Goal: Task Accomplishment & Management: Complete application form

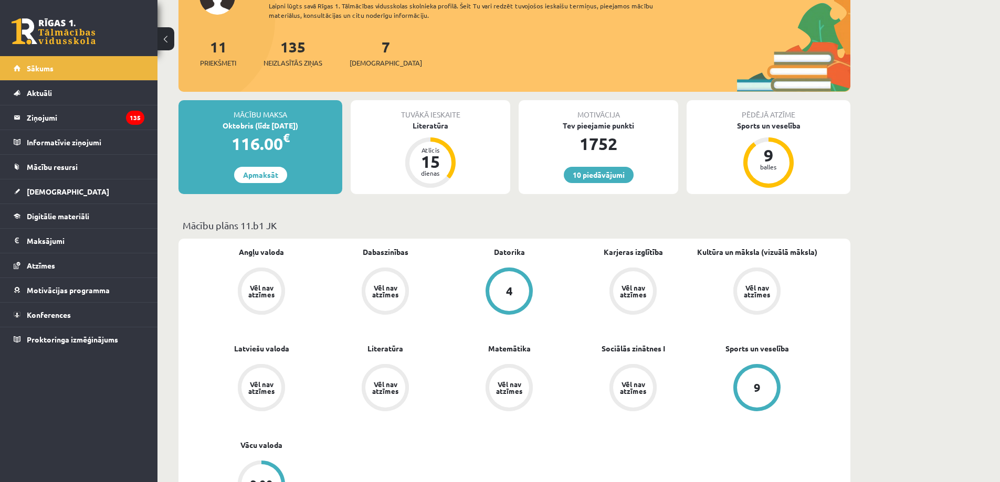
scroll to position [105, 0]
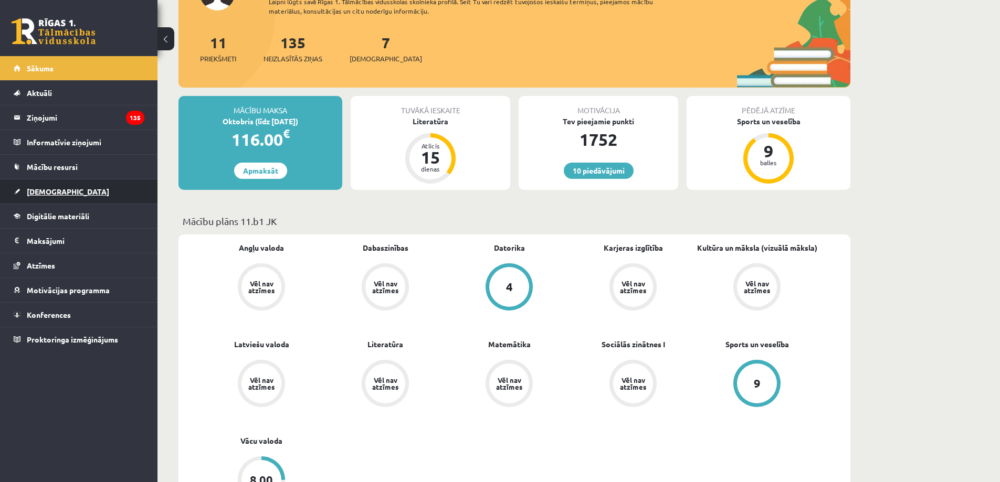
click at [52, 193] on span "[DEMOGRAPHIC_DATA]" at bounding box center [68, 191] width 82 height 9
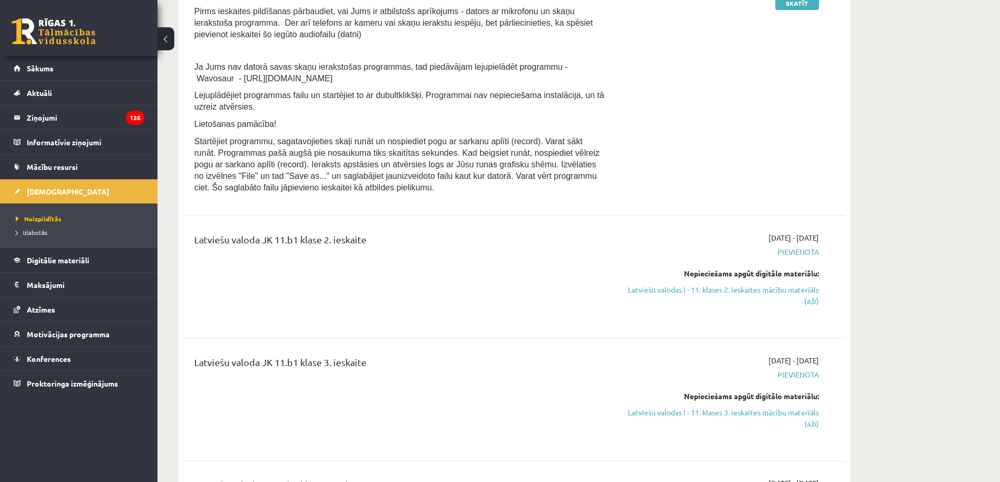
scroll to position [735, 0]
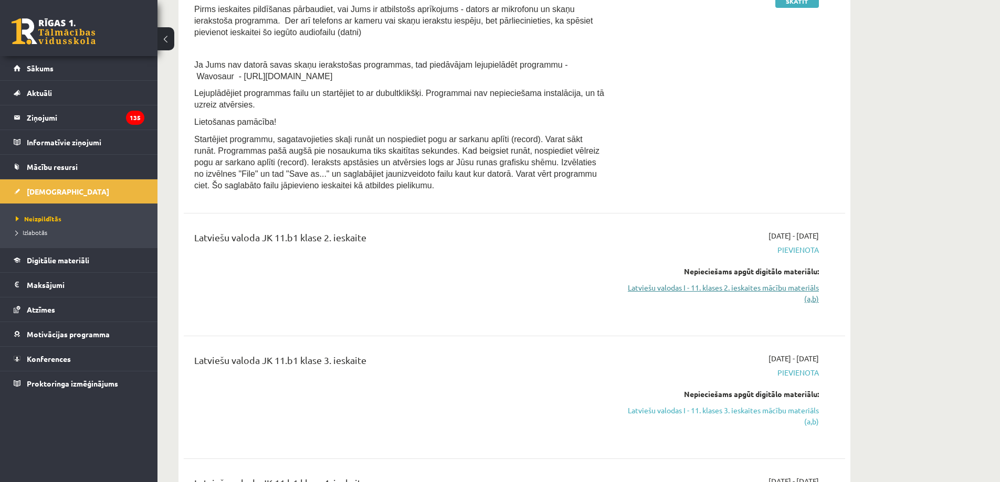
click at [779, 301] on link "Latviešu valodas I - 11. klases 2. ieskaites mācību materiāls (a,b)" at bounding box center [720, 293] width 198 height 22
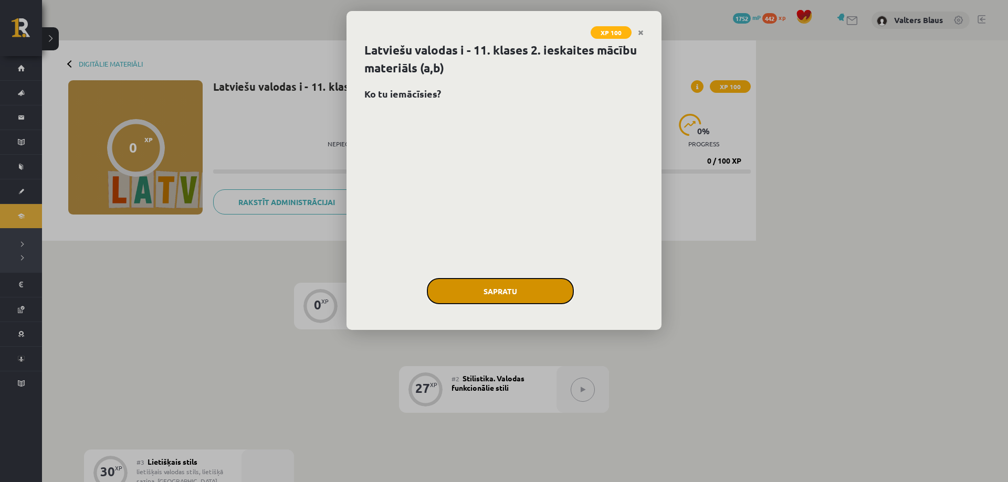
click at [543, 293] on button "Sapratu" at bounding box center [500, 291] width 147 height 26
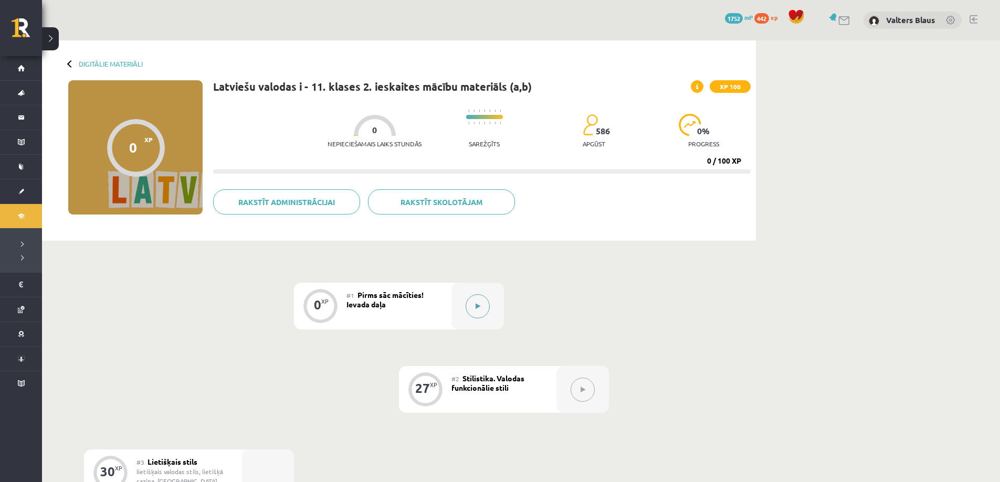
click at [482, 305] on button at bounding box center [478, 306] width 24 height 24
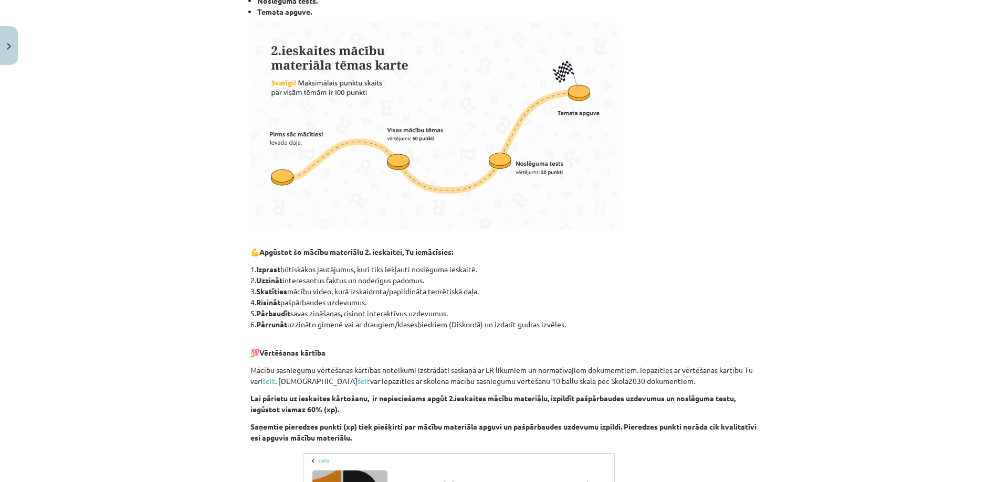
scroll to position [491, 0]
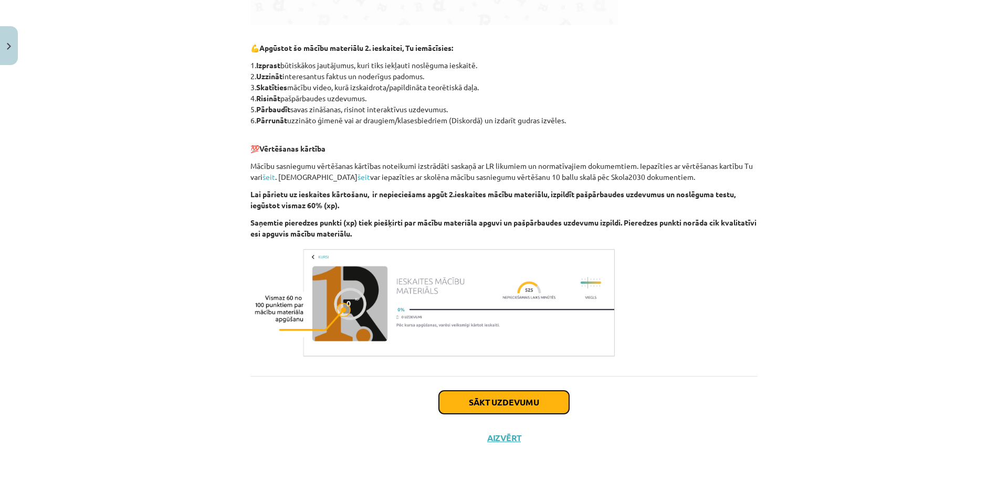
click at [491, 394] on button "Sākt uzdevumu" at bounding box center [504, 402] width 130 height 23
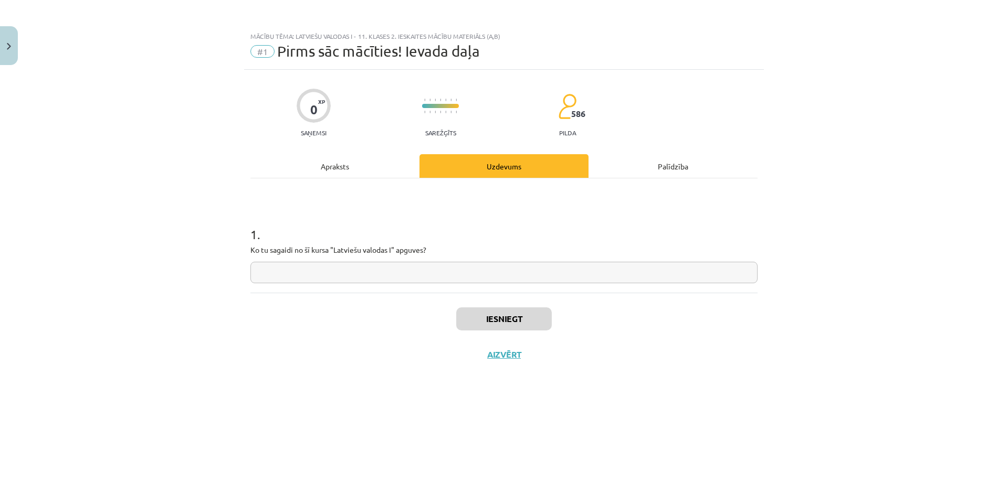
scroll to position [0, 0]
click at [376, 280] on input "text" at bounding box center [503, 273] width 507 height 22
click at [371, 272] on input "**********" at bounding box center [503, 273] width 507 height 22
type input "**********"
click at [506, 323] on button "Iesniegt" at bounding box center [504, 319] width 96 height 23
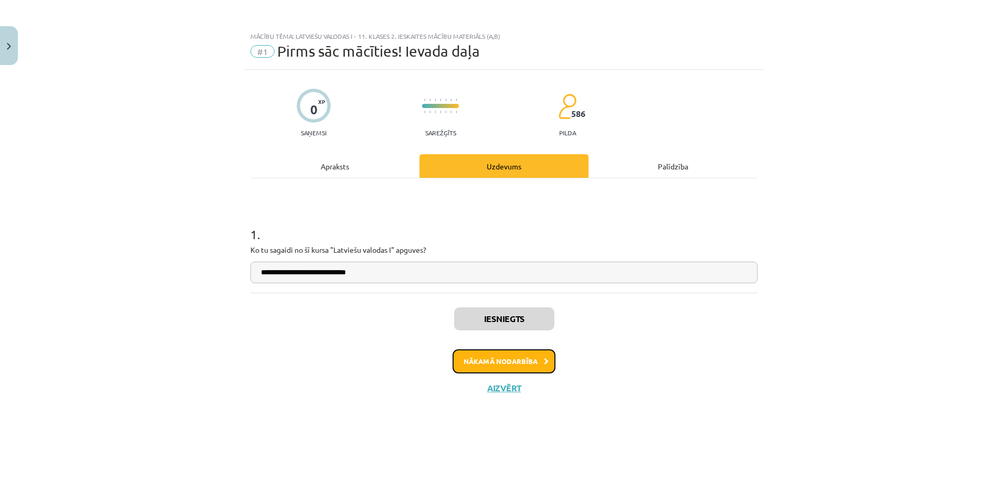
click at [506, 360] on button "Nākamā nodarbība" at bounding box center [503, 362] width 103 height 24
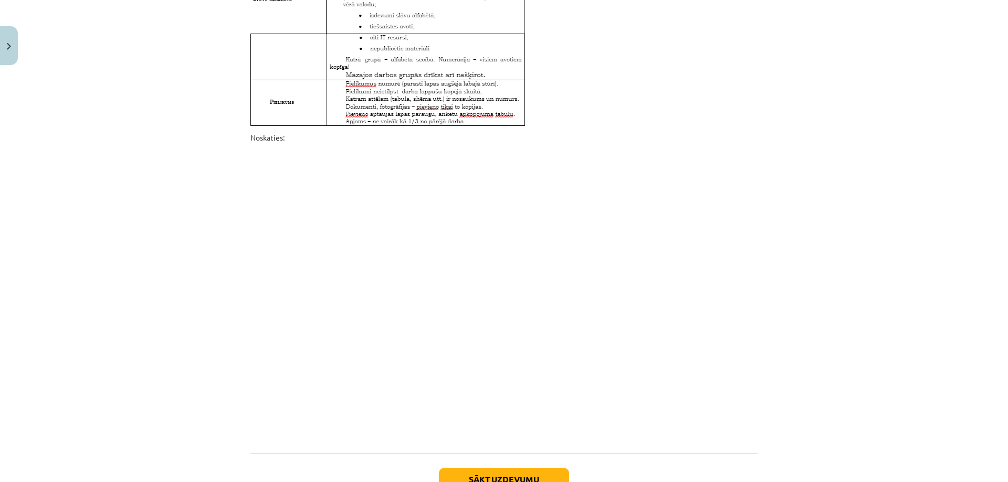
scroll to position [3382, 0]
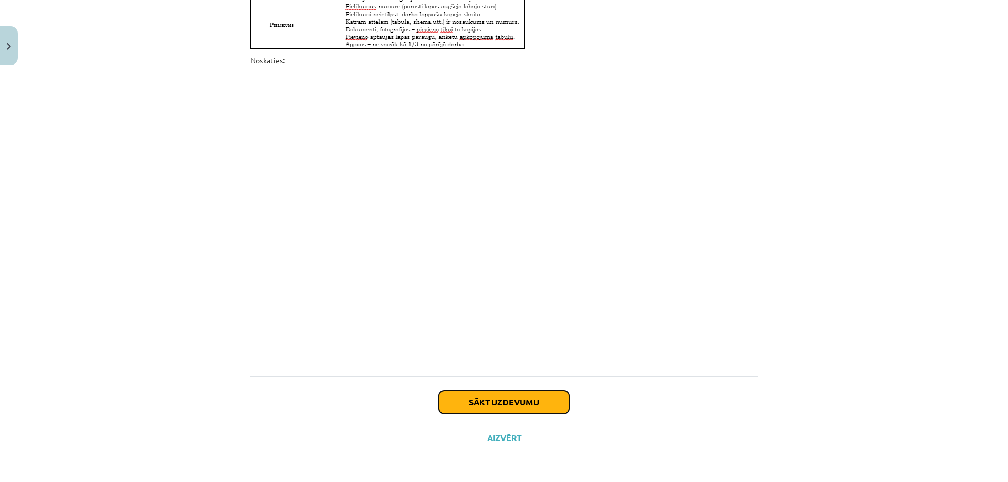
click at [505, 394] on button "Sākt uzdevumu" at bounding box center [504, 402] width 130 height 23
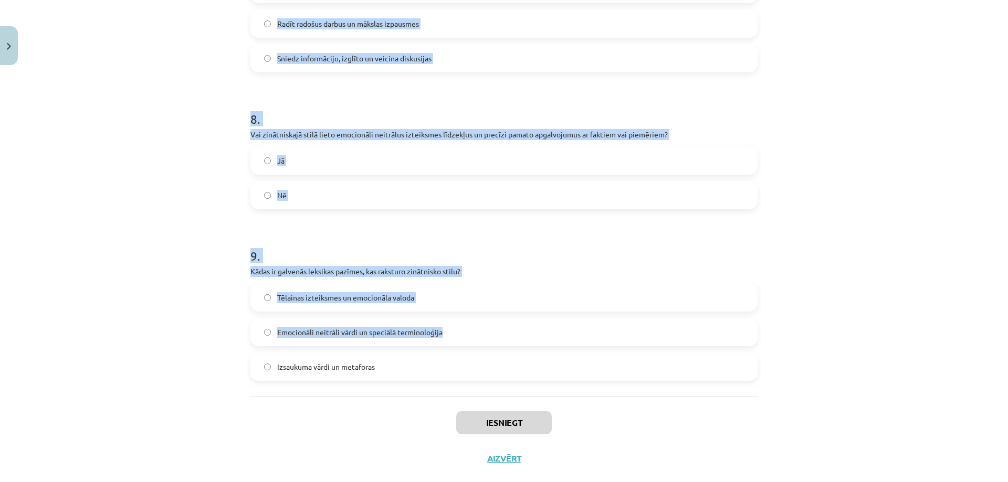
scroll to position [1337, 0]
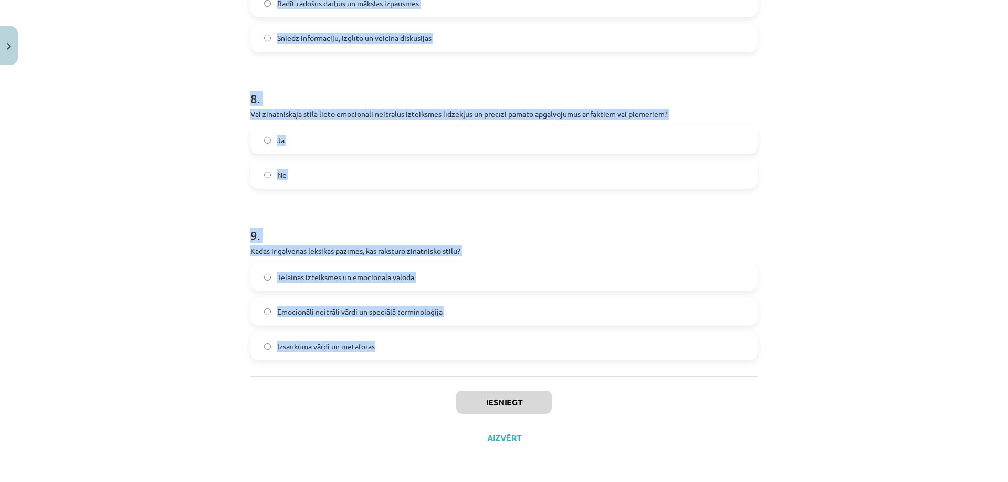
drag, startPoint x: 246, startPoint y: 223, endPoint x: 622, endPoint y: 340, distance: 394.6
copy form "Kādi vārdi pārsvarā tiek lietoti zinātniskā stila tekstos? Viennozīmīgi, emocio…"
click at [160, 344] on div "Mācību tēma: Latviešu valodas i - 11. klases 2. ieskaites mācību materiāls (a,b…" at bounding box center [504, 241] width 1008 height 482
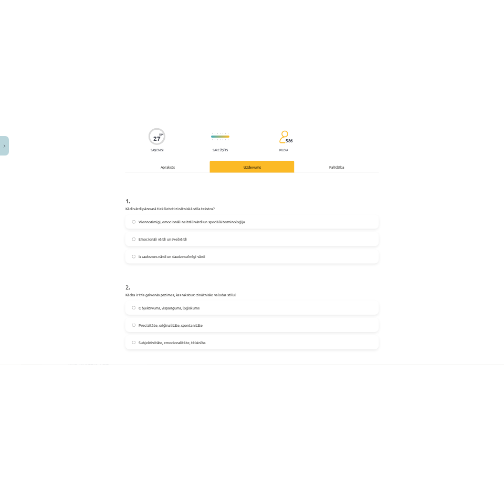
scroll to position [78, 0]
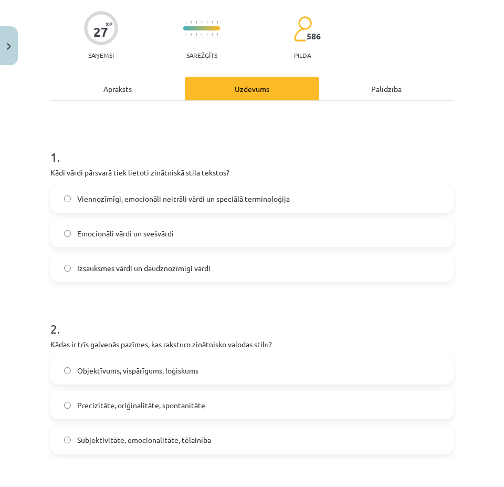
click at [199, 198] on span "Viennozīmīgi, emocionāli neitrāli vārdi un speciālā terminoloģija" at bounding box center [183, 198] width 213 height 11
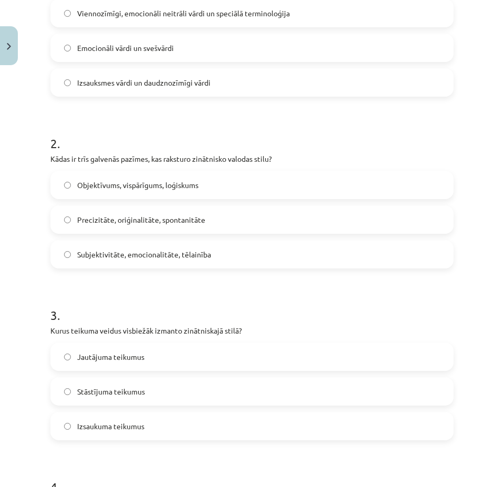
scroll to position [288, 0]
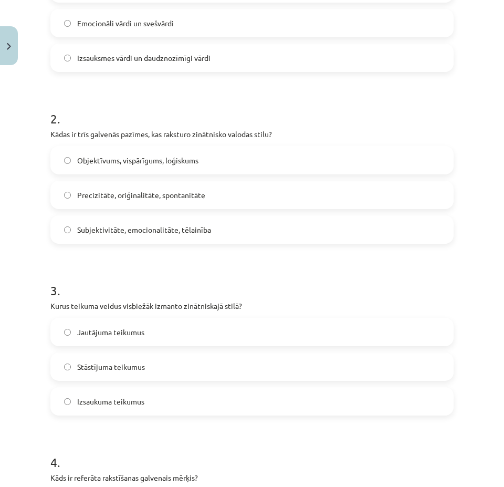
click at [252, 153] on label "Objektīvums, vispārīgums, loģiskums" at bounding box center [251, 160] width 401 height 26
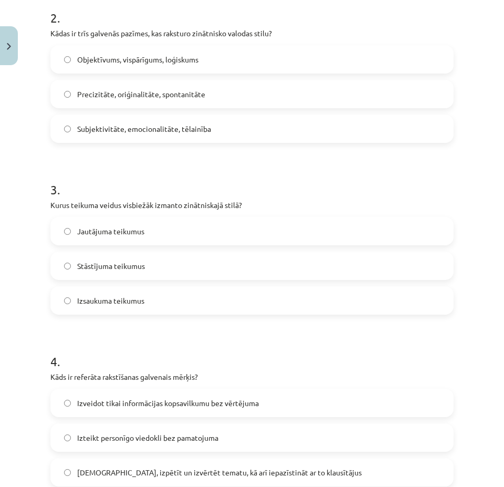
scroll to position [393, 0]
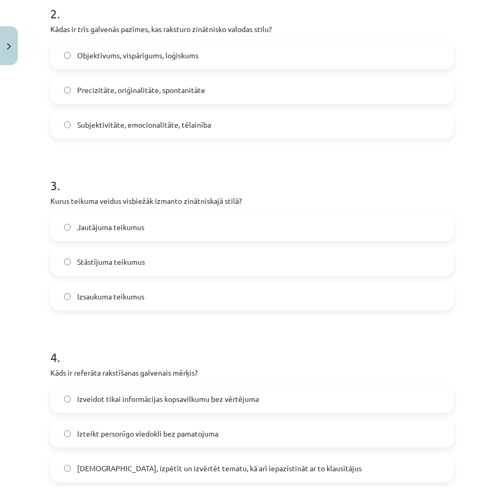
click at [135, 259] on span "Stāstījuma teikumus" at bounding box center [111, 261] width 68 height 11
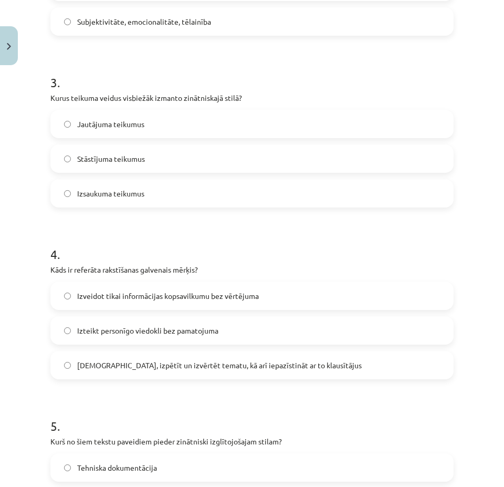
scroll to position [498, 0]
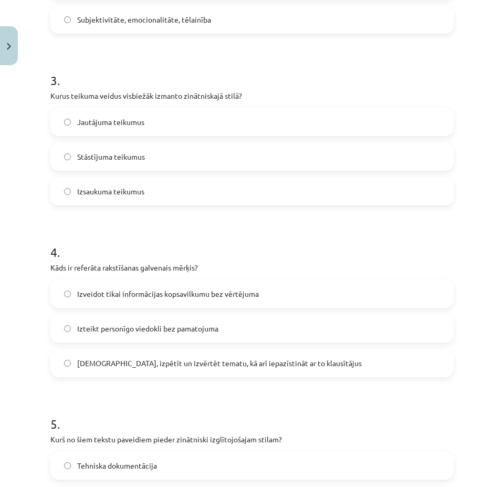
click at [102, 361] on span "Izzināt, izpētīt un izvērtēt tematu, kā arī iepazīstināt ar to klausītājus" at bounding box center [219, 362] width 284 height 11
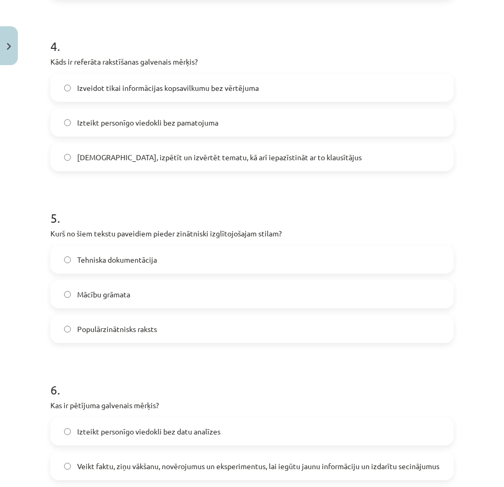
scroll to position [708, 0]
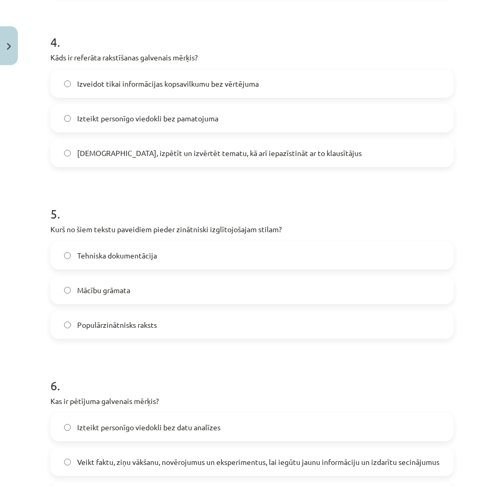
click at [101, 321] on span "Populārzinātnisks raksts" at bounding box center [117, 324] width 80 height 11
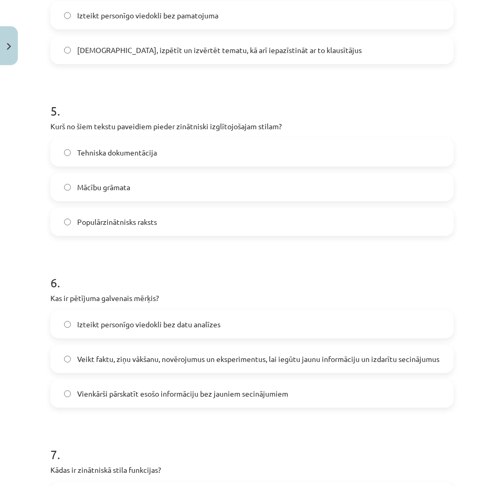
scroll to position [812, 0]
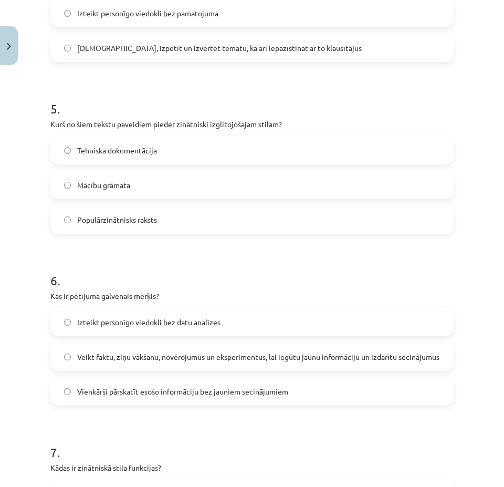
click at [110, 351] on span "Veikt faktu, ziņu vākšanu, novērojumus un eksperimentus, lai iegūtu jaunu infor…" at bounding box center [258, 356] width 362 height 11
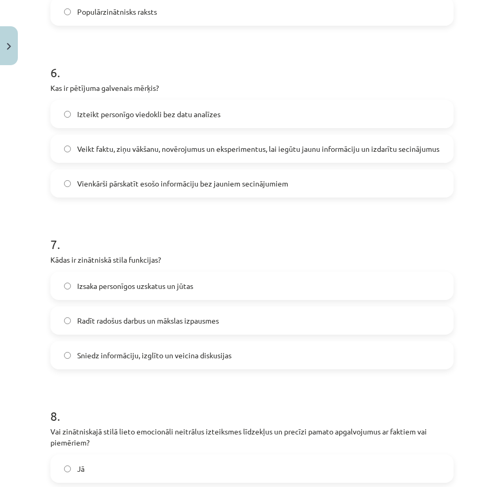
scroll to position [1022, 0]
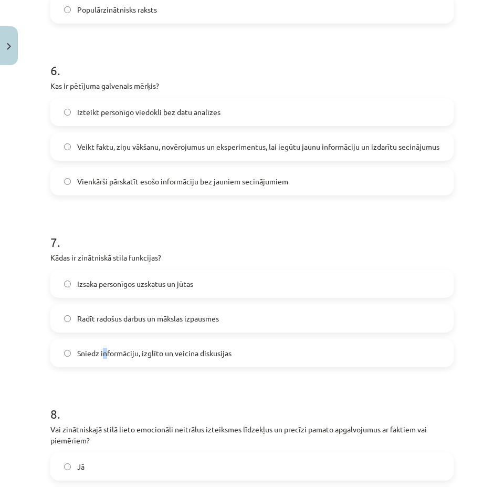
click at [104, 357] on span "Sniedz informāciju, izglīto un veicina diskusijas" at bounding box center [154, 352] width 154 height 11
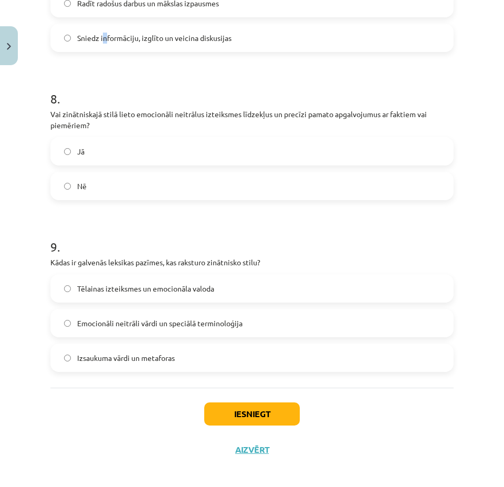
scroll to position [1344, 0]
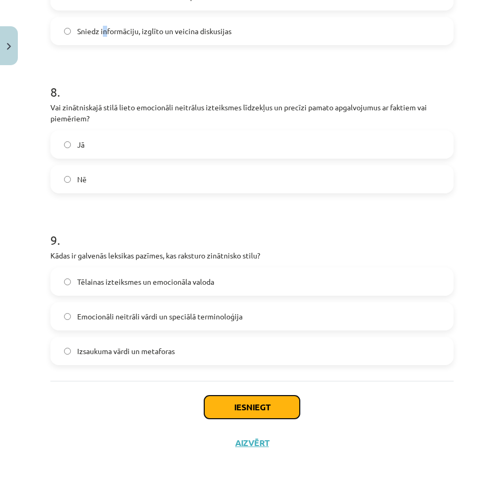
click at [213, 407] on button "Iesniegt" at bounding box center [252, 406] width 96 height 23
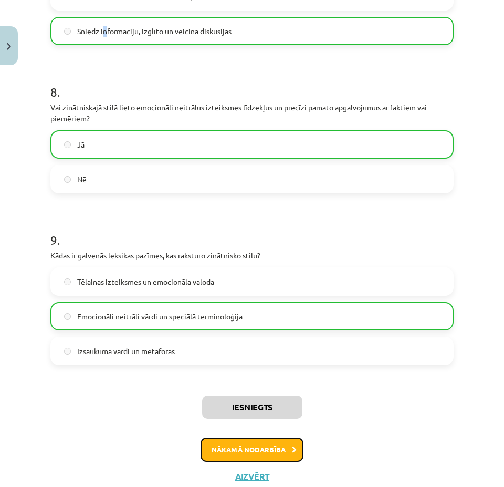
click at [227, 444] on button "Nākamā nodarbība" at bounding box center [251, 449] width 103 height 24
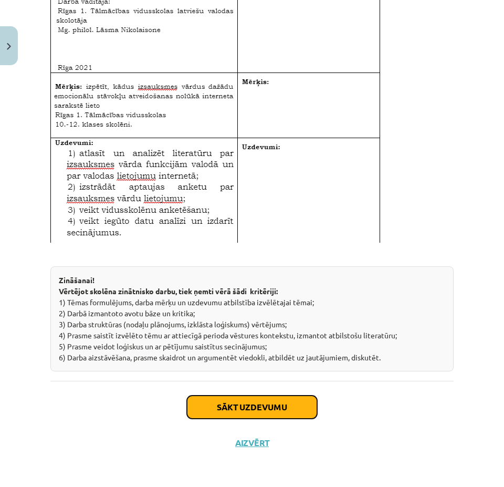
click at [231, 404] on button "Sākt uzdevumu" at bounding box center [252, 406] width 130 height 23
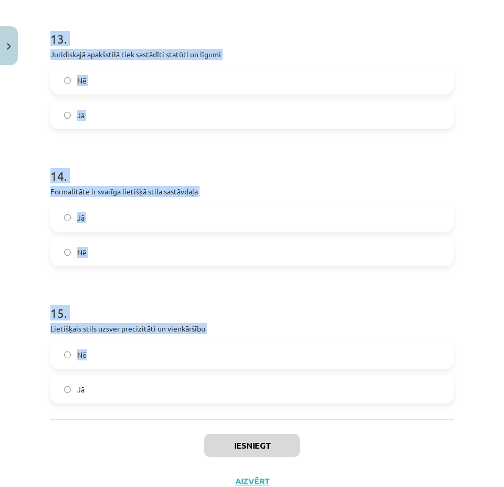
scroll to position [1878, 0]
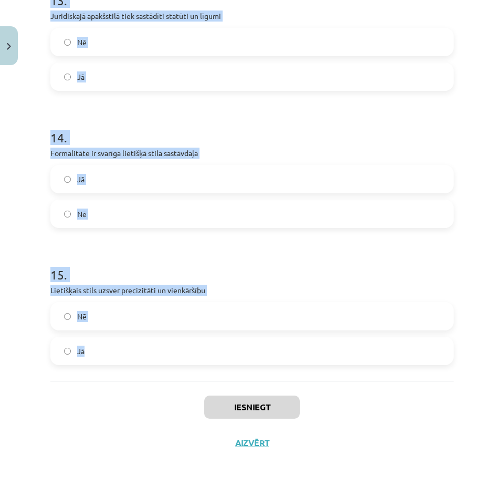
drag, startPoint x: 47, startPoint y: 218, endPoint x: 355, endPoint y: 364, distance: 340.7
copy form "Lietišķajā stilā bieži izmanto neformālas izteiksmes un sarunvalodas frāzes Jā …"
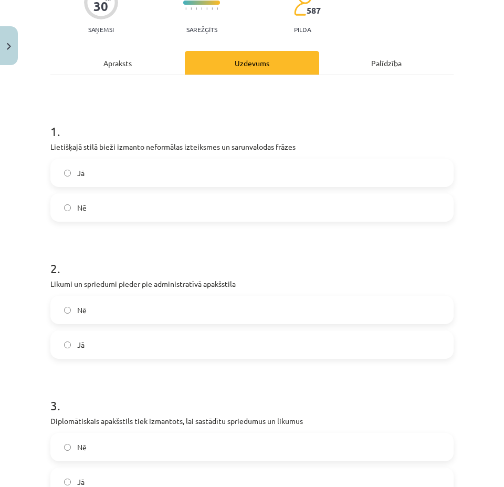
scroll to position [93, 0]
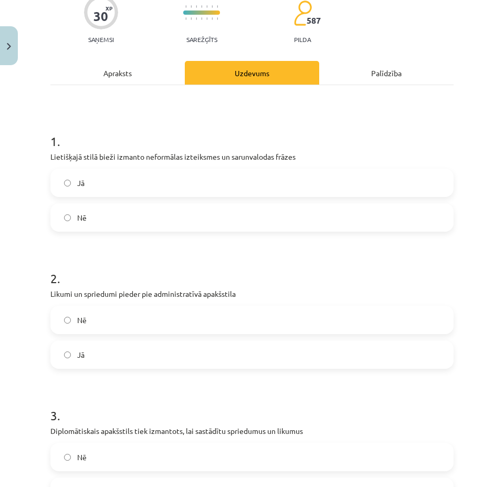
click at [141, 215] on label "Nē" at bounding box center [251, 217] width 401 height 26
click at [146, 320] on label "Nē" at bounding box center [251, 320] width 401 height 26
click at [125, 352] on label "Jā" at bounding box center [251, 354] width 401 height 26
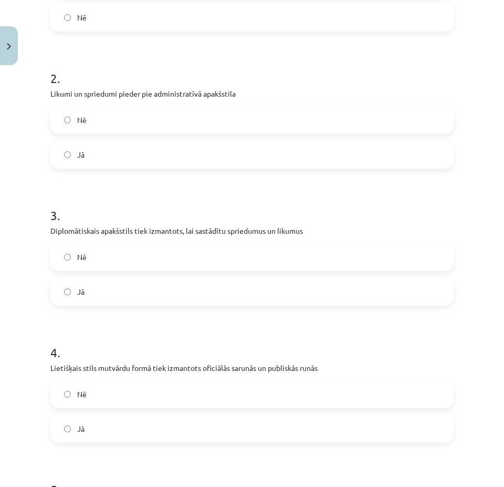
scroll to position [303, 0]
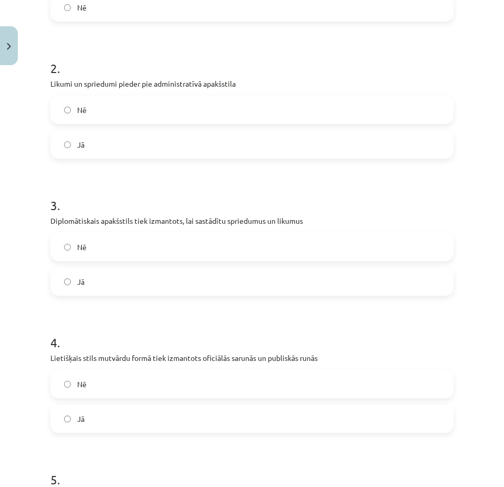
click at [100, 256] on label "Nē" at bounding box center [251, 247] width 401 height 26
click at [86, 424] on label "Jā" at bounding box center [251, 418] width 401 height 26
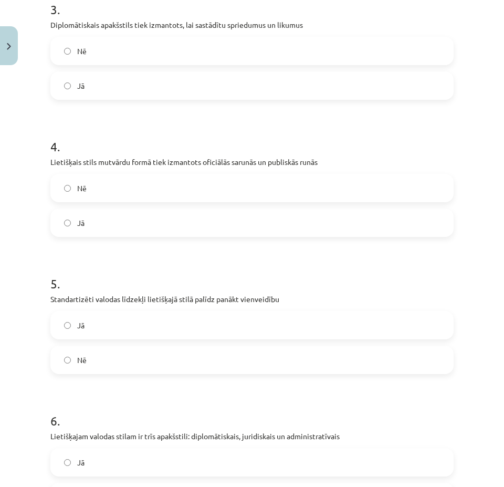
scroll to position [513, 0]
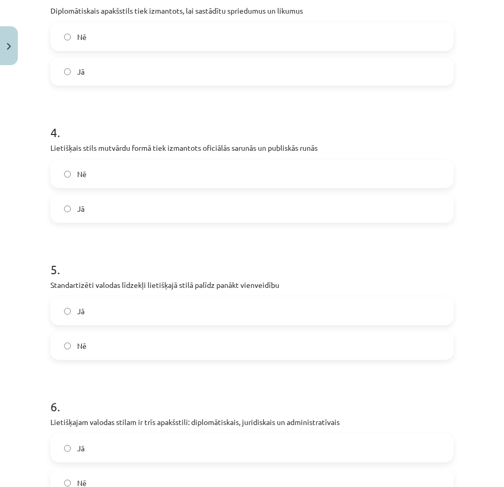
click at [135, 304] on label "Jā" at bounding box center [251, 311] width 401 height 26
click at [118, 444] on label "Jā" at bounding box center [251, 448] width 401 height 26
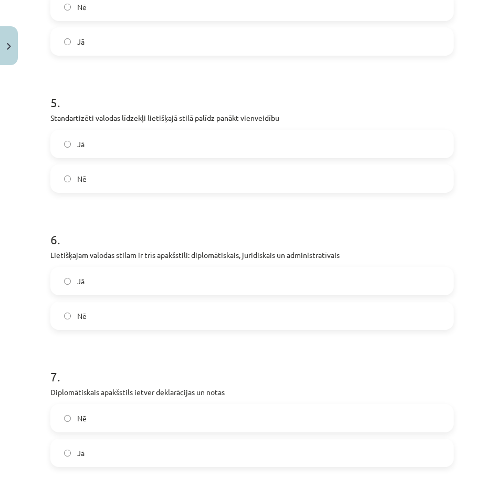
scroll to position [723, 0]
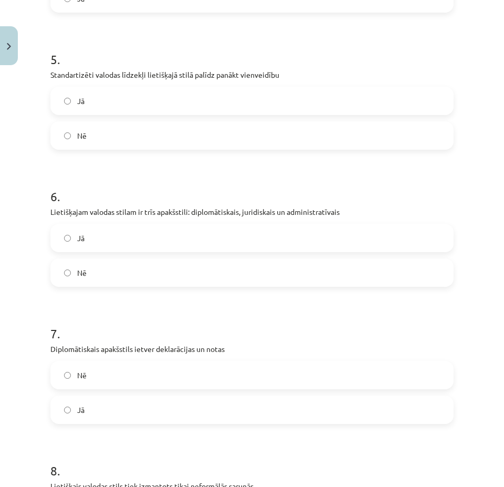
click at [88, 407] on label "Jā" at bounding box center [251, 409] width 401 height 26
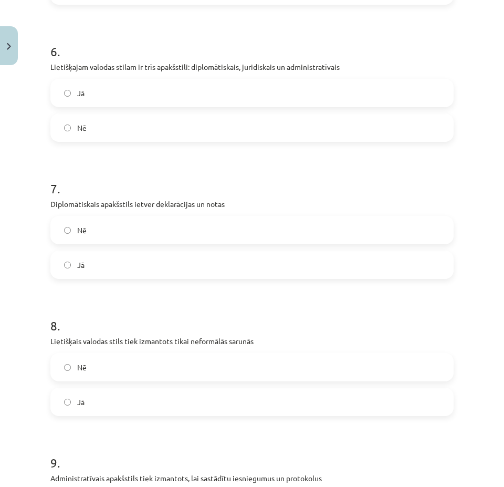
scroll to position [933, 0]
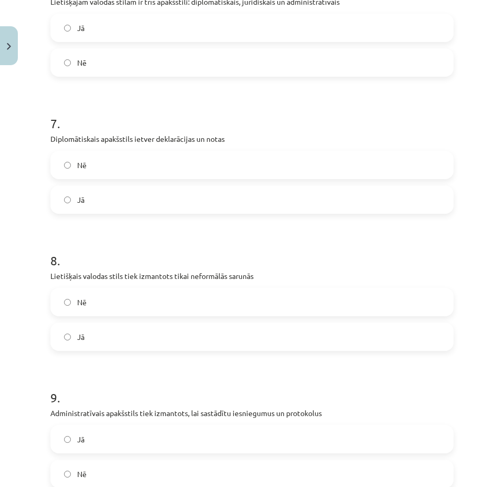
click at [138, 301] on label "Nē" at bounding box center [251, 302] width 401 height 26
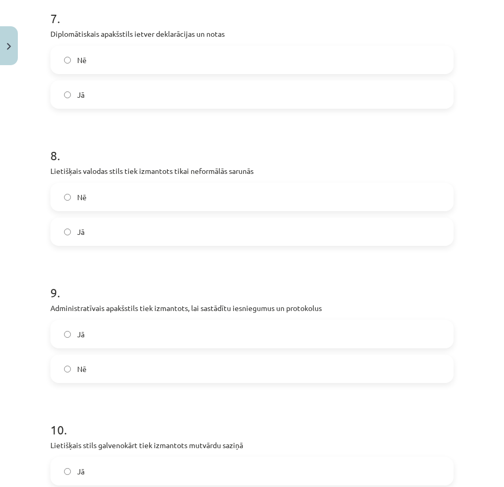
click at [110, 336] on label "Jā" at bounding box center [251, 334] width 401 height 26
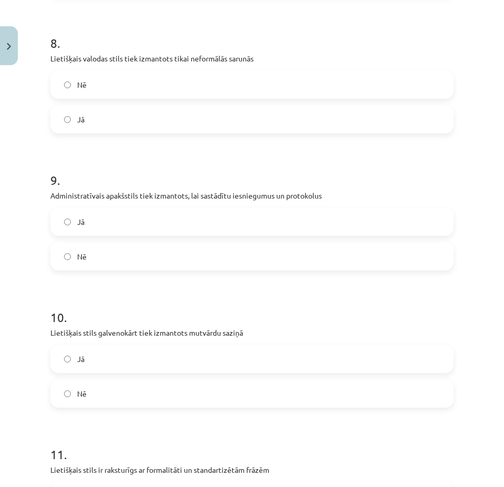
scroll to position [1248, 0]
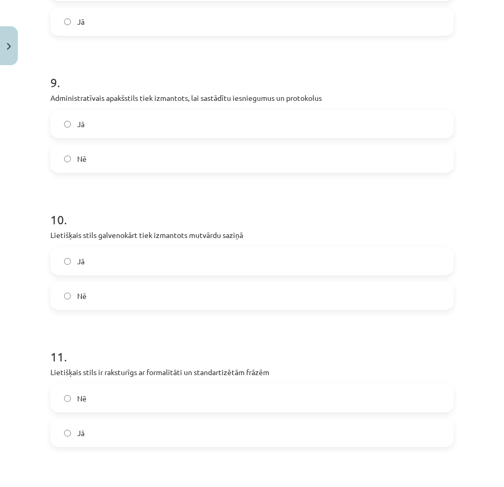
click at [101, 294] on label "Nē" at bounding box center [251, 295] width 401 height 26
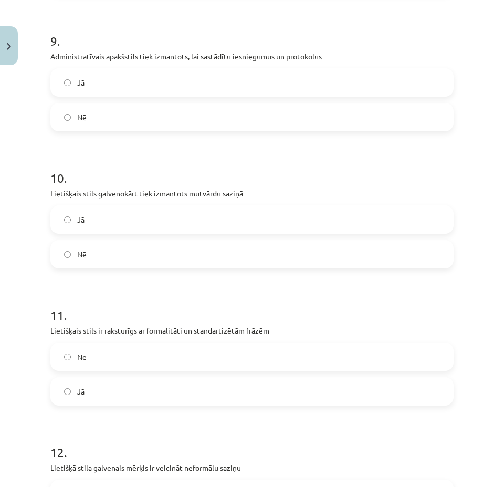
scroll to position [1353, 0]
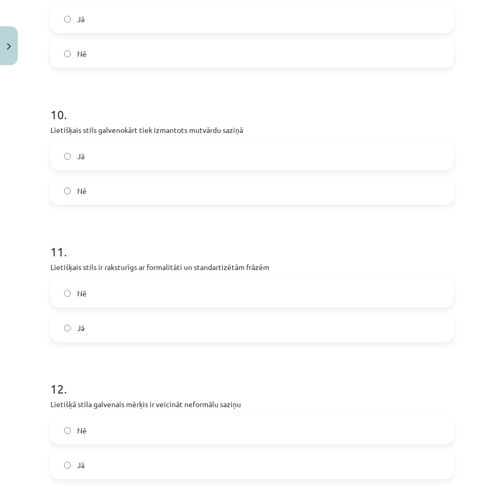
click at [111, 325] on label "Jā" at bounding box center [251, 327] width 401 height 26
click at [107, 425] on label "Nē" at bounding box center [251, 430] width 401 height 26
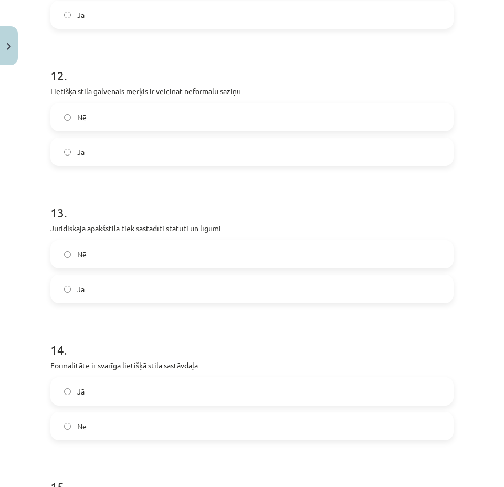
scroll to position [1668, 0]
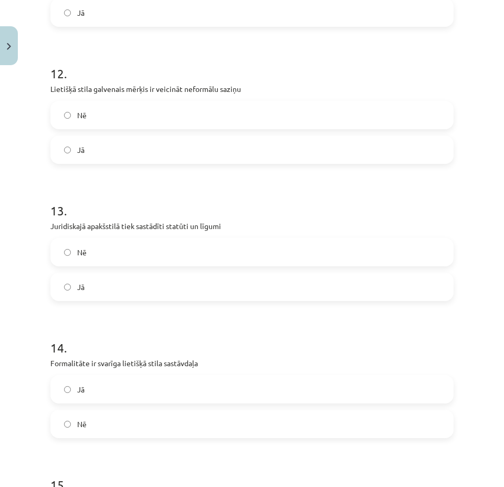
click at [121, 290] on label "Jā" at bounding box center [251, 286] width 401 height 26
click at [117, 389] on label "Jā" at bounding box center [251, 389] width 401 height 26
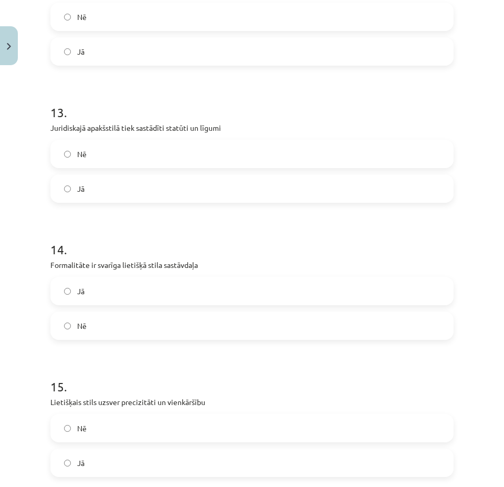
scroll to position [1773, 0]
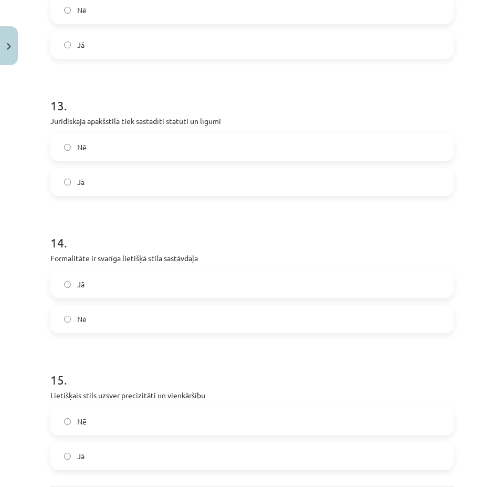
drag, startPoint x: 82, startPoint y: 453, endPoint x: 99, endPoint y: 429, distance: 29.1
click at [82, 454] on span "Jā" at bounding box center [80, 455] width 7 height 11
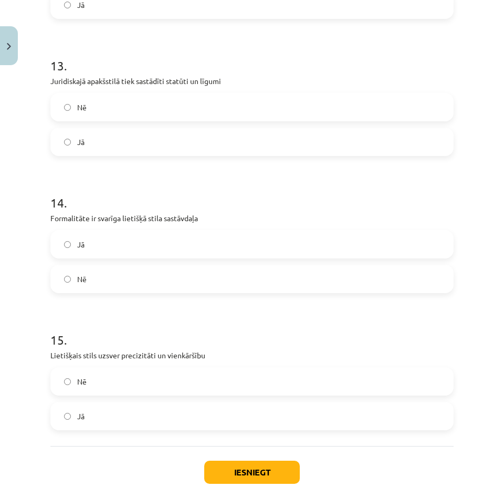
scroll to position [1878, 0]
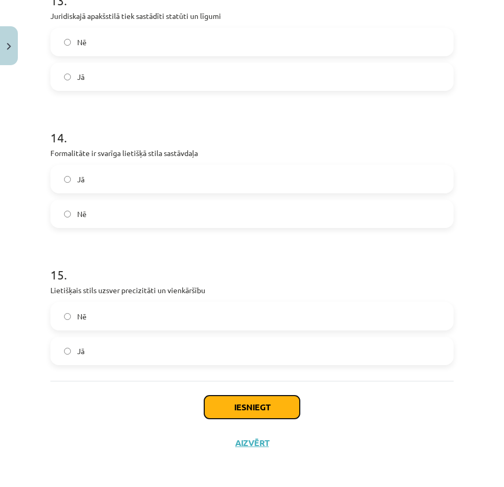
click at [224, 398] on button "Iesniegt" at bounding box center [252, 406] width 96 height 23
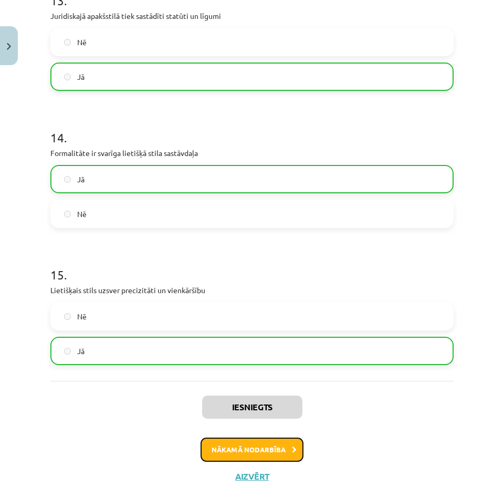
click at [206, 447] on button "Nākamā nodarbība" at bounding box center [251, 449] width 103 height 24
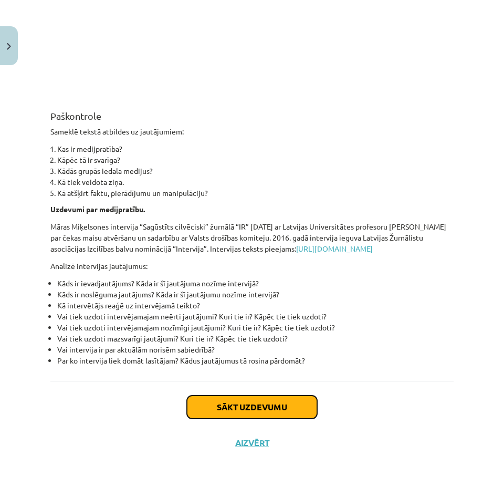
click at [237, 405] on button "Sākt uzdevumu" at bounding box center [252, 406] width 130 height 23
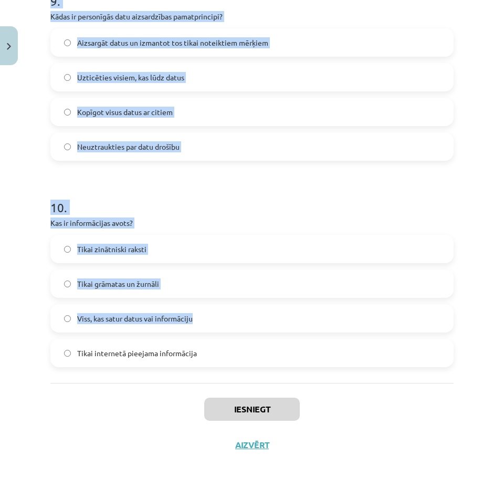
scroll to position [1886, 0]
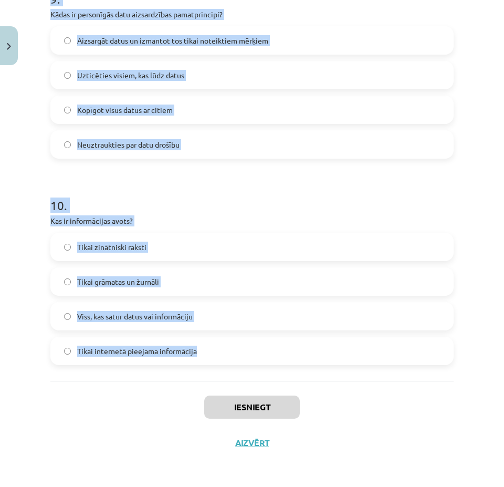
drag, startPoint x: 62, startPoint y: 223, endPoint x: 399, endPoint y: 350, distance: 360.1
click at [399, 350] on div "Mācību tēma: Latviešu valodas i - 11. klases 2. ieskaites mācību materiāls (a,b…" at bounding box center [252, 243] width 504 height 487
copy form "Kas ir kritiskā domāšana attiecībā uz informāciju? Uzticēties visam, ko dzirdat…"
click at [313, 190] on h1 "10 ." at bounding box center [251, 196] width 403 height 33
click at [313, 189] on h1 "10 ." at bounding box center [251, 196] width 403 height 33
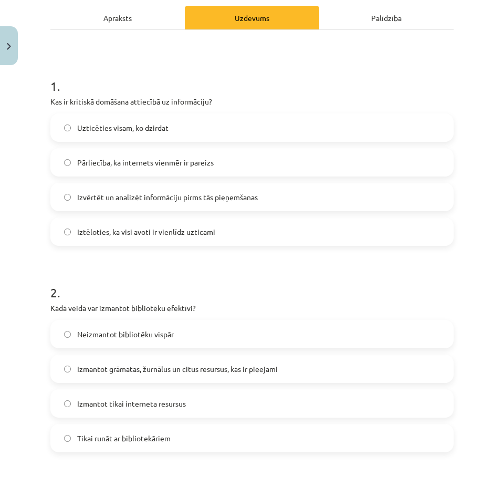
scroll to position [101, 0]
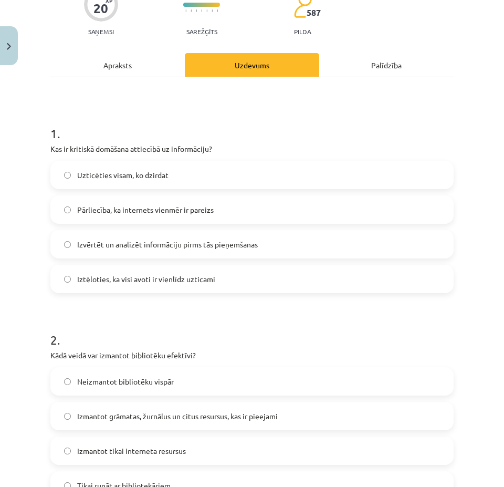
click at [175, 246] on span "Izvērtēt un analizēt informāciju pirms tās pieņemšanas" at bounding box center [167, 244] width 181 height 11
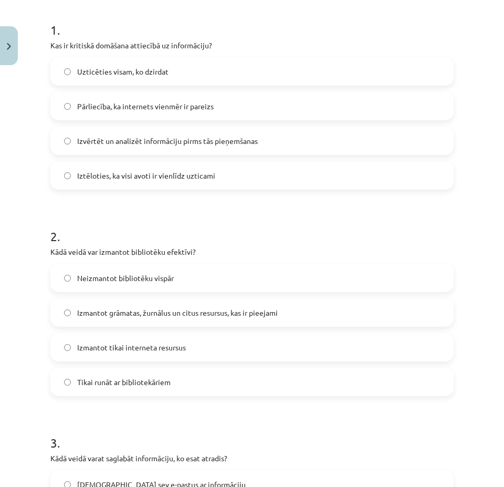
scroll to position [206, 0]
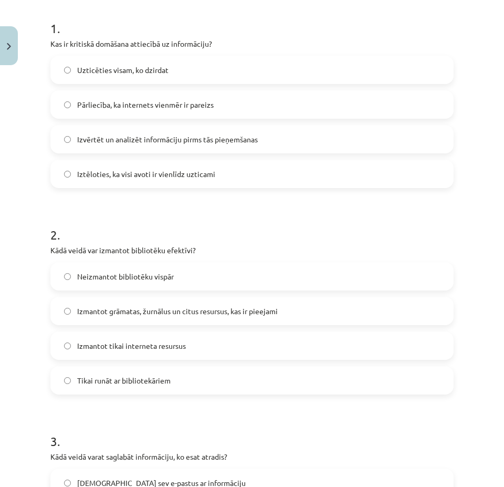
click at [138, 313] on span "Izmantot grāmatas, žurnālus un citus resursus, kas ir pieejami" at bounding box center [177, 310] width 200 height 11
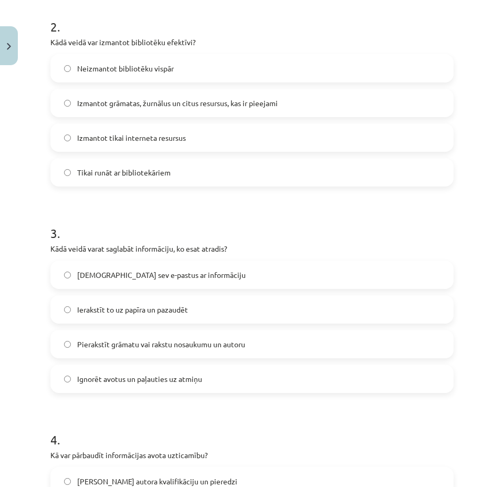
scroll to position [416, 0]
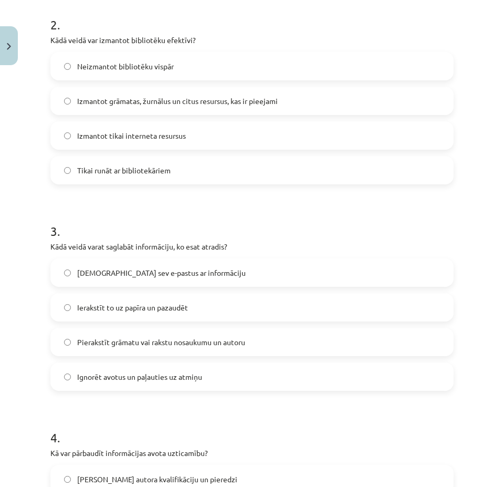
click at [166, 333] on label "Pierakstīt grāmatu vai rakstu nosaukumu un autoru" at bounding box center [251, 342] width 401 height 26
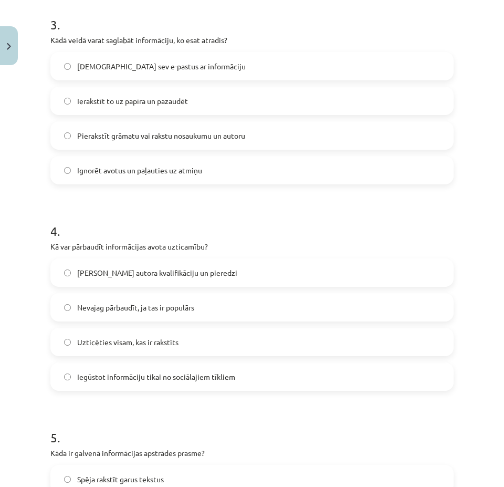
scroll to position [626, 0]
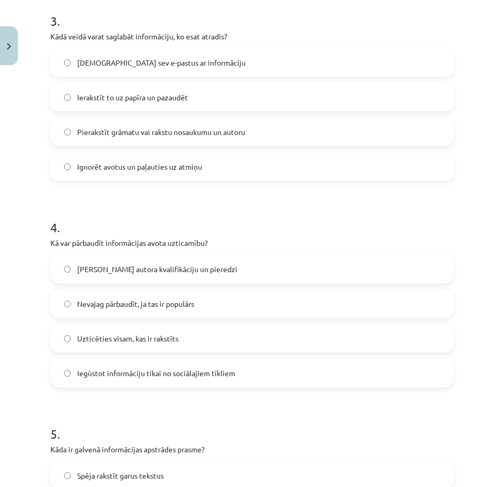
click at [183, 272] on span "Pārbaudot autora kvalifikāciju un pieredzi" at bounding box center [157, 268] width 160 height 11
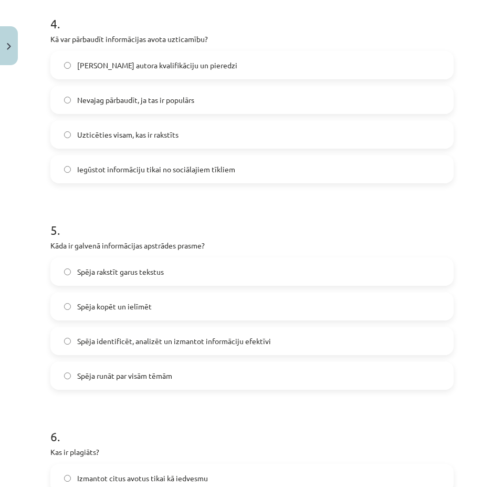
scroll to position [836, 0]
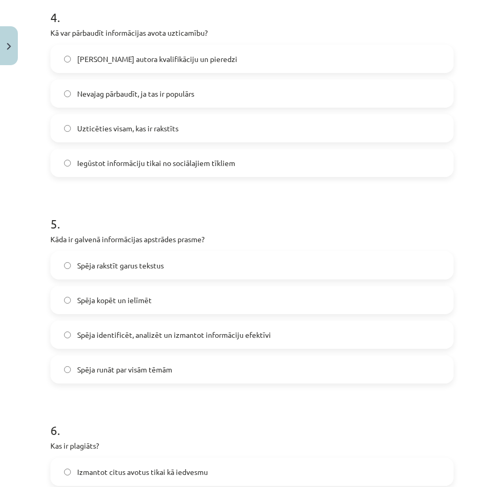
click at [156, 330] on span "Spēja identificēt, analizēt un izmantot informāciju efektīvi" at bounding box center [174, 334] width 194 height 11
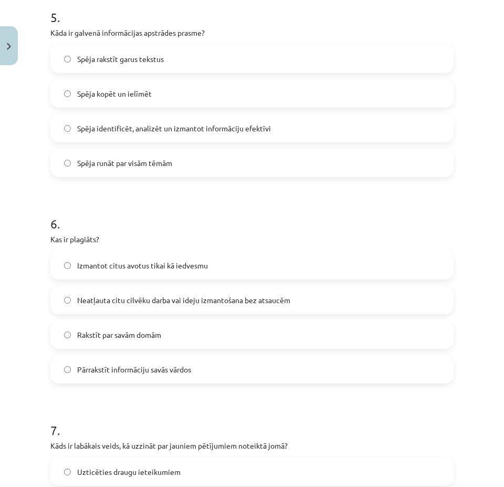
scroll to position [1046, 0]
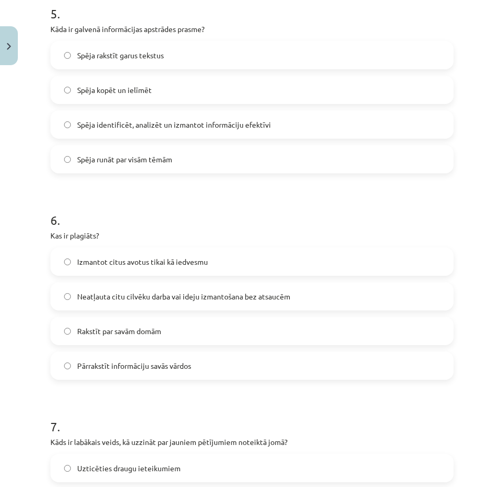
click at [256, 293] on span "Neatļauta citu cilvēku darba vai ideju izmantošana bez atsaucēm" at bounding box center [183, 296] width 213 height 11
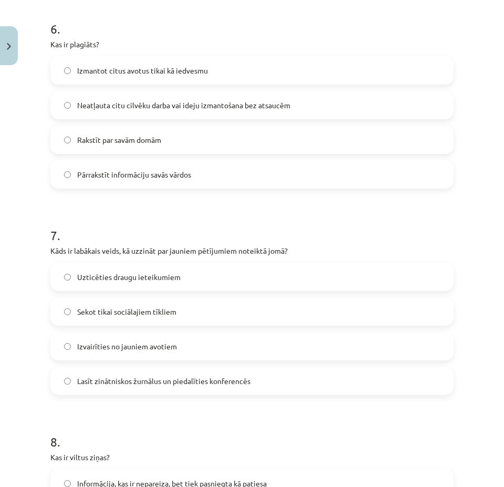
scroll to position [1256, 0]
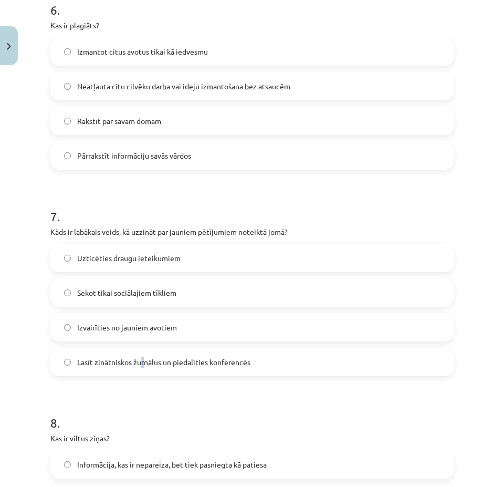
click at [142, 365] on span "Lasīt zinātniskos žurnālus un piedalīties konferencēs" at bounding box center [163, 361] width 173 height 11
click at [33, 341] on div "Mācību tēma: Latviešu valodas i - 11. klases 2. ieskaites mācību materiāls (a,b…" at bounding box center [252, 243] width 504 height 487
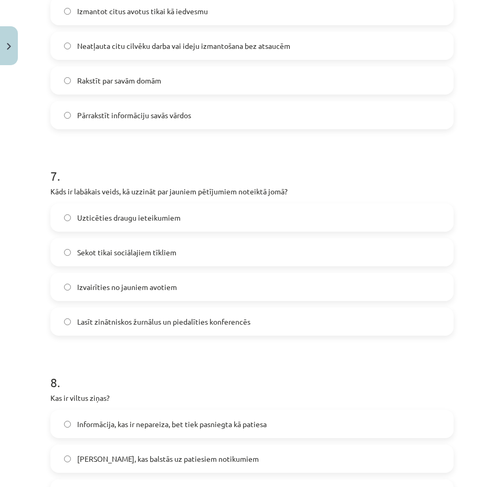
scroll to position [1466, 0]
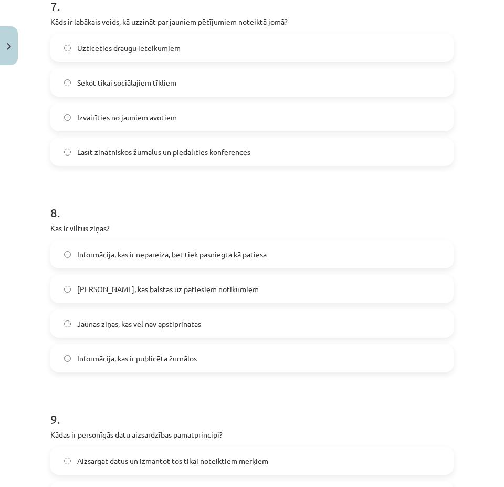
click at [56, 360] on label "Informācija, kas ir publicēta žurnālos" at bounding box center [251, 358] width 401 height 26
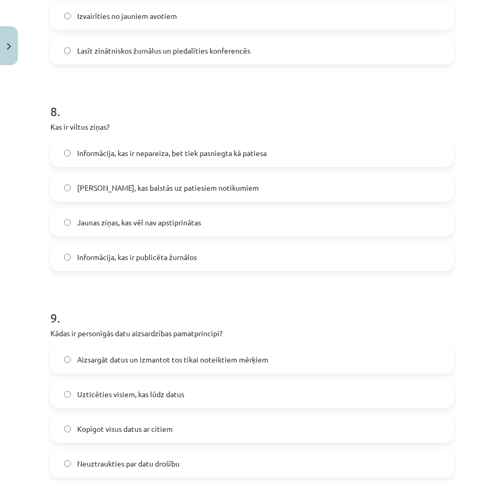
scroll to position [1676, 0]
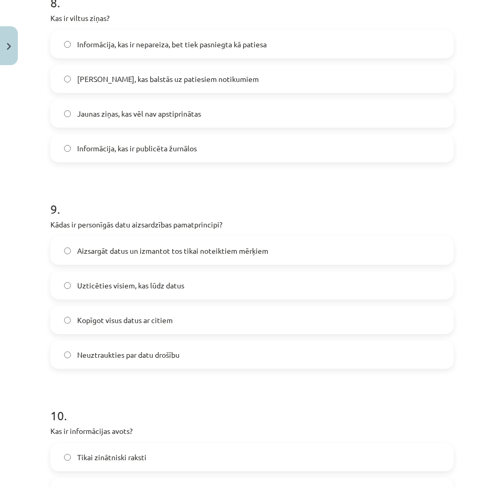
click at [59, 253] on label "Aizsargāt datus un izmantot tos tikai noteiktiem mērķiem" at bounding box center [251, 250] width 401 height 26
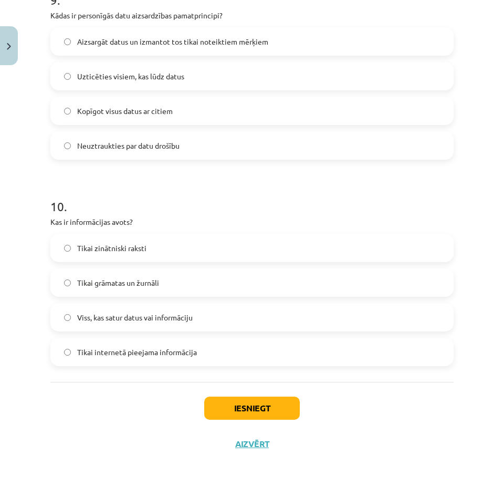
scroll to position [1886, 0]
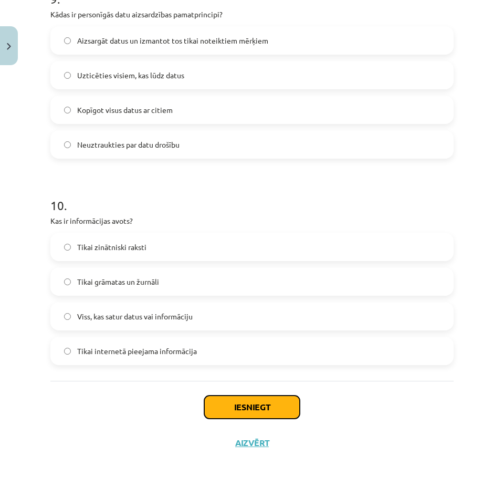
click at [234, 399] on button "Iesniegt" at bounding box center [252, 406] width 96 height 23
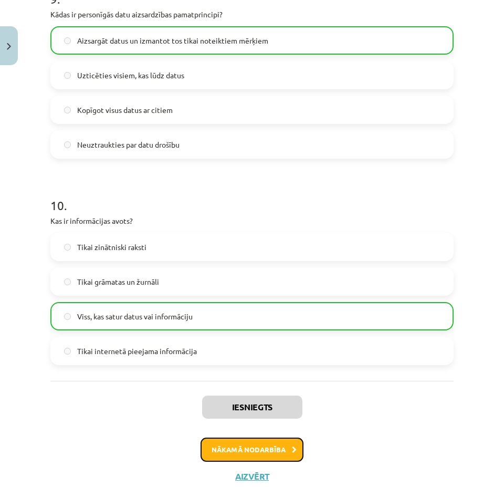
click at [246, 448] on button "Nākamā nodarbība" at bounding box center [251, 449] width 103 height 24
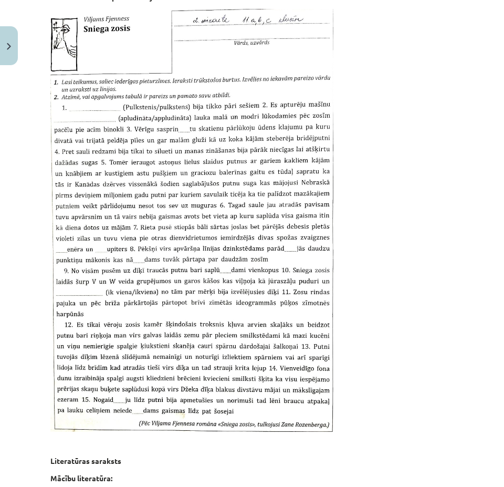
scroll to position [0, 0]
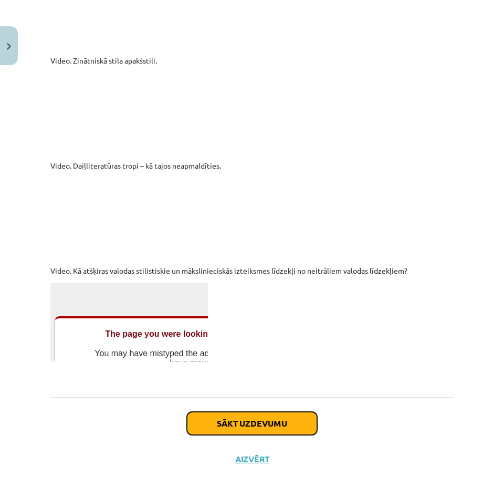
click at [240, 411] on button "Sākt uzdevumu" at bounding box center [252, 422] width 130 height 23
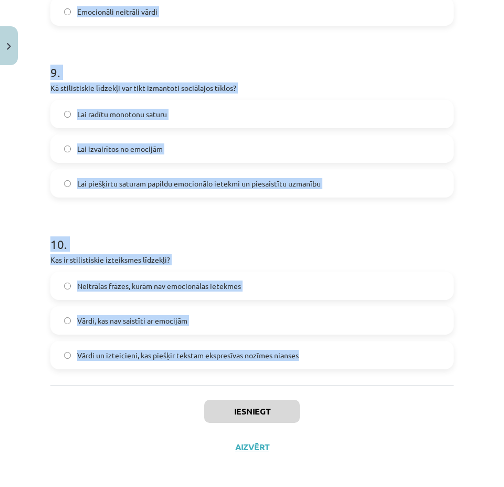
scroll to position [1556, 0]
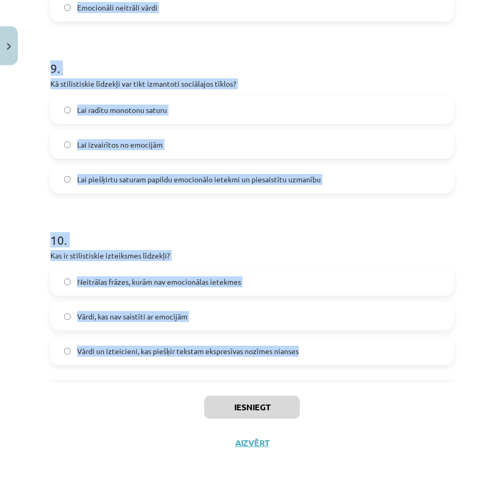
drag, startPoint x: 43, startPoint y: 233, endPoint x: 363, endPoint y: 366, distance: 346.3
click at [363, 366] on div "Mācību tēma: Latviešu valodas i - 11. klases 2. ieskaites mācību materiāls (a,b…" at bounding box center [252, 243] width 504 height 487
copy form "Kā emocionāli ekspresīvie izteiksmes līdzekļi ietekmē autora attieksmi? Tie nor…"
click at [375, 251] on p "Kas ir stilistiskie izteiksmes līdzekļi?" at bounding box center [251, 255] width 403 height 11
click at [375, 249] on div "10 . Kas ir stilistiskie izteiksmes līdzekļi? Neitrālas frāzes, kurām nav emoci…" at bounding box center [251, 289] width 403 height 151
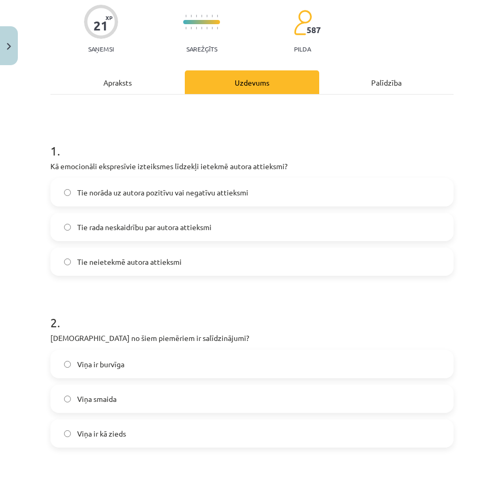
scroll to position [105, 0]
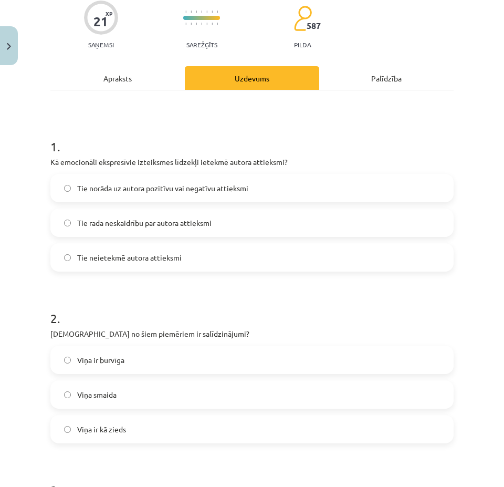
click at [187, 183] on span "Tie norāda uz autora pozitīvu vai negatīvu attieksmi" at bounding box center [162, 188] width 171 height 11
click at [99, 429] on span "Viņa ir kā zieds" at bounding box center [101, 429] width 49 height 11
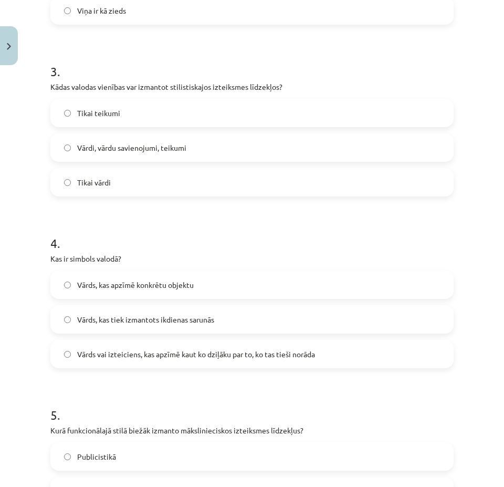
scroll to position [525, 0]
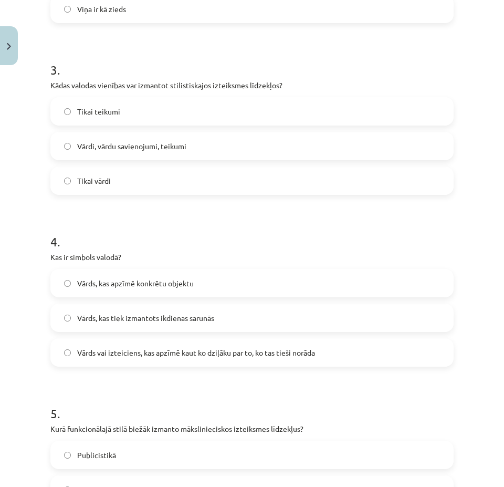
click at [120, 156] on label "Vārdi, vārdu savienojumi, teikumi" at bounding box center [251, 146] width 401 height 26
click at [85, 355] on span "Vārds vai izteiciens, kas apzīmē kaut ko dziļāku par to, ko tas tieši norāda" at bounding box center [196, 352] width 238 height 11
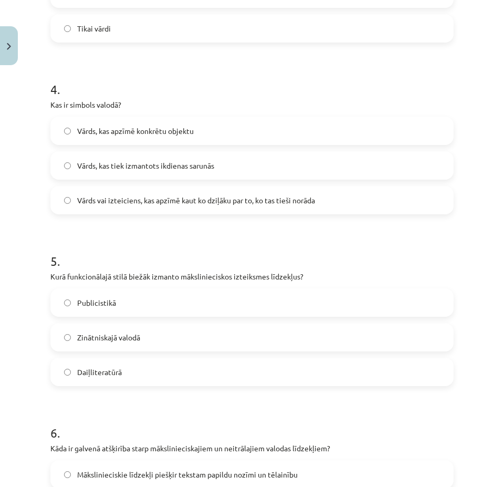
scroll to position [735, 0]
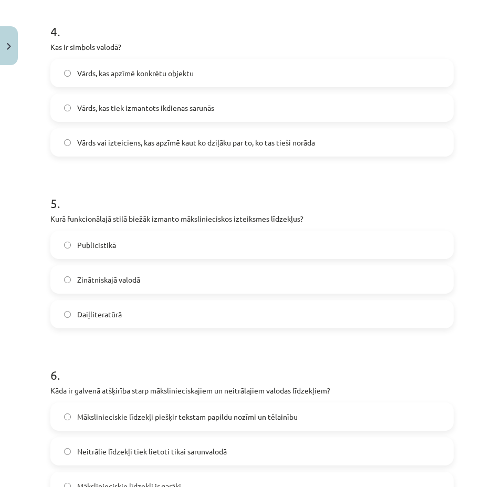
click at [129, 315] on label "Daiļliteratūrā" at bounding box center [251, 314] width 401 height 26
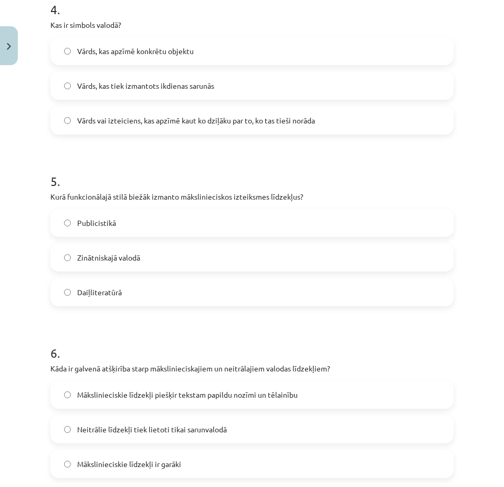
scroll to position [840, 0]
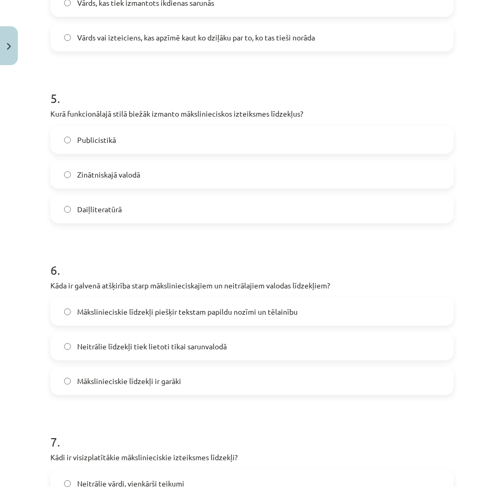
click at [105, 314] on span "Mākslinieciskie līdzekļi piešķir tekstam papildu nozīmi un tēlainību" at bounding box center [187, 311] width 220 height 11
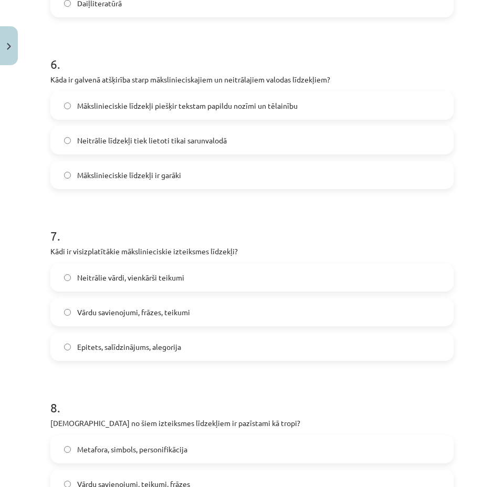
scroll to position [1050, 0]
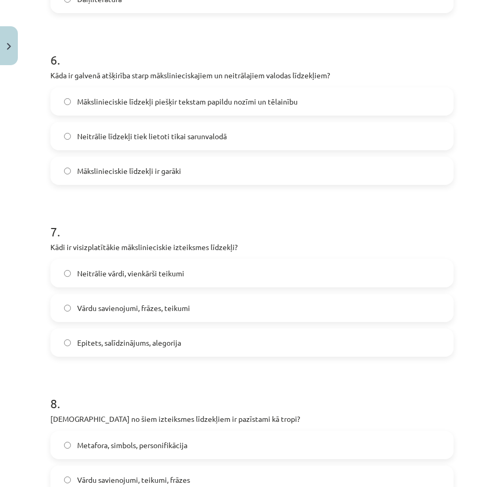
click at [83, 347] on span "Epitets, salīdzinājums, alegorija" at bounding box center [129, 342] width 104 height 11
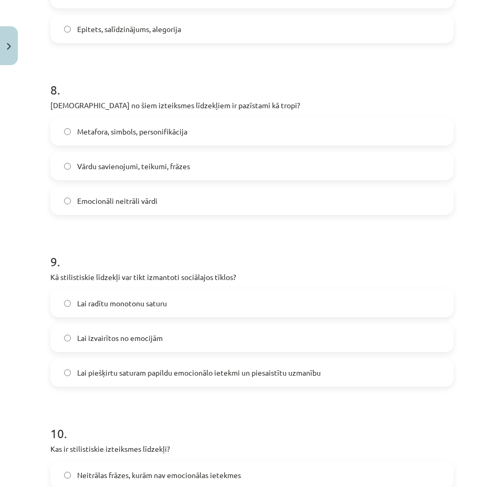
scroll to position [1365, 0]
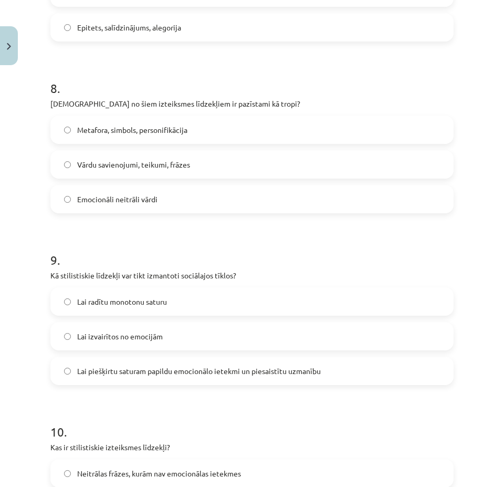
click at [193, 134] on label "Metafora, simbols, personifikācija" at bounding box center [251, 130] width 401 height 26
click at [93, 365] on span "Lai piešķirtu saturam papildu emocionālo ietekmi un piesaistītu uzmanību" at bounding box center [199, 370] width 244 height 11
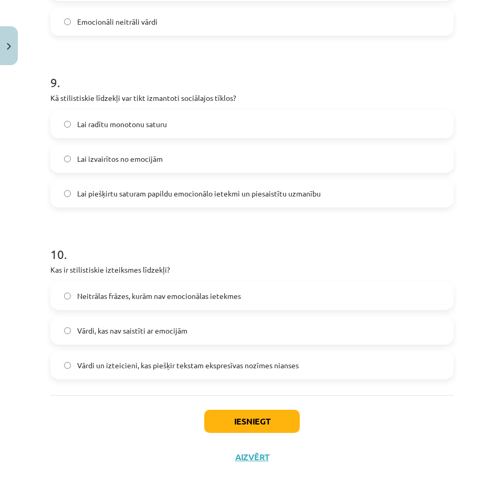
scroll to position [1556, 0]
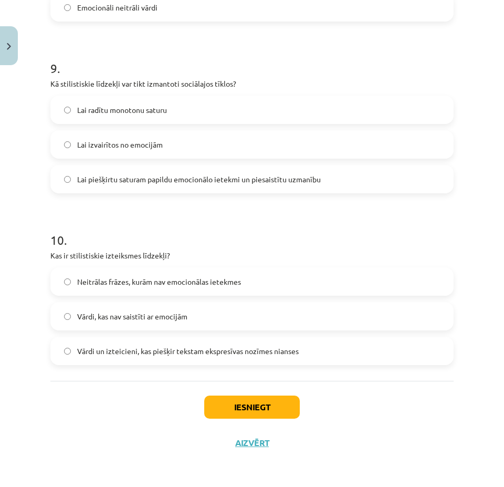
click at [105, 353] on span "Vārdi un izteicieni, kas piešķir tekstam ekspresīvas nozīmes nianses" at bounding box center [187, 350] width 221 height 11
click at [218, 407] on button "Iesniegt" at bounding box center [252, 406] width 96 height 23
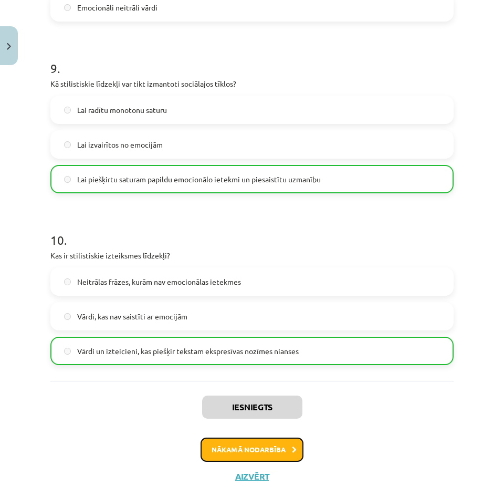
click at [245, 441] on button "Nākamā nodarbība" at bounding box center [251, 449] width 103 height 24
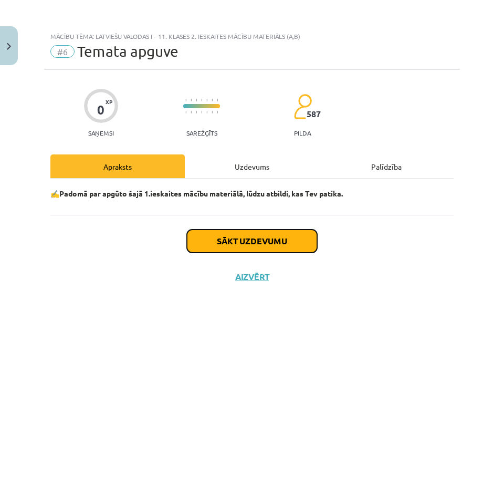
click at [235, 246] on button "Sākt uzdevumu" at bounding box center [252, 240] width 130 height 23
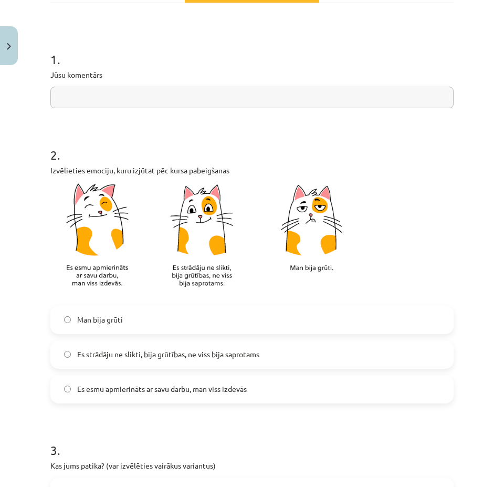
scroll to position [210, 0]
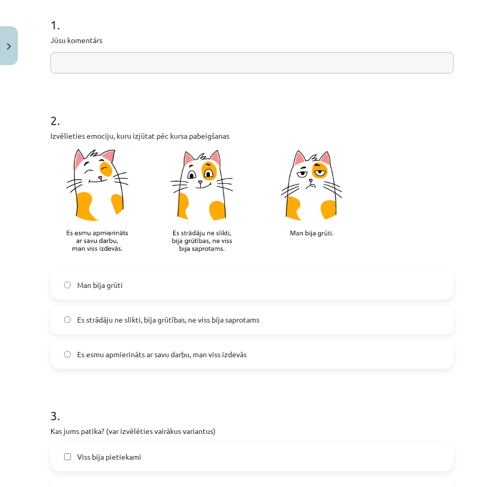
click at [60, 349] on label "Es esmu apmierināts ar savu darbu, man viss izdevās" at bounding box center [251, 354] width 401 height 26
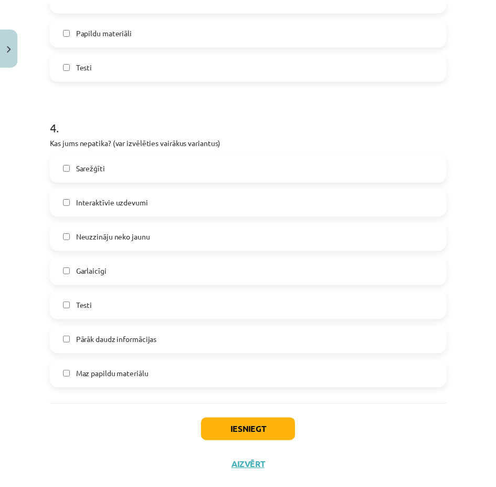
scroll to position [834, 0]
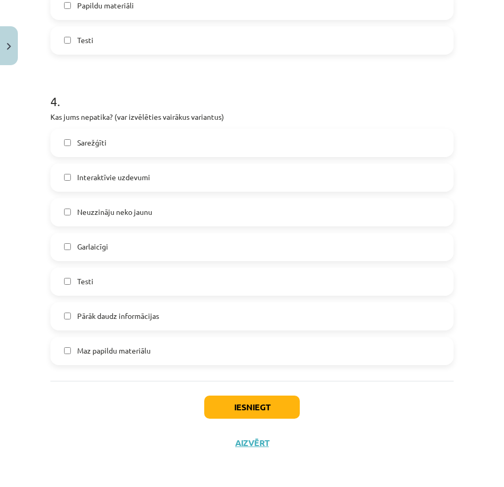
click at [73, 213] on label "Neuzzināju neko jaunu" at bounding box center [251, 212] width 401 height 26
click at [207, 408] on button "Iesniegt" at bounding box center [252, 406] width 96 height 23
drag, startPoint x: 209, startPoint y: 402, endPoint x: 164, endPoint y: 413, distance: 45.8
click at [164, 413] on div "Iesniegt Aizvērt" at bounding box center [251, 417] width 403 height 73
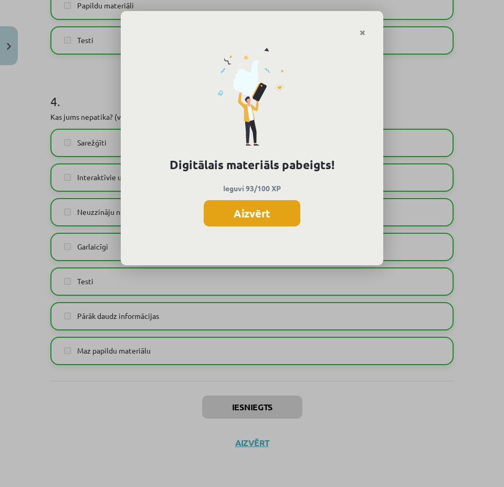
click at [284, 216] on button "Aizvērt" at bounding box center [252, 213] width 97 height 26
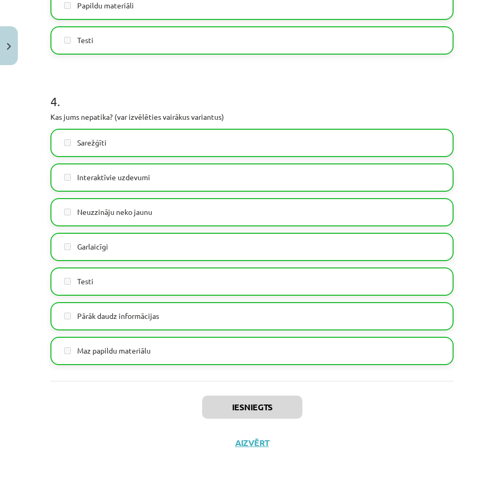
click at [253, 448] on div "Iesniegts Aizvērt" at bounding box center [251, 417] width 403 height 73
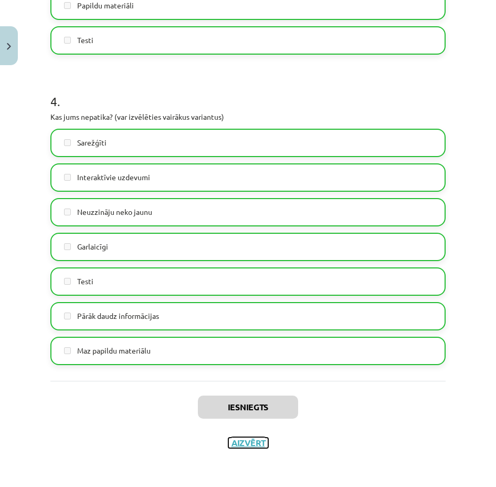
click at [252, 442] on button "Aizvērt" at bounding box center [248, 442] width 40 height 10
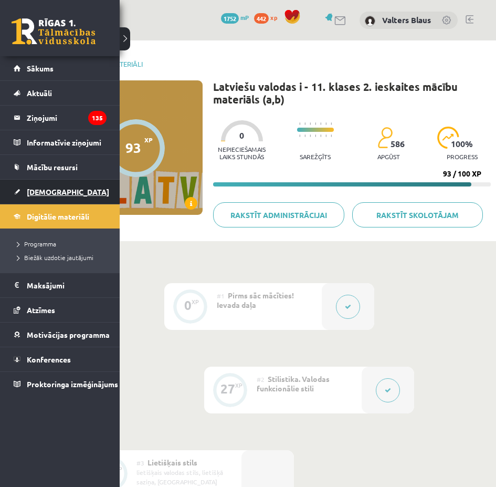
click at [36, 194] on span "[DEMOGRAPHIC_DATA]" at bounding box center [68, 191] width 82 height 9
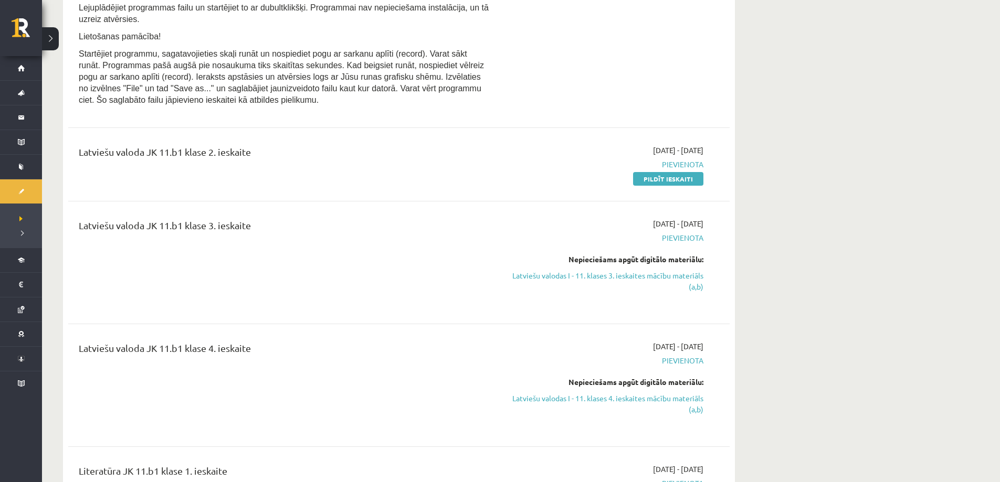
scroll to position [840, 0]
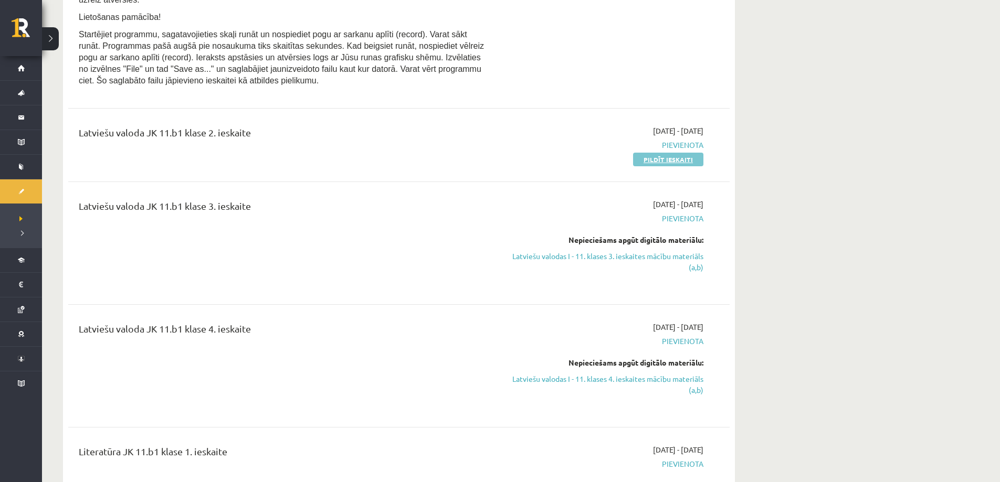
click at [661, 166] on link "Pildīt ieskaiti" at bounding box center [668, 160] width 70 height 14
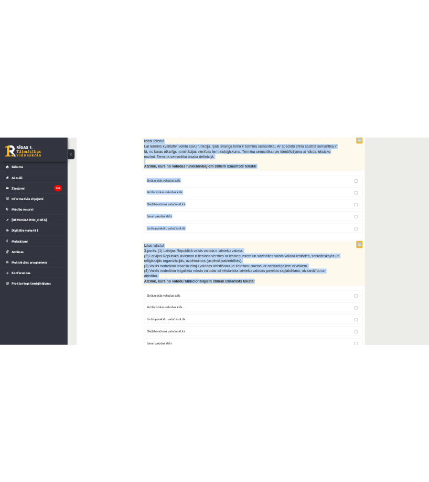
scroll to position [1904, 0]
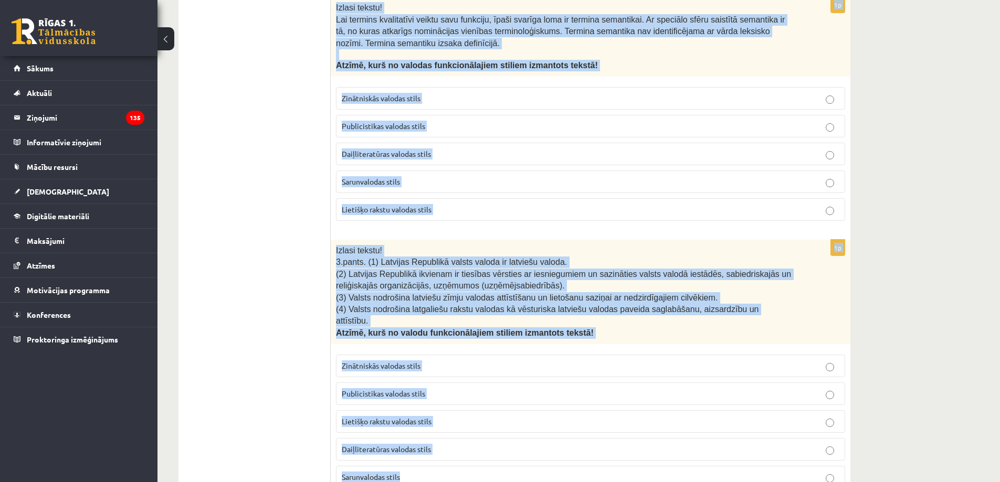
drag, startPoint x: 334, startPoint y: 209, endPoint x: 842, endPoint y: 444, distance: 558.9
copy form "Izlasi tekstu! Klasesbiedrene starpbrīdī saka otrai: “Ja tu zinātu, kā mani tra…"
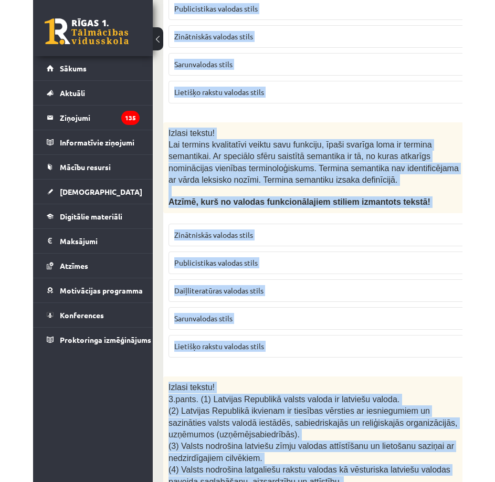
scroll to position [1822, 0]
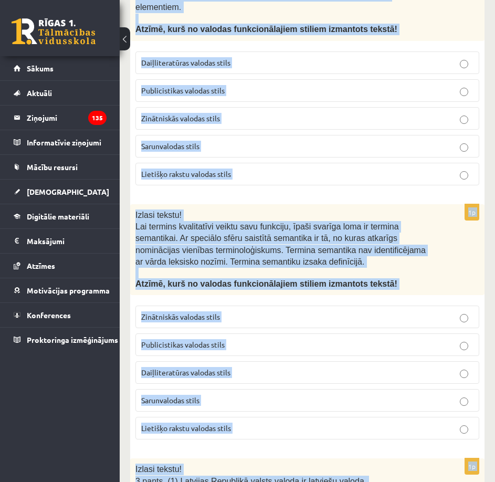
click at [371, 169] on div "1p Izlasi tekstu! Sestdien, 22. septembrī, plkst. 13.00 Rakstniecības un mūzika…" at bounding box center [307, 42] width 354 height 303
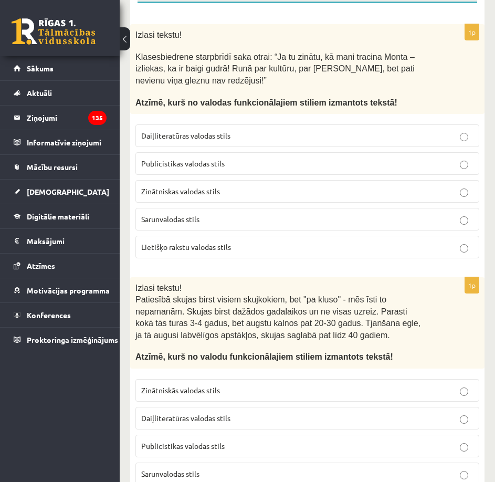
scroll to position [210, 0]
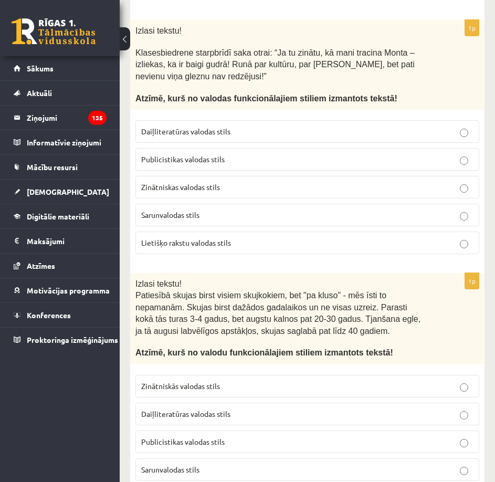
click at [186, 216] on span "Sarunvalodas stils" at bounding box center [170, 214] width 58 height 9
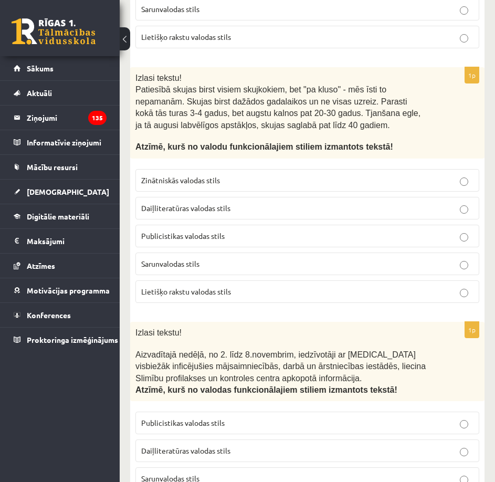
scroll to position [420, 0]
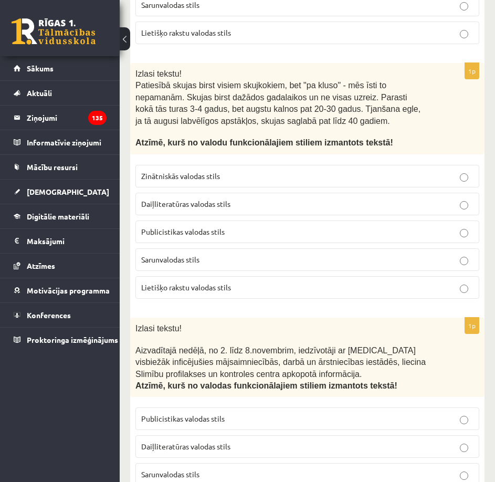
click at [235, 177] on p "Zinātniskās valodas stils" at bounding box center [307, 176] width 332 height 11
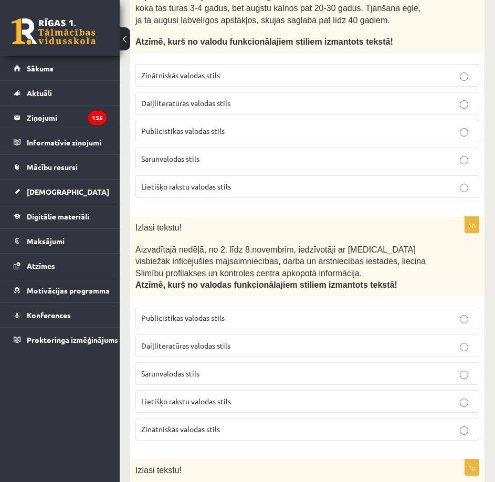
scroll to position [525, 0]
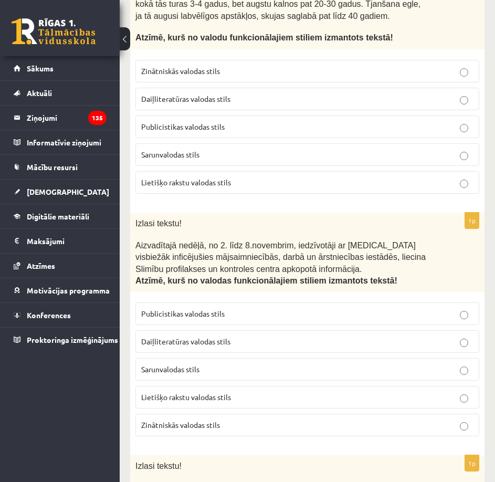
click at [235, 308] on label "Publicistikas valodas stils" at bounding box center [307, 313] width 344 height 23
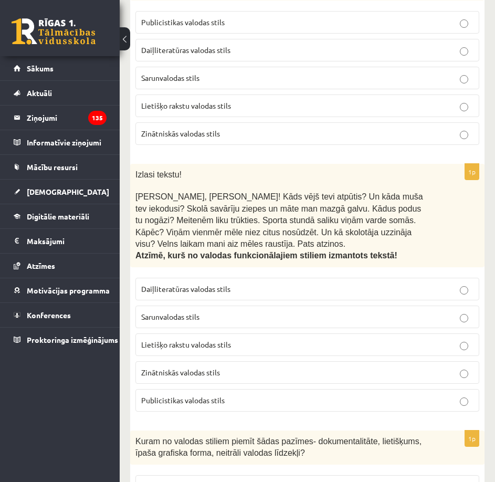
scroll to position [840, 0]
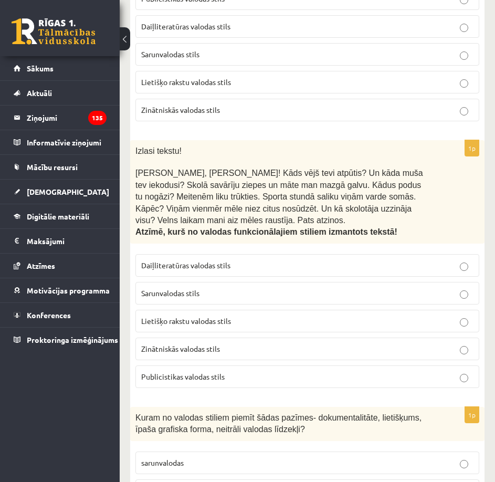
click at [226, 288] on p "Sarunvalodas stils" at bounding box center [307, 293] width 332 height 11
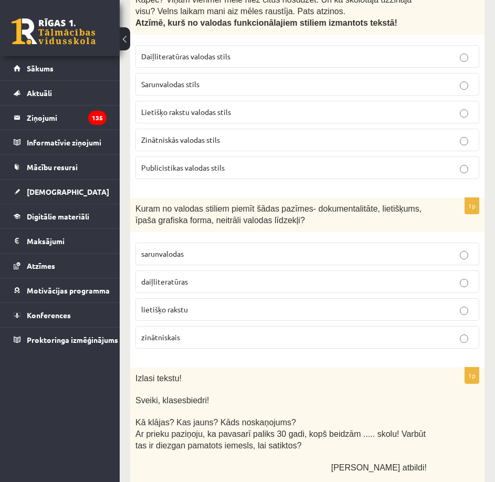
scroll to position [1050, 0]
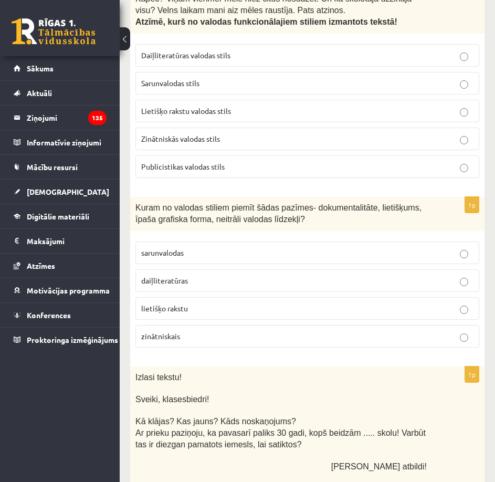
click at [155, 303] on p "lietišķo rakstu" at bounding box center [307, 308] width 332 height 11
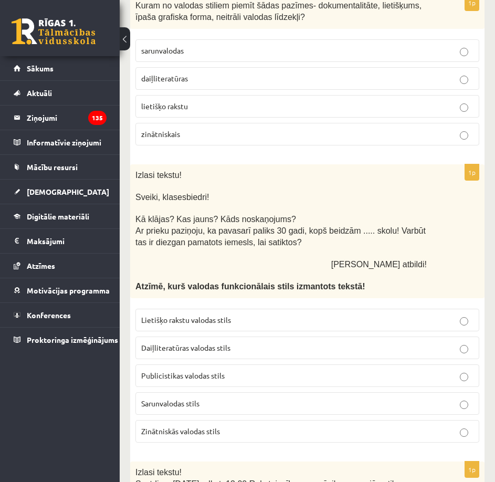
scroll to position [1260, 0]
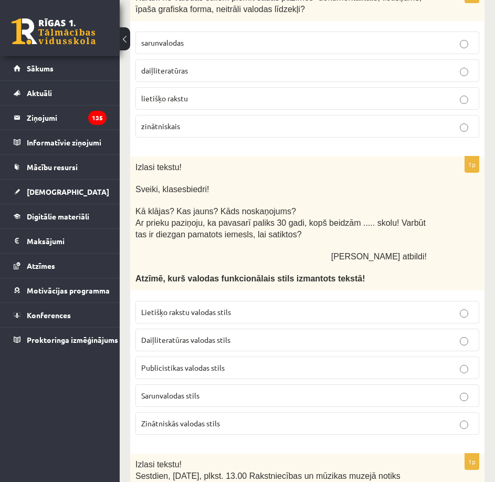
click at [182, 391] on span "Sarunvalodas stils" at bounding box center [170, 395] width 58 height 9
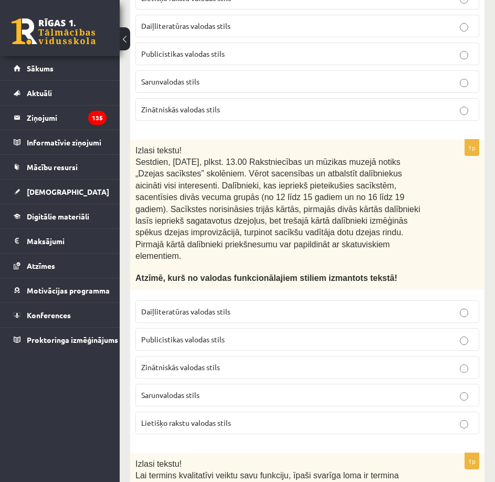
scroll to position [1575, 0]
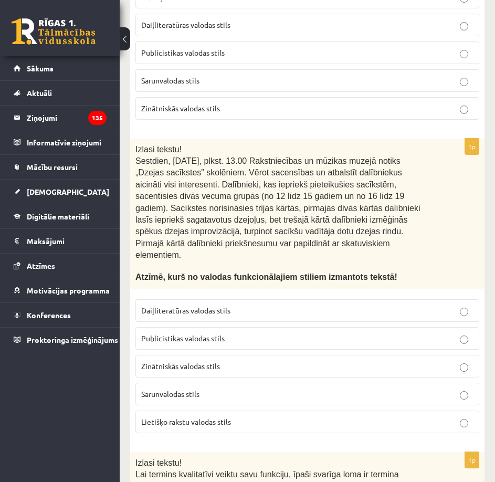
click at [255, 327] on label "Publicistikas valodas stils" at bounding box center [307, 338] width 344 height 23
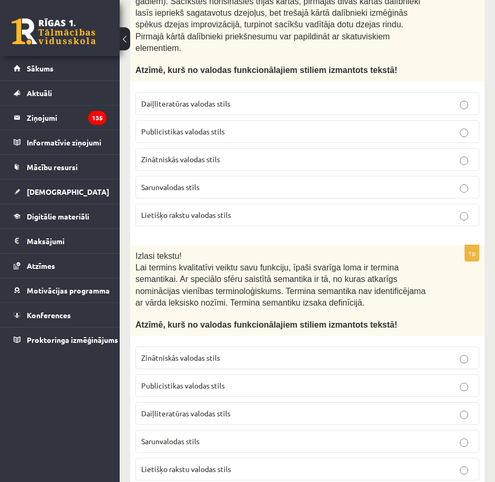
scroll to position [1785, 0]
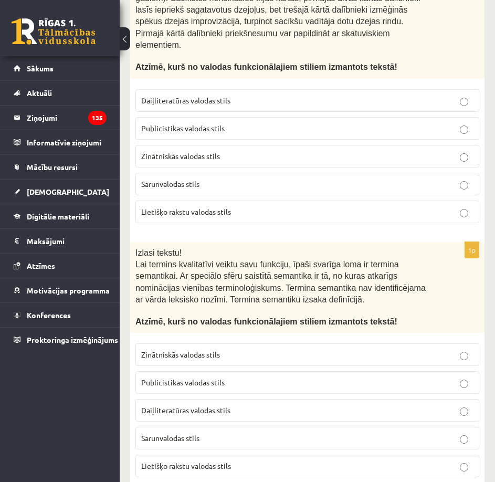
click at [193, 350] on span "Zinātniskās valodas stils" at bounding box center [180, 354] width 79 height 9
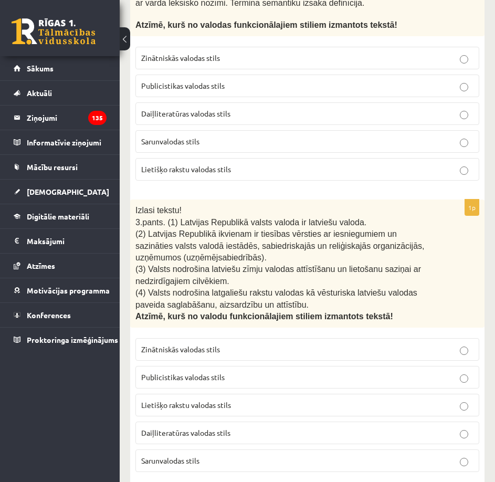
scroll to position [2083, 0]
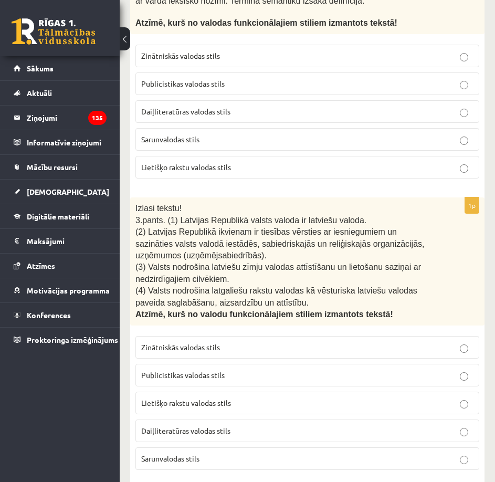
click at [178, 398] on span "Lietišķo rakstu valodas stils" at bounding box center [186, 402] width 90 height 9
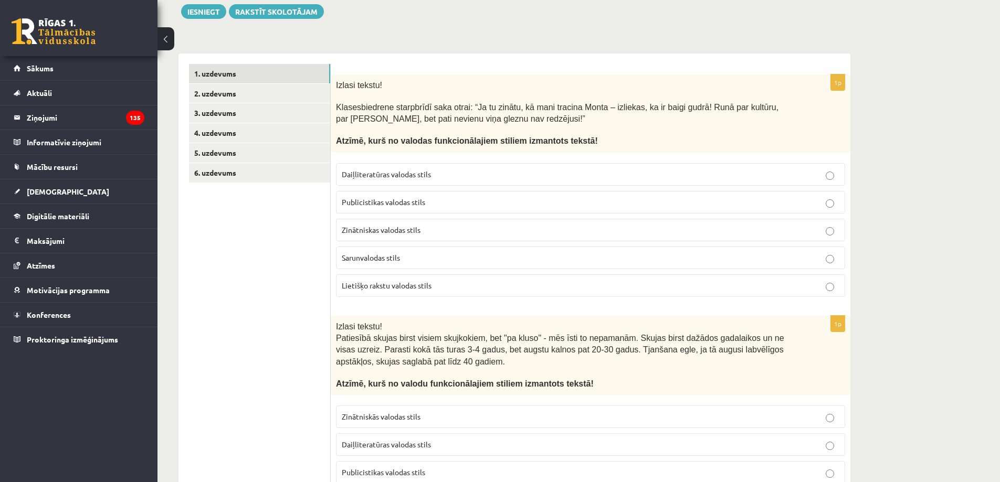
scroll to position [120, 0]
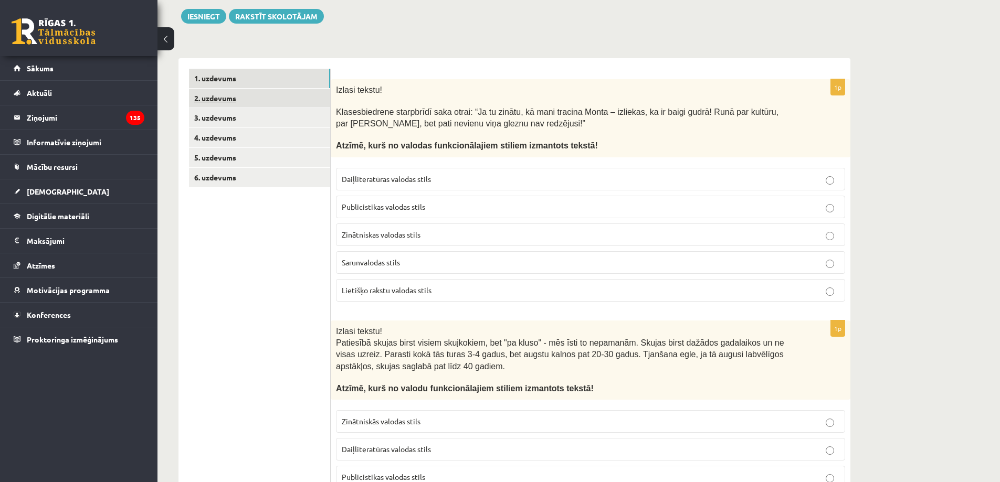
click at [261, 100] on link "2. uzdevums" at bounding box center [259, 98] width 141 height 19
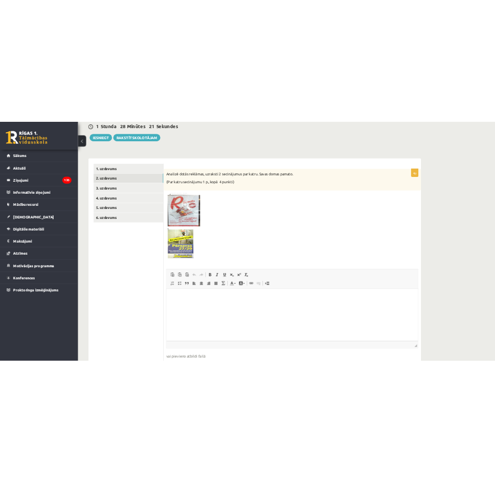
scroll to position [105, 0]
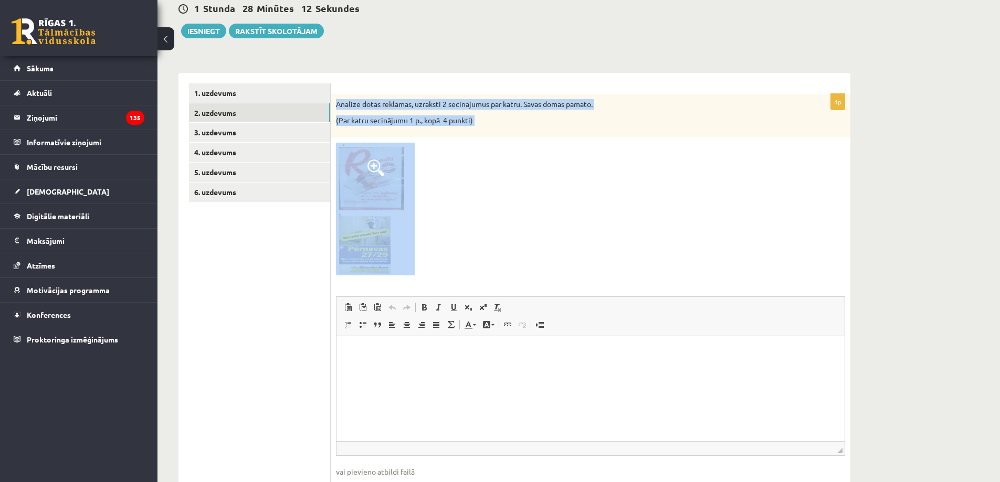
drag, startPoint x: 335, startPoint y: 105, endPoint x: 465, endPoint y: 255, distance: 197.6
click at [465, 255] on div "4p Analizē dotās reklāmas, uzraksti 2 secinājumus par katru. Savas domas pamato…" at bounding box center [591, 304] width 520 height 421
copy div "Analizē dotās reklāmas, uzraksti 2 secinājumus par katru. Savas domas pamato. (…"
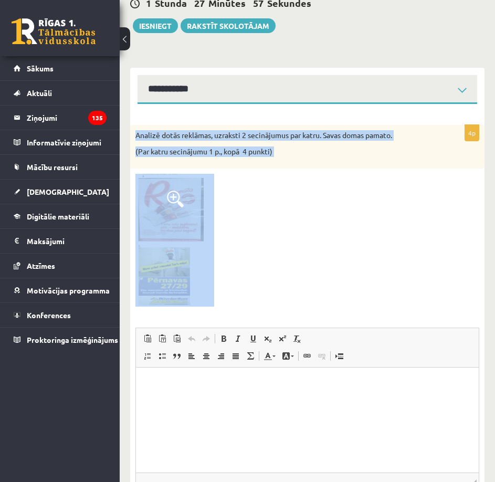
click at [169, 198] on span at bounding box center [175, 199] width 17 height 17
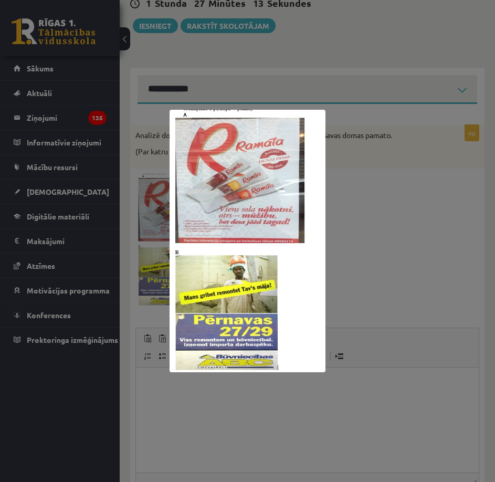
click at [410, 225] on div at bounding box center [247, 241] width 495 height 482
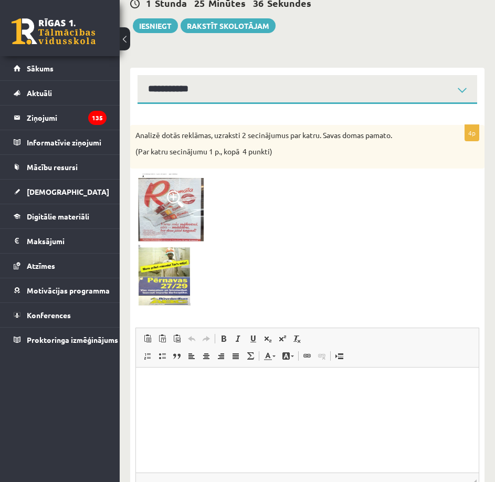
click at [201, 381] on p "Editor, wiswyg-editor-user-answer-47024823808260" at bounding box center [307, 382] width 322 height 11
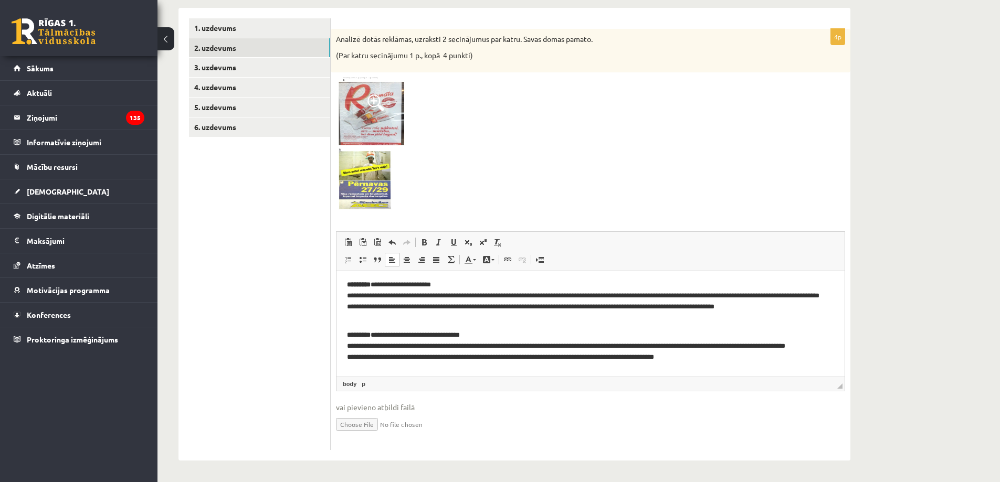
scroll to position [0, 0]
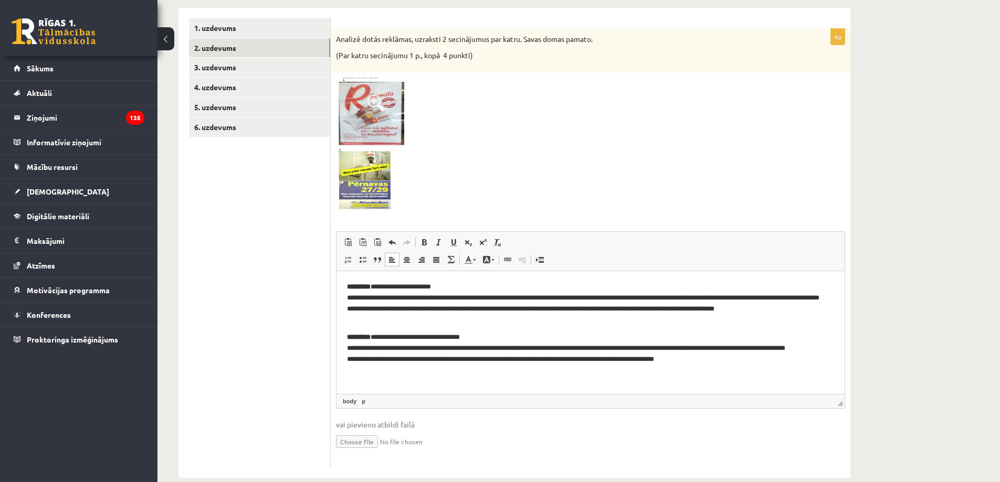
drag, startPoint x: 842, startPoint y: 388, endPoint x: 842, endPoint y: 406, distance: 17.8
click at [842, 406] on span "◢" at bounding box center [839, 403] width 5 height 5
click at [368, 96] on span at bounding box center [375, 102] width 17 height 17
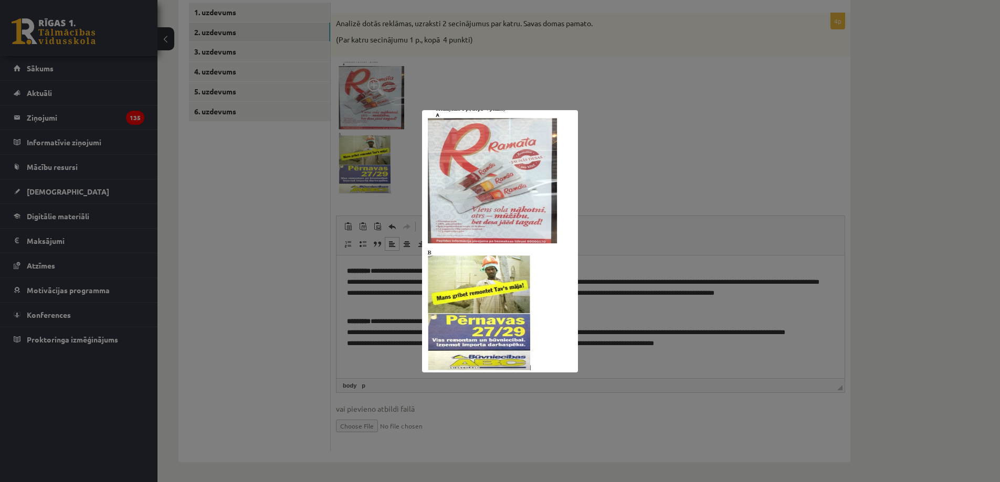
scroll to position [188, 0]
click at [605, 181] on div at bounding box center [500, 241] width 1000 height 482
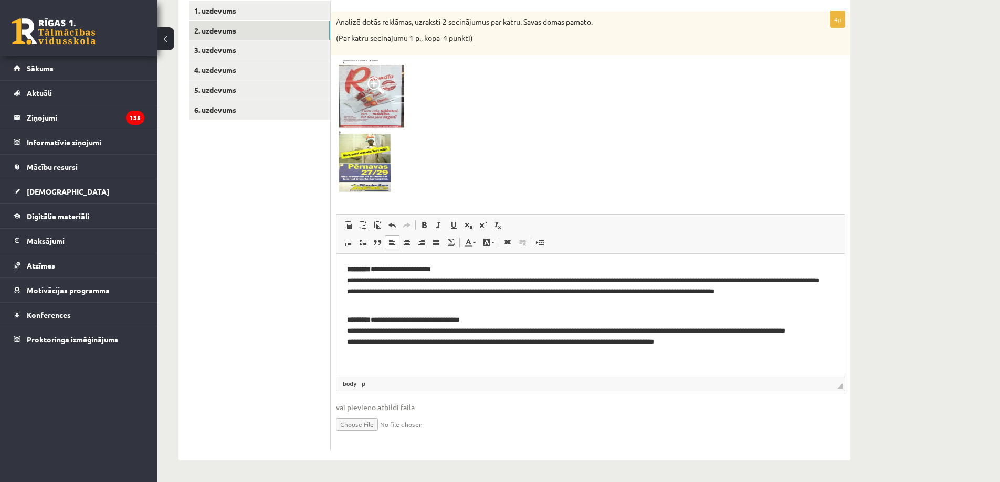
click at [383, 269] on p "**********" at bounding box center [590, 286] width 487 height 44
click at [429, 224] on link "Bold Keyboard shortcut Ctrl+B" at bounding box center [424, 225] width 15 height 14
drag, startPoint x: 423, startPoint y: 226, endPoint x: 411, endPoint y: 230, distance: 12.1
click at [423, 226] on span at bounding box center [424, 225] width 8 height 8
click at [364, 272] on p "**********" at bounding box center [590, 286] width 487 height 44
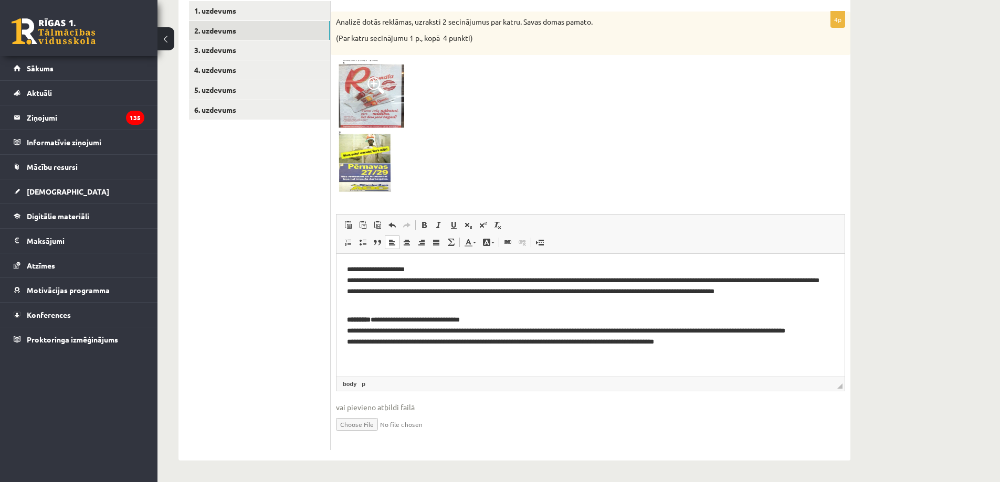
click at [349, 270] on p "**********" at bounding box center [590, 286] width 487 height 44
click at [343, 269] on html "**********" at bounding box center [590, 311] width 508 height 115
click at [624, 302] on p "**********" at bounding box center [590, 286] width 487 height 44
drag, startPoint x: 659, startPoint y: 302, endPoint x: 657, endPoint y: 312, distance: 9.6
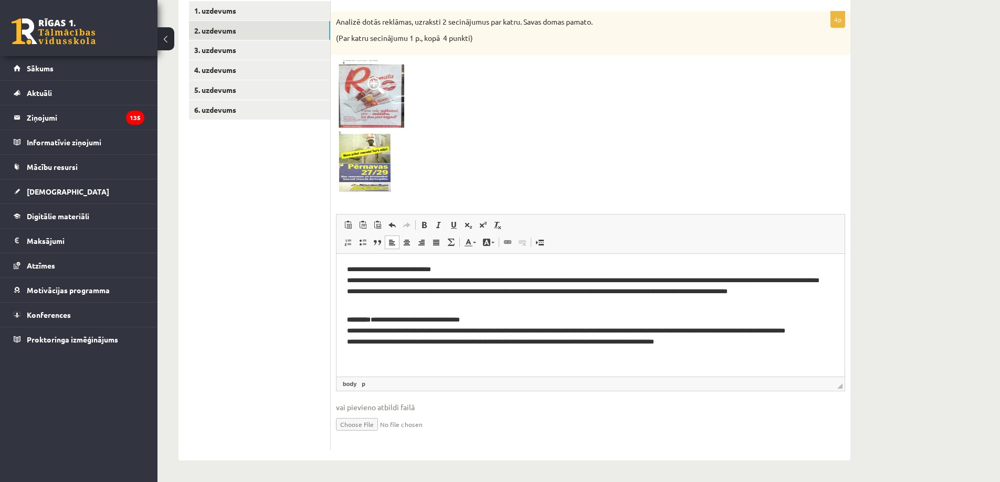
click at [659, 302] on p "**********" at bounding box center [590, 286] width 487 height 44
click at [382, 318] on p "**********" at bounding box center [590, 336] width 487 height 44
click at [355, 320] on p "**********" at bounding box center [590, 336] width 487 height 44
click at [347, 319] on p "**********" at bounding box center [590, 336] width 487 height 44
drag, startPoint x: 734, startPoint y: 333, endPoint x: 734, endPoint y: 340, distance: 6.3
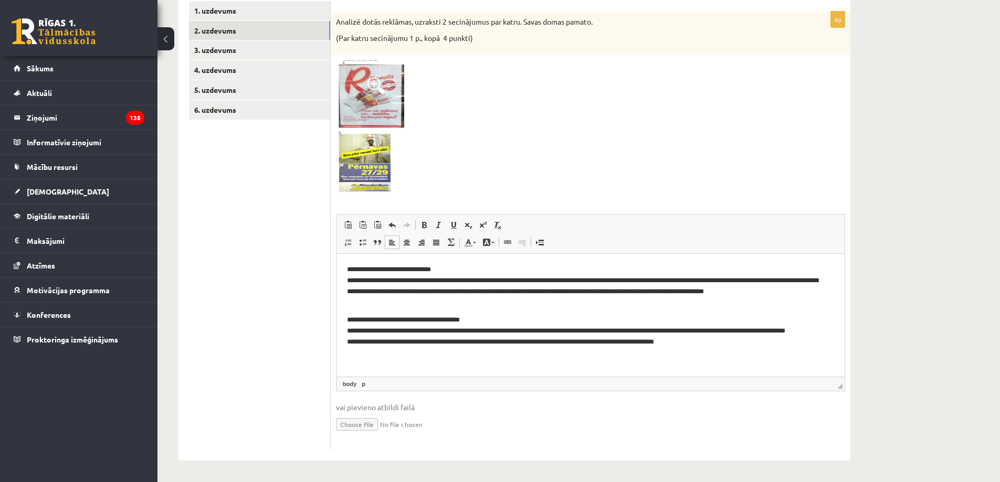
click at [734, 333] on p "**********" at bounding box center [590, 336] width 487 height 44
click at [372, 152] on img at bounding box center [375, 126] width 79 height 133
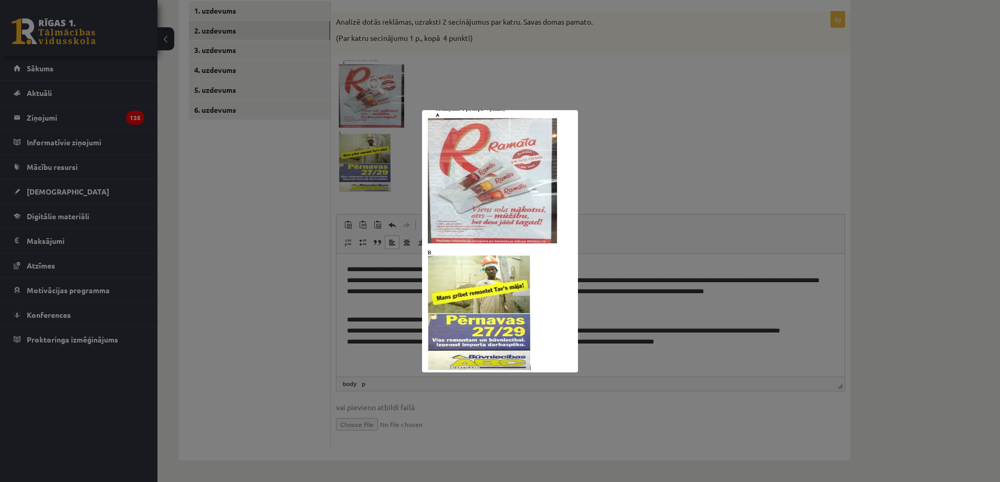
click at [721, 163] on div at bounding box center [500, 241] width 1000 height 482
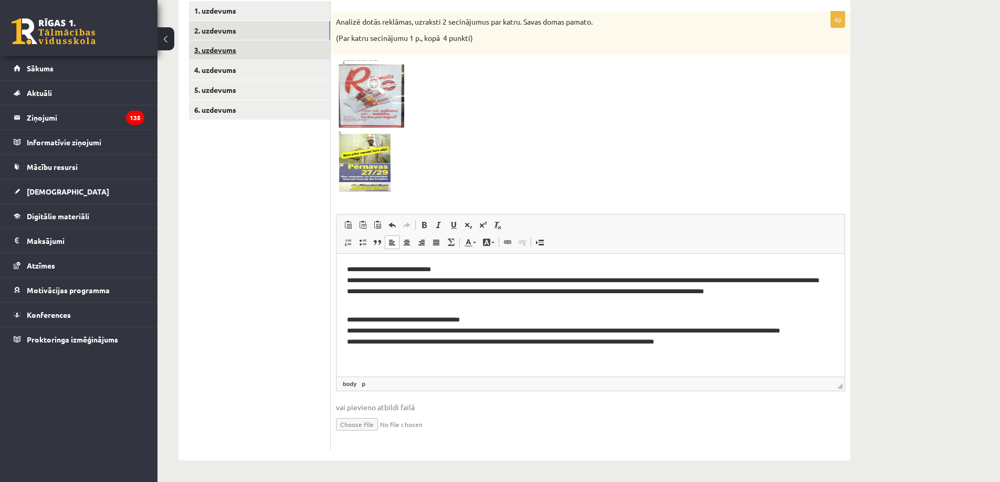
click at [218, 49] on link "3. uzdevums" at bounding box center [259, 49] width 141 height 19
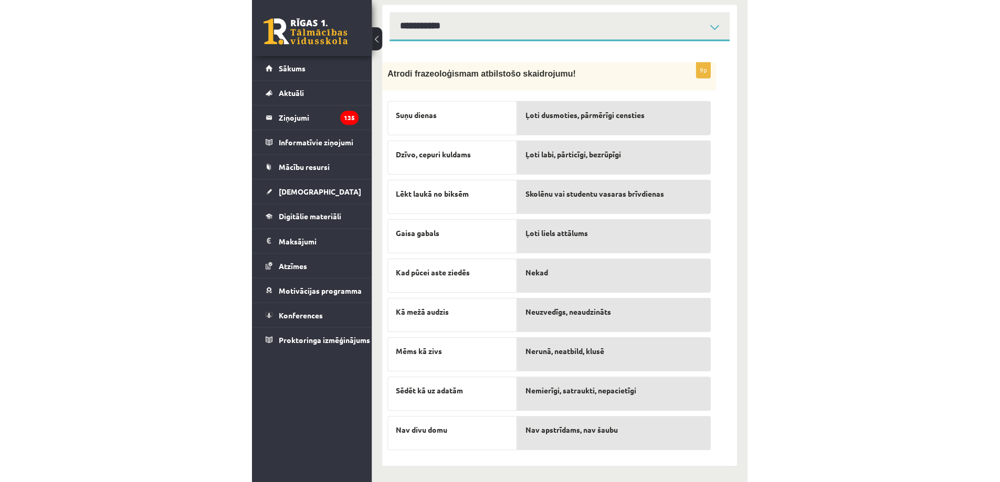
scroll to position [142, 0]
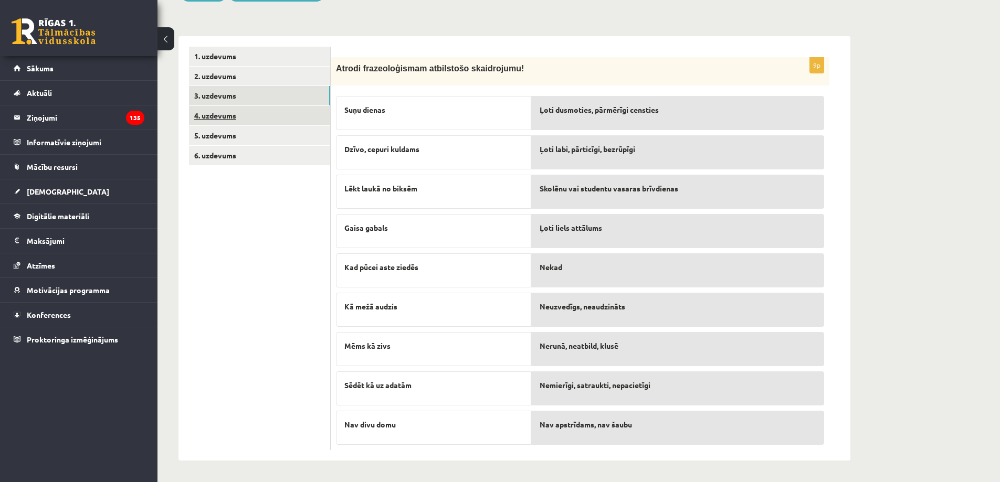
click at [281, 106] on link "4. uzdevums" at bounding box center [259, 115] width 141 height 19
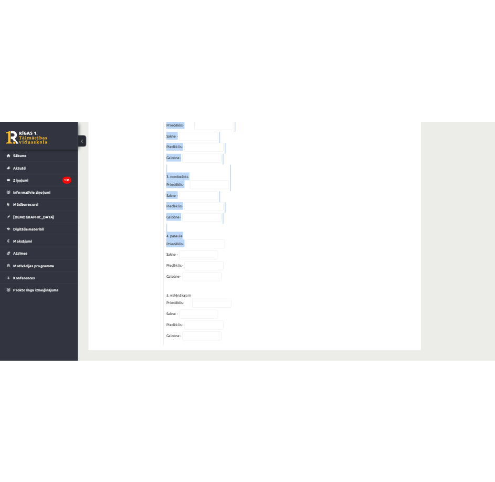
scroll to position [390, 0]
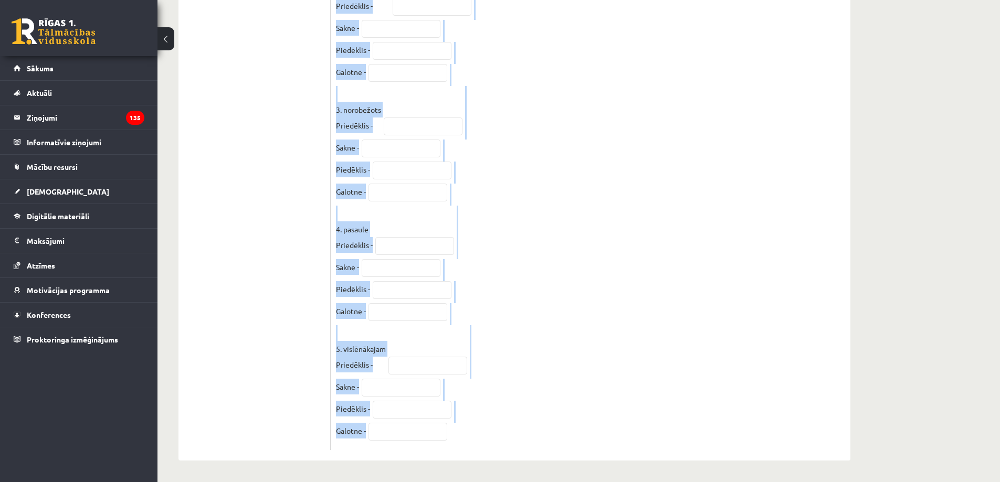
drag, startPoint x: 333, startPoint y: 67, endPoint x: 540, endPoint y: 483, distance: 464.5
copy div "Nosaki vārda sastāvu 1. ievērojams Priedēklis - Sakne - Piedēklis - Galotne - 2…"
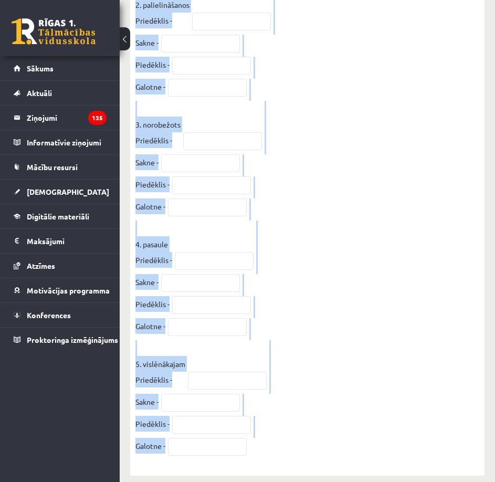
click at [411, 212] on fieldset "1. ievērojams Priedēklis - Sakne - Piedēklis - Galotne - 2. palielināšanos Prie…" at bounding box center [307, 168] width 344 height 583
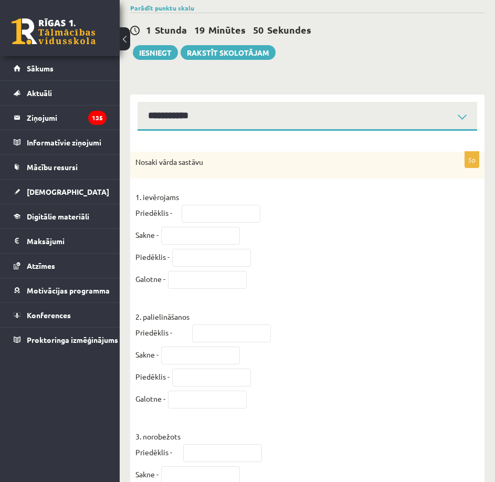
scroll to position [75, 0]
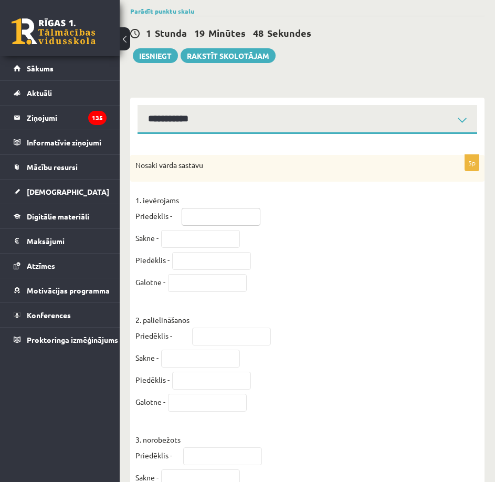
click at [202, 212] on input "text" at bounding box center [221, 217] width 79 height 18
type input "**"
click at [176, 240] on input "text" at bounding box center [200, 239] width 79 height 18
type input "****"
click at [188, 258] on input "text" at bounding box center [211, 261] width 79 height 18
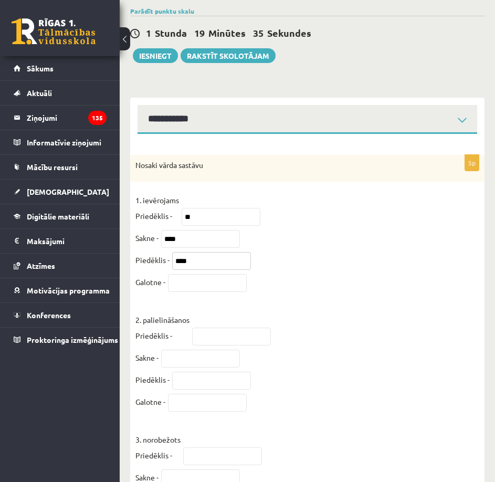
type input "****"
click at [189, 286] on input "text" at bounding box center [207, 283] width 79 height 18
type input "*"
click at [213, 341] on input "text" at bounding box center [231, 337] width 79 height 18
type input "**"
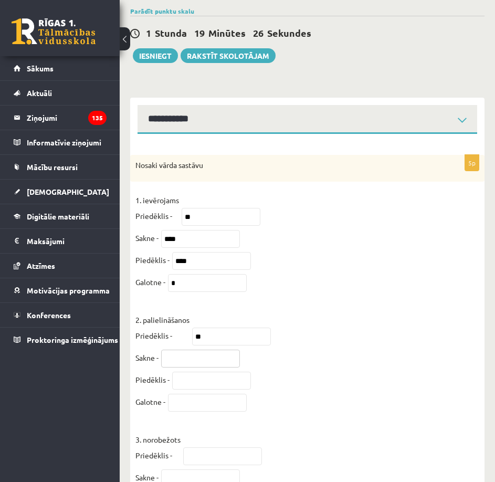
click at [196, 360] on input "text" at bounding box center [200, 359] width 79 height 18
type input "****"
click at [186, 385] on input "text" at bounding box center [211, 381] width 79 height 18
type input "****"
click at [178, 406] on input "text" at bounding box center [207, 403] width 79 height 18
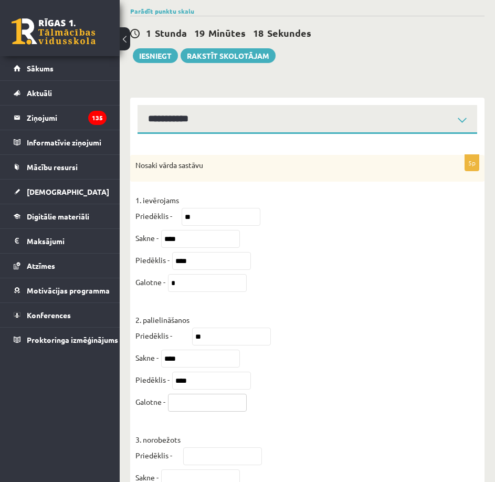
type input "*"
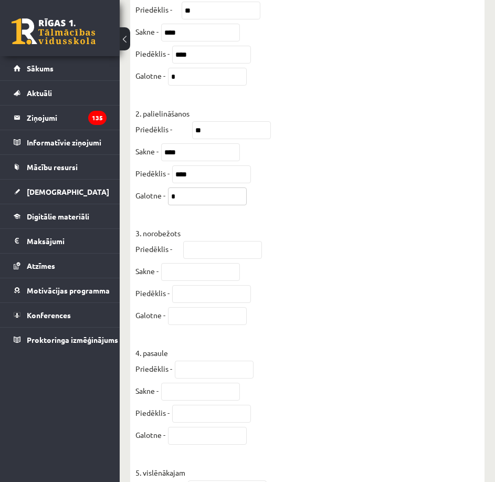
scroll to position [285, 0]
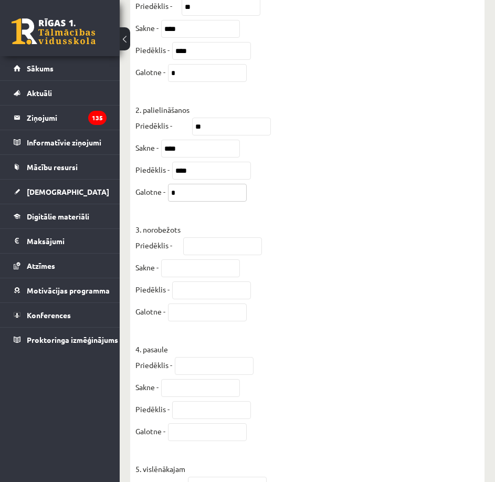
type input "*"
drag, startPoint x: 217, startPoint y: 255, endPoint x: 223, endPoint y: 257, distance: 6.3
click at [219, 255] on input "text" at bounding box center [222, 246] width 79 height 18
type input "**"
click at [202, 277] on input "text" at bounding box center [200, 268] width 79 height 18
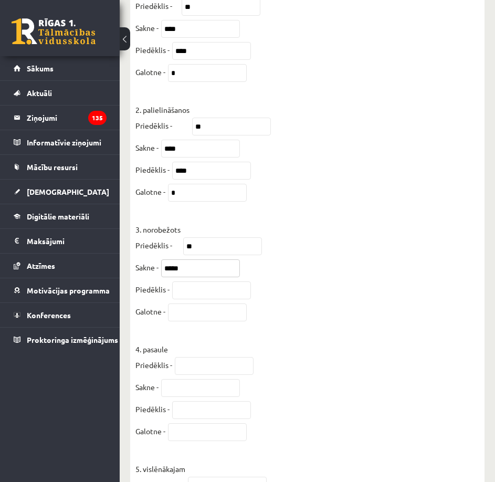
type input "*****"
click at [187, 299] on input "text" at bounding box center [211, 290] width 79 height 18
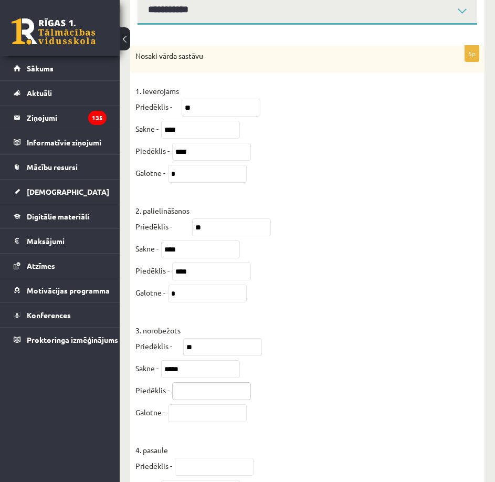
scroll to position [180, 0]
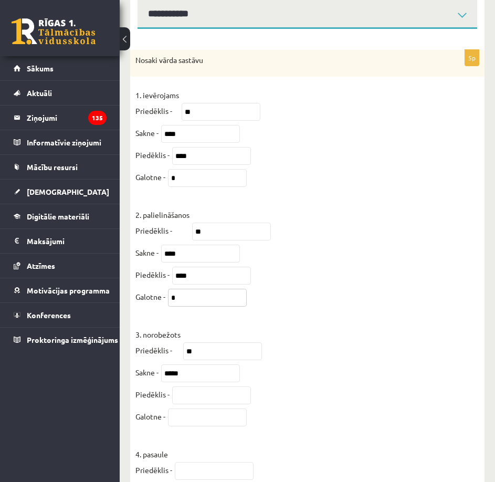
click at [198, 303] on input "*" at bounding box center [207, 298] width 79 height 18
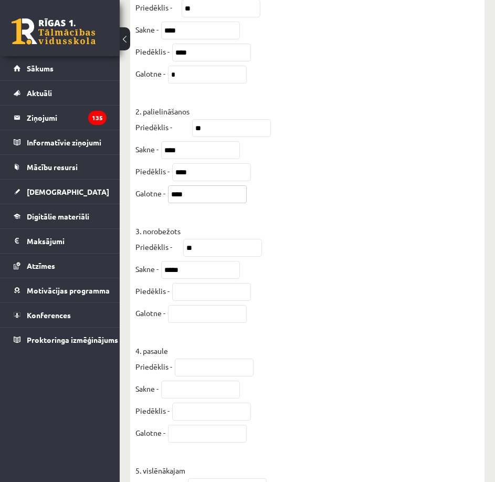
scroll to position [285, 0]
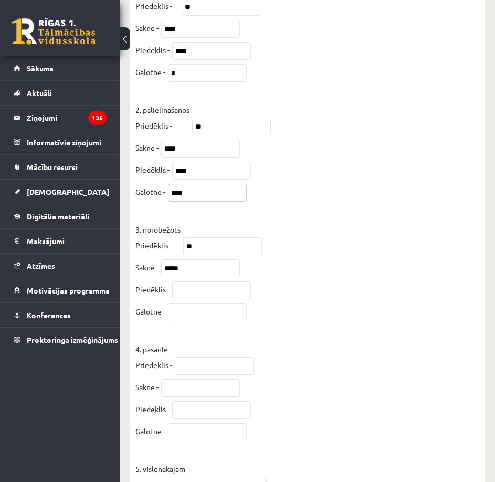
type input "****"
click at [200, 299] on input "text" at bounding box center [211, 290] width 79 height 18
type input "***"
click at [225, 321] on input "text" at bounding box center [207, 312] width 79 height 18
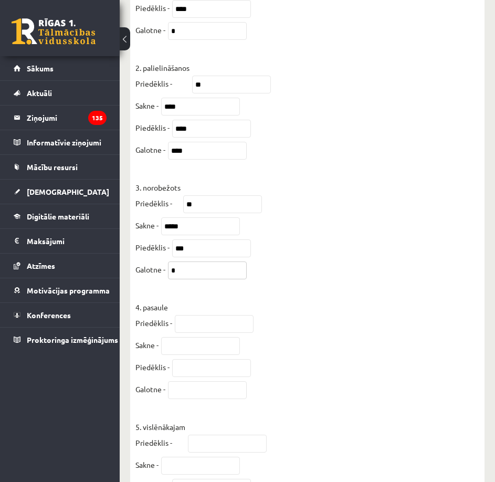
scroll to position [390, 0]
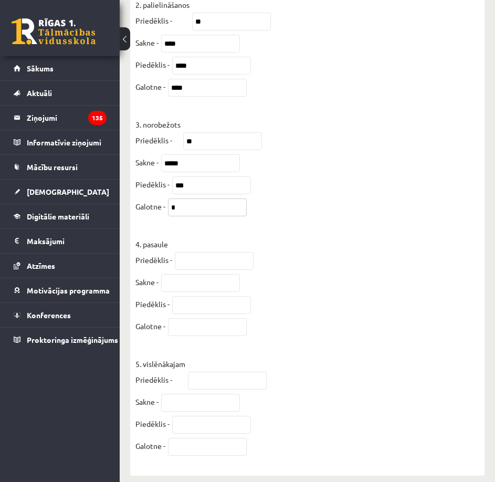
type input "*"
click at [214, 267] on input "text" at bounding box center [214, 261] width 79 height 18
type input "**"
click at [198, 292] on input "text" at bounding box center [200, 283] width 79 height 18
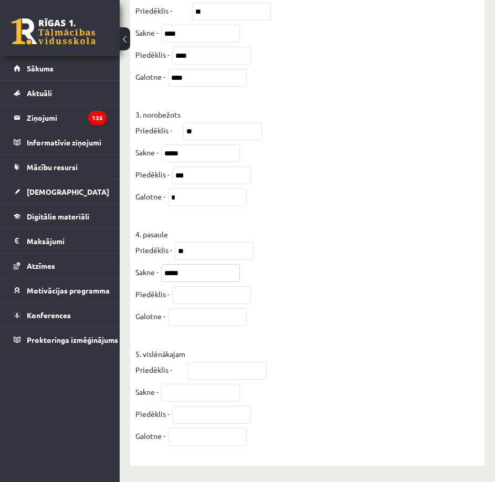
scroll to position [416, 0]
type input "*****"
click at [220, 289] on input "text" at bounding box center [211, 295] width 79 height 18
type input "*"
click at [224, 315] on input "text" at bounding box center [207, 317] width 79 height 18
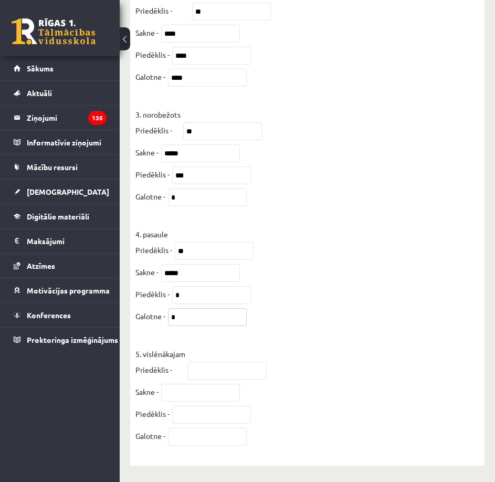
type input "*"
drag, startPoint x: 322, startPoint y: 400, endPoint x: 294, endPoint y: 384, distance: 32.0
click at [323, 399] on fieldset "1. ievērojams Priedēklis - ** Sakne - **** Piedēklis - **** Galotne - * 2. pali…" at bounding box center [307, 158] width 344 height 583
click at [231, 371] on input "text" at bounding box center [227, 371] width 79 height 18
type input "***"
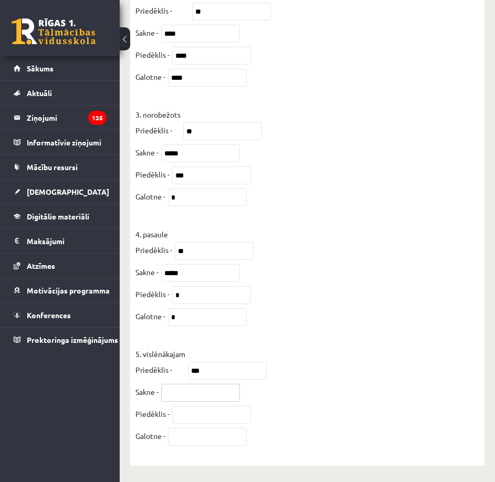
click at [186, 392] on input "text" at bounding box center [200, 393] width 79 height 18
type input "***"
click at [187, 410] on input "text" at bounding box center [211, 415] width 79 height 18
type input "****"
click at [208, 434] on input "text" at bounding box center [207, 437] width 79 height 18
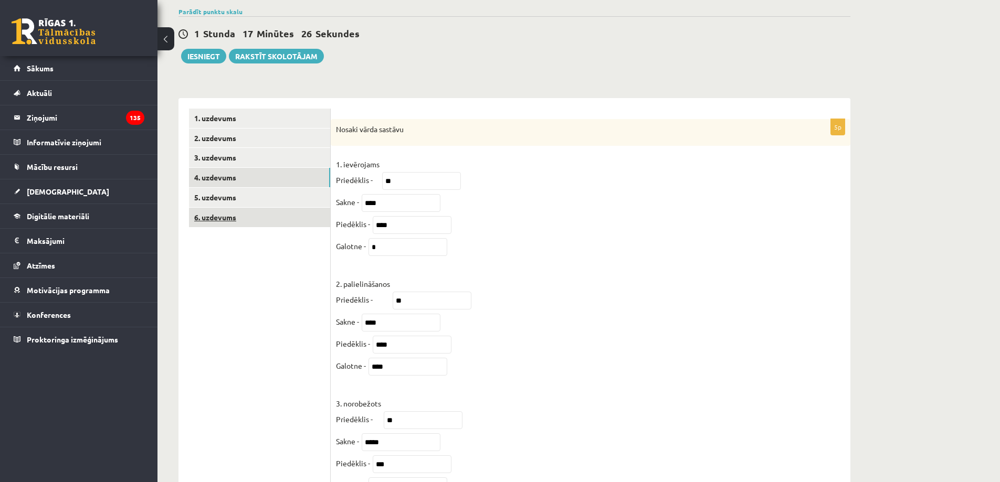
scroll to position [75, 0]
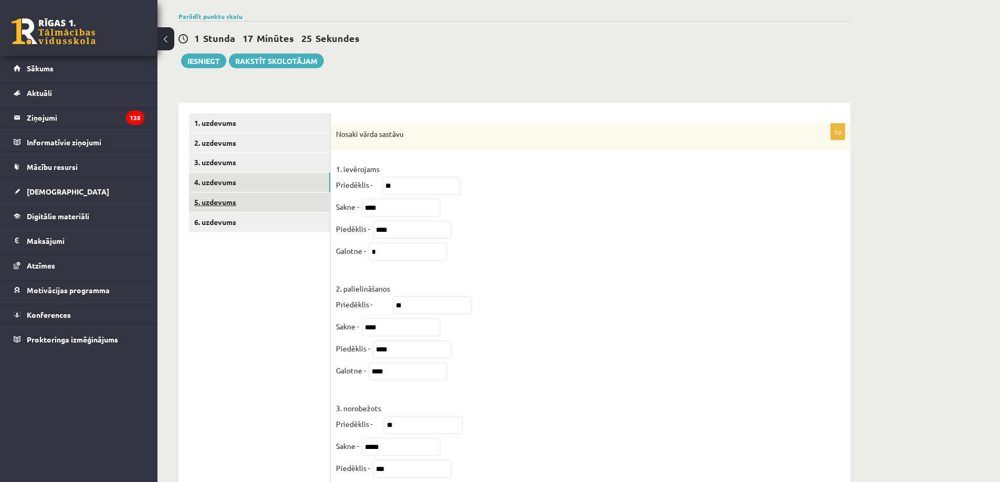
type input "**"
click at [212, 205] on link "5. uzdevums" at bounding box center [259, 202] width 141 height 19
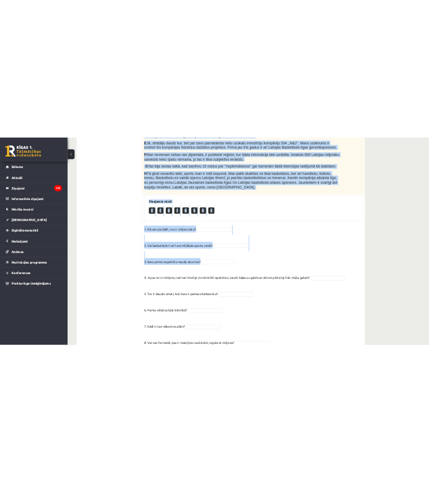
scroll to position [529, 0]
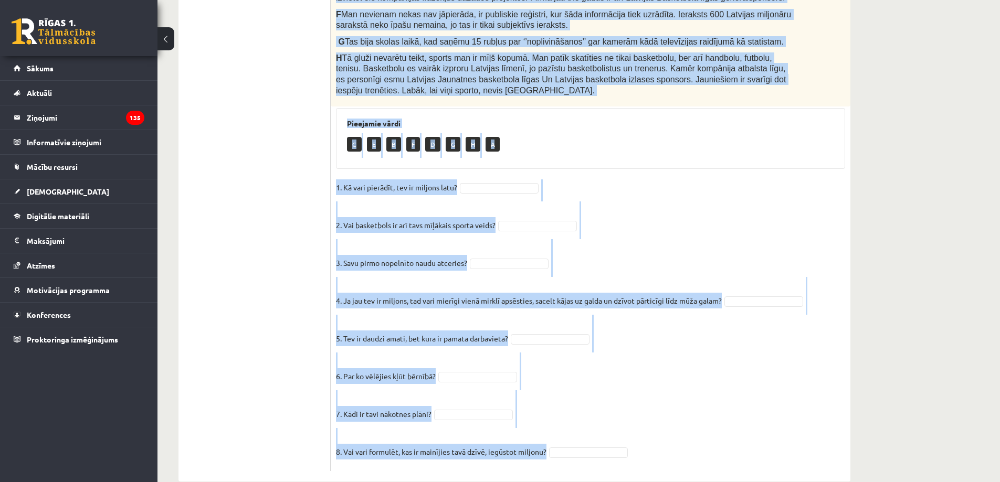
drag, startPoint x: 334, startPoint y: 134, endPoint x: 841, endPoint y: 432, distance: 587.5
click at [841, 432] on div "8p Sakārto intervijas atbildes loģiskā secībā! Mārtiņš Lauva-ar miljonu nepieti…" at bounding box center [591, 70] width 520 height 801
copy div "Sakārto intervijas atbildes loģiskā secībā! Mārtiņš Lauva-ar miljonu nepietiek …"
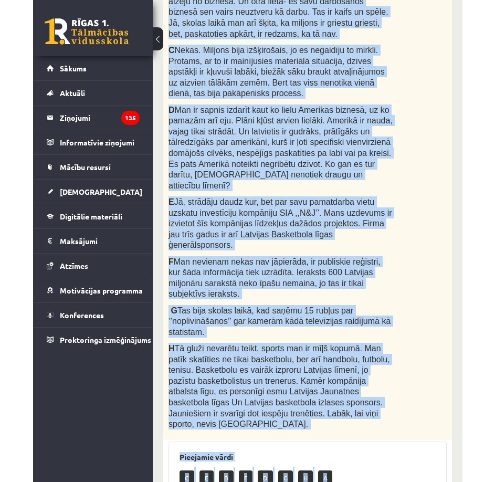
scroll to position [497, 0]
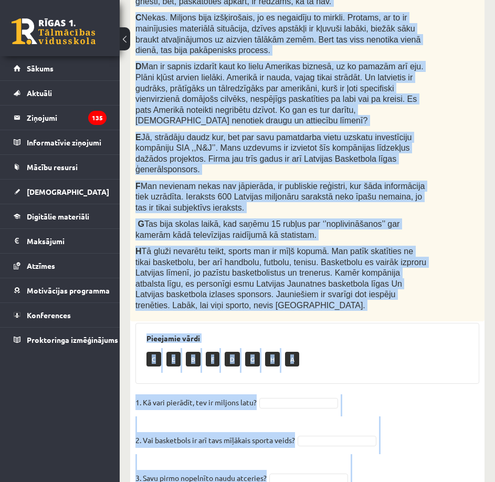
click at [436, 230] on div "Sakārto intervijas atbildes loģiskā secībā! Mārtiņš Lauva-ar miljonu nepietiek …" at bounding box center [307, 27] width 354 height 588
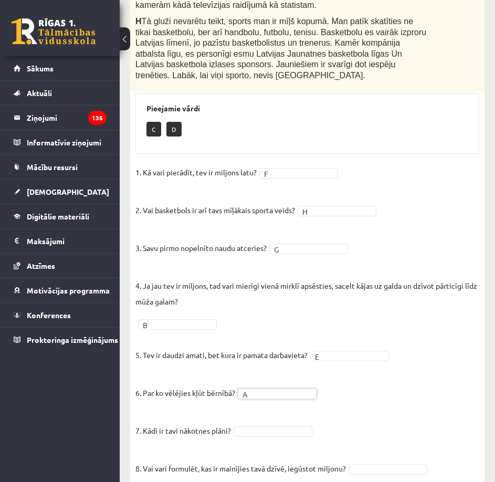
scroll to position [727, 0]
drag, startPoint x: 263, startPoint y: 402, endPoint x: 255, endPoint y: 404, distance: 8.3
drag, startPoint x: 240, startPoint y: 457, endPoint x: 328, endPoint y: 444, distance: 88.0
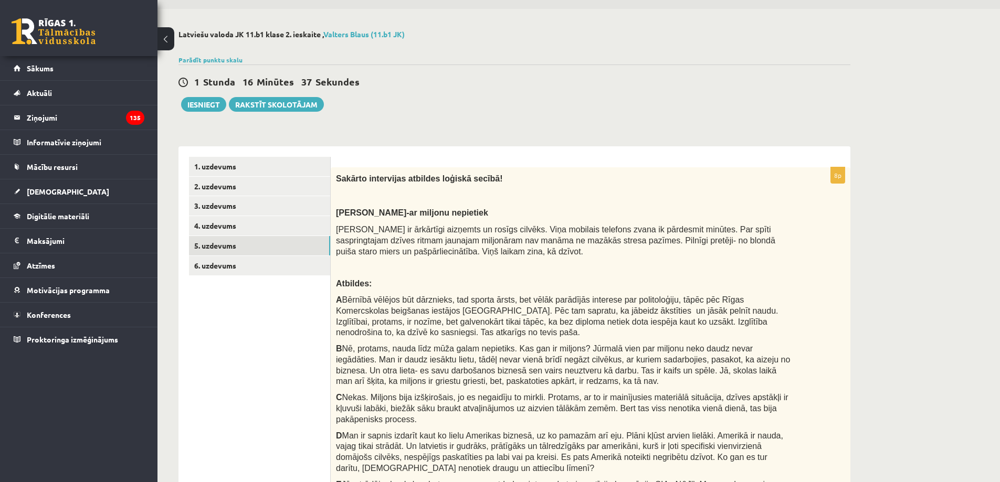
scroll to position [0, 0]
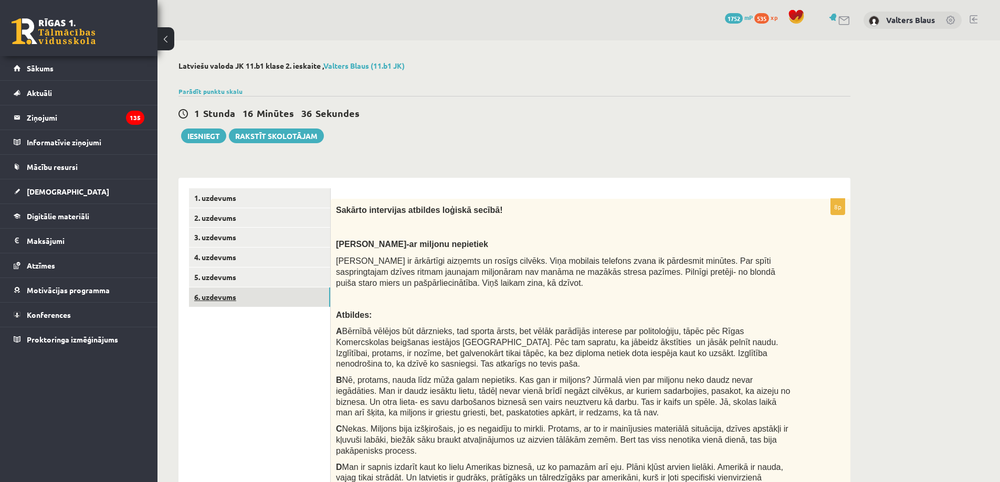
click at [235, 298] on link "6. uzdevums" at bounding box center [259, 297] width 141 height 19
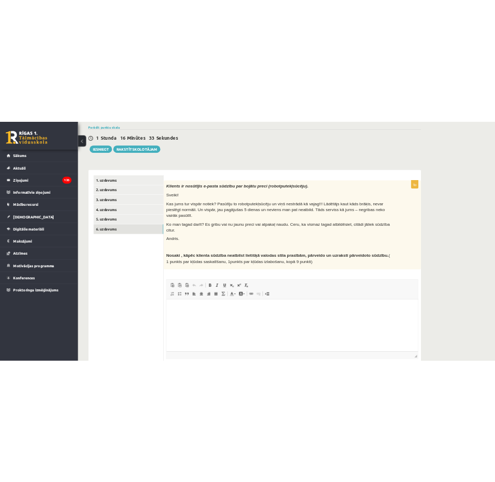
scroll to position [144, 0]
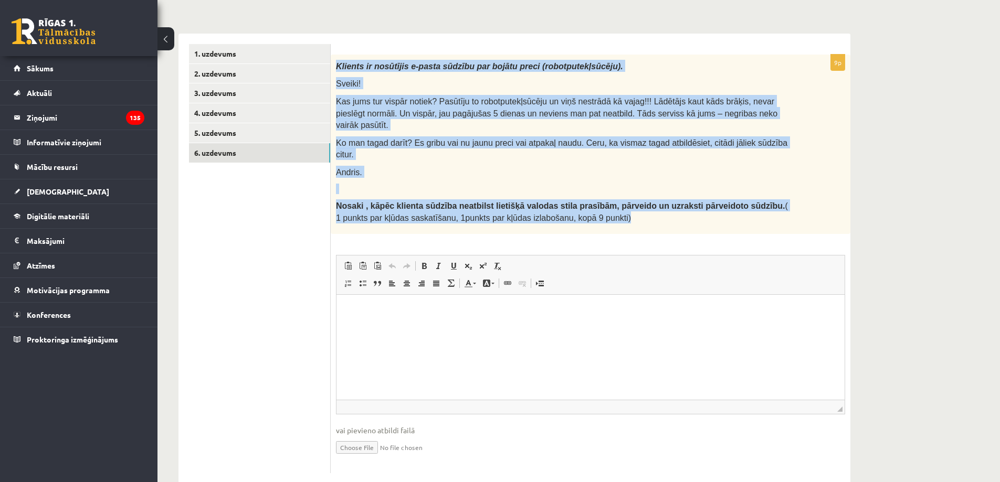
drag, startPoint x: 334, startPoint y: 67, endPoint x: 604, endPoint y: 193, distance: 297.7
click at [604, 193] on div "Klients ir nosūtījis e-pasta sūdzību par bojātu preci (robotputekļsūcēju). Svei…" at bounding box center [591, 145] width 520 height 180
copy div "Klients ir nosūtījis e-pasta sūdzību par bojātu preci (robotputekļsūcēju). Svei…"
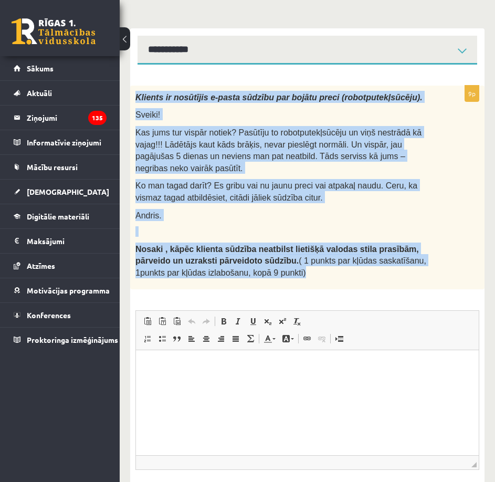
click at [463, 252] on div "Klients ir nosūtījis e-pasta sūdzību par bojātu preci (robotputekļsūcēju). Svei…" at bounding box center [307, 188] width 354 height 204
click at [462, 252] on div "Klients ir nosūtījis e-pasta sūdzību par bojātu preci (robotputekļsūcēju). Svei…" at bounding box center [307, 188] width 354 height 204
click at [447, 259] on div "Klients ir nosūtījis e-pasta sūdzību par bojātu preci (robotputekļsūcēju). Svei…" at bounding box center [307, 188] width 354 height 204
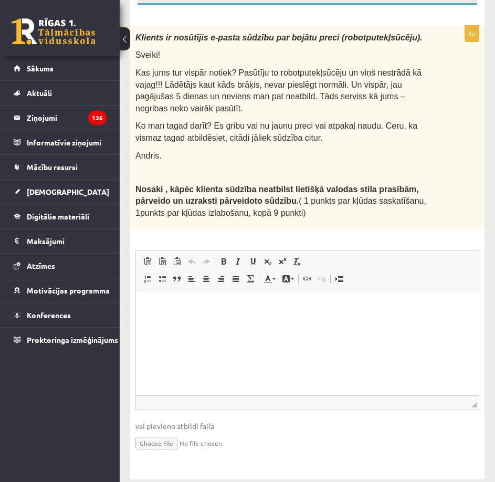
scroll to position [206, 0]
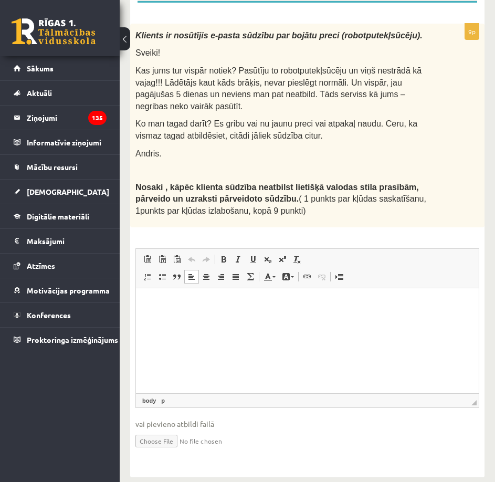
click at [206, 292] on html at bounding box center [307, 304] width 343 height 32
click at [182, 337] on p "**" at bounding box center [307, 338] width 322 height 11
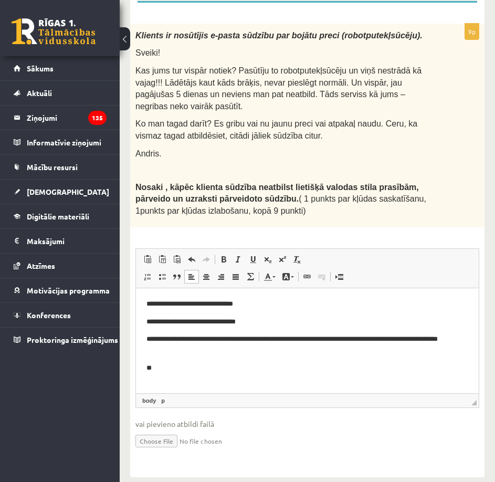
click at [195, 357] on body "**********" at bounding box center [307, 335] width 322 height 75
click at [189, 384] on p "**" at bounding box center [303, 385] width 314 height 11
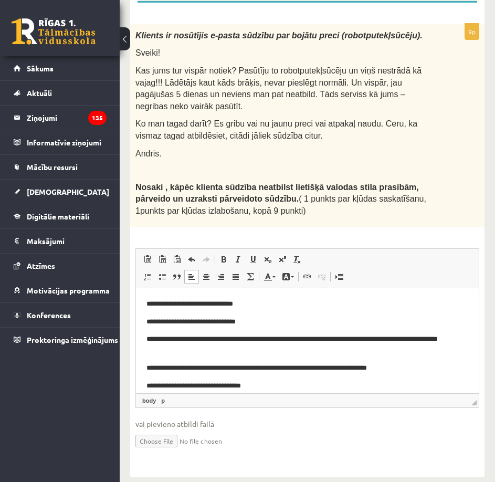
scroll to position [14, 0]
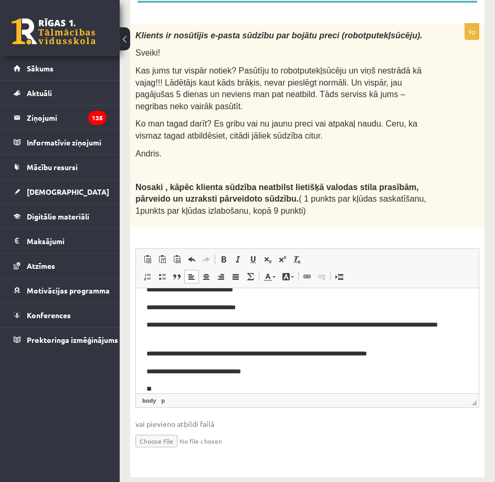
click at [163, 385] on p "**" at bounding box center [303, 388] width 314 height 11
click at [196, 385] on p "**********" at bounding box center [303, 388] width 314 height 11
click at [265, 389] on p "**********" at bounding box center [303, 388] width 314 height 11
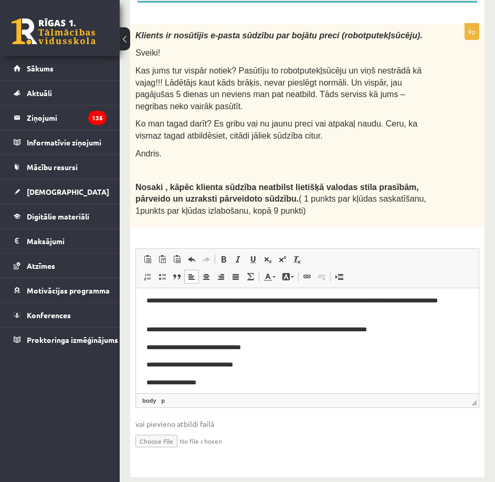
scroll to position [44, 0]
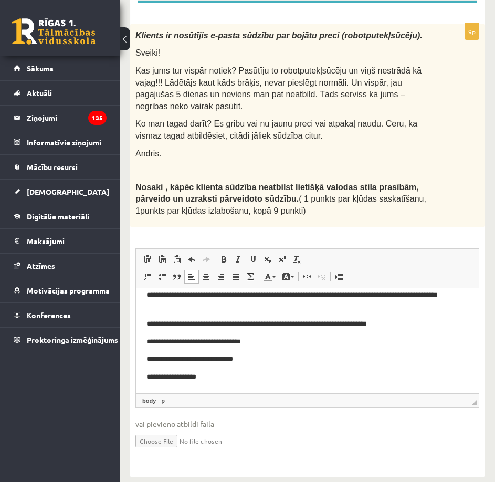
click at [216, 373] on p "**********" at bounding box center [303, 376] width 314 height 11
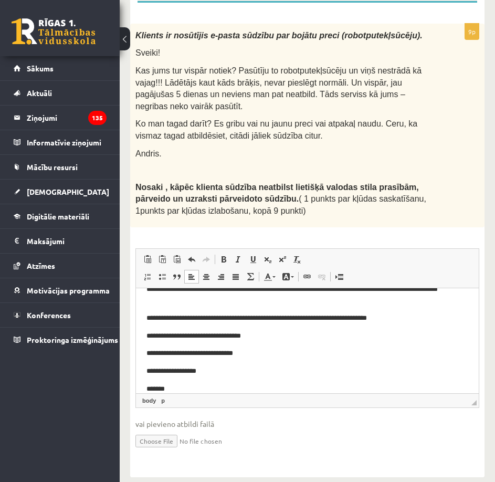
scroll to position [67, 0]
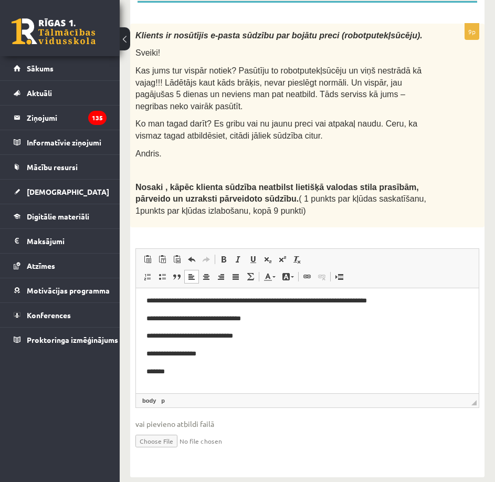
click at [162, 388] on p "Editor, wiswyg-editor-user-answer-47024928410420" at bounding box center [307, 388] width 322 height 11
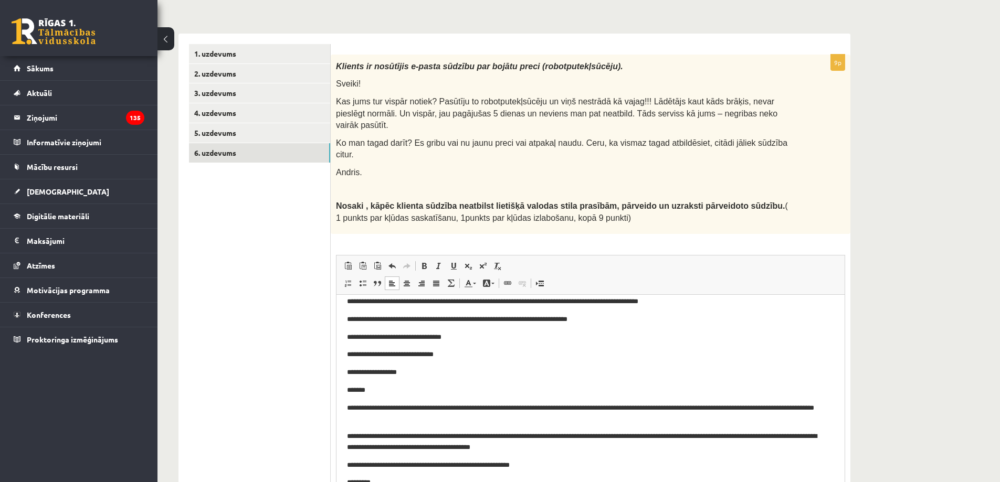
scroll to position [40, 0]
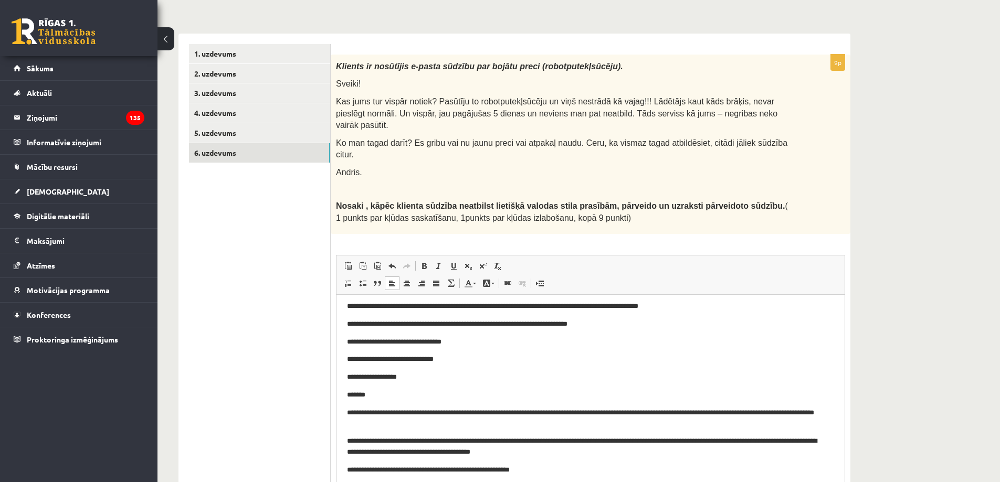
drag, startPoint x: 841, startPoint y: 388, endPoint x: 858, endPoint y: 503, distance: 116.2
click at [858, 338] on html "0 Dāvanas 1752 mP 535 xp Valters Blaus Sākums Aktuāli Kā mācīties eSKOLĀ Kontak…" at bounding box center [500, 97] width 1000 height 482
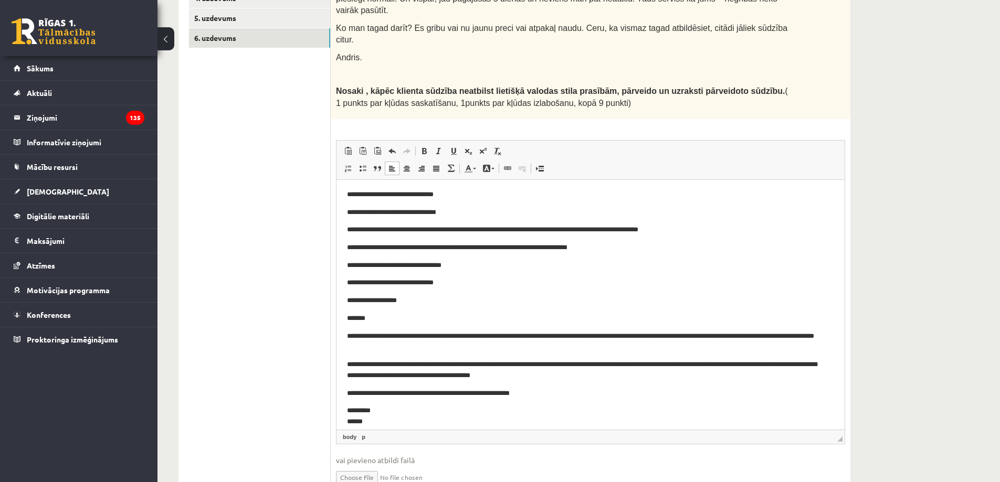
scroll to position [0, 0]
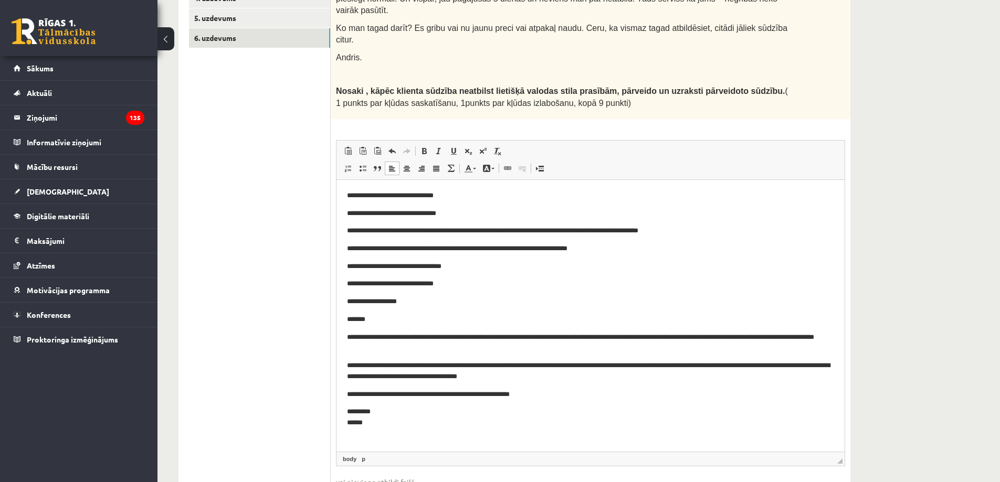
drag, startPoint x: 842, startPoint y: 391, endPoint x: 840, endPoint y: 450, distance: 58.8
click at [842, 459] on span "◢" at bounding box center [839, 461] width 5 height 5
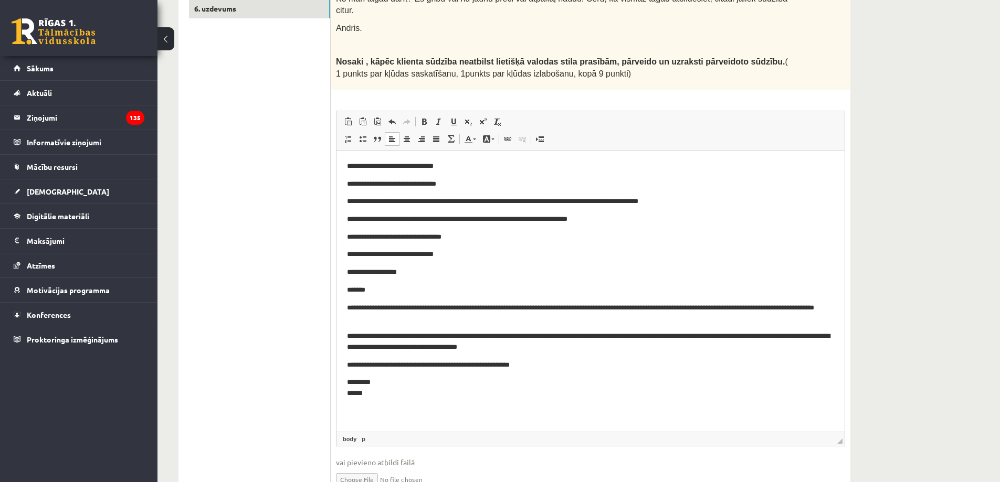
scroll to position [321, 0]
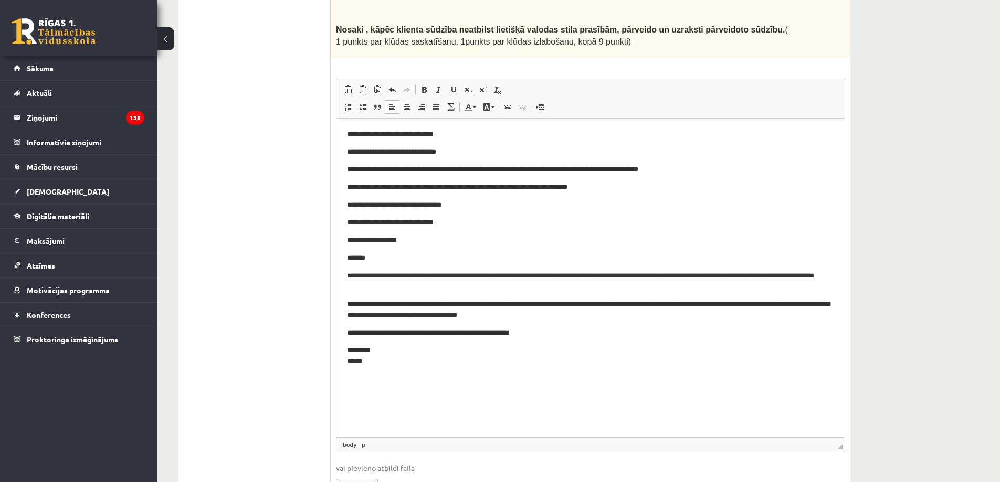
drag, startPoint x: 841, startPoint y: 388, endPoint x: 846, endPoint y: 430, distance: 42.3
click at [846, 439] on div "9p Klients ir nosūtījis e-pasta sūdzību par bojātu preci (robotputekļsūcēju). S…" at bounding box center [591, 195] width 520 height 634
click at [408, 240] on p "**********" at bounding box center [590, 240] width 487 height 11
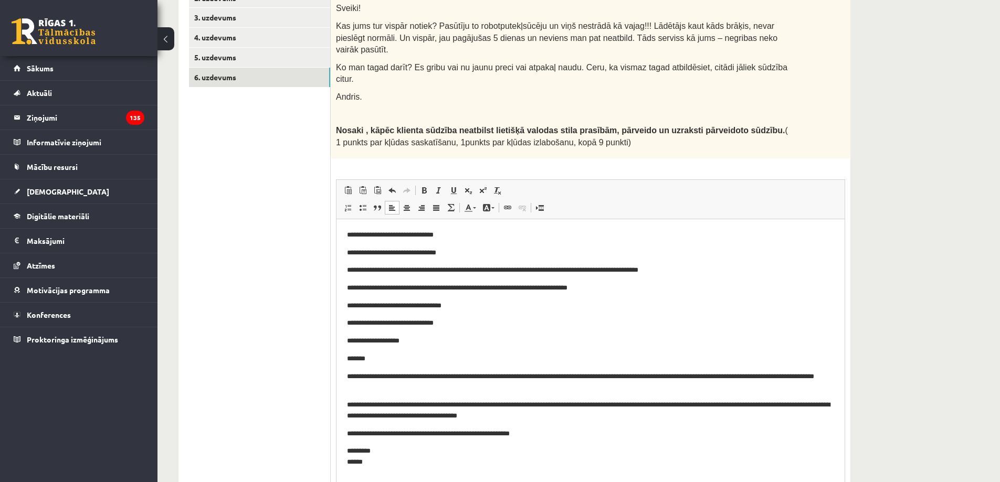
scroll to position [216, 0]
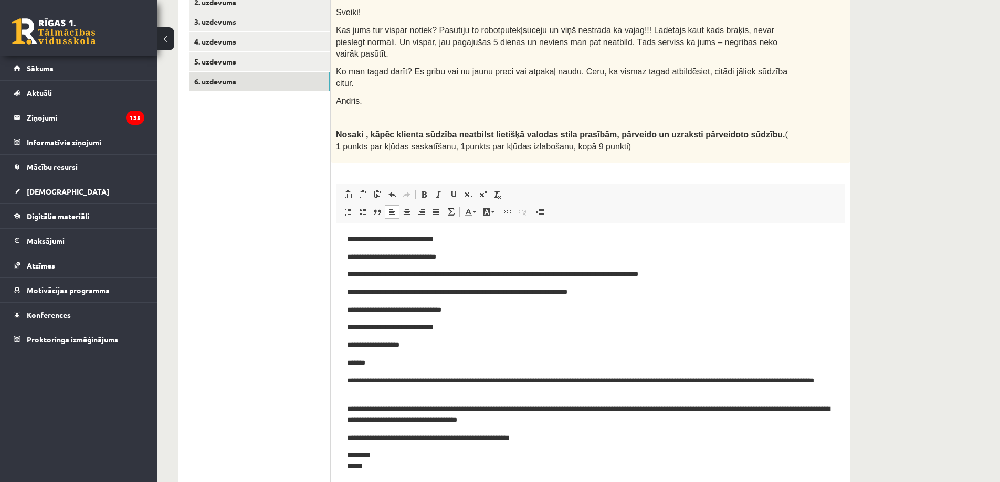
click at [434, 420] on p "**********" at bounding box center [590, 415] width 487 height 22
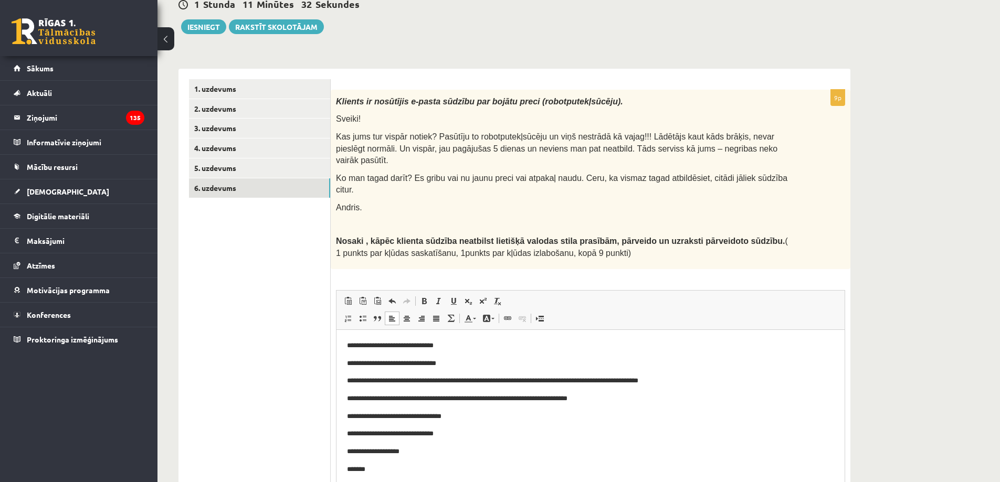
scroll to position [56, 0]
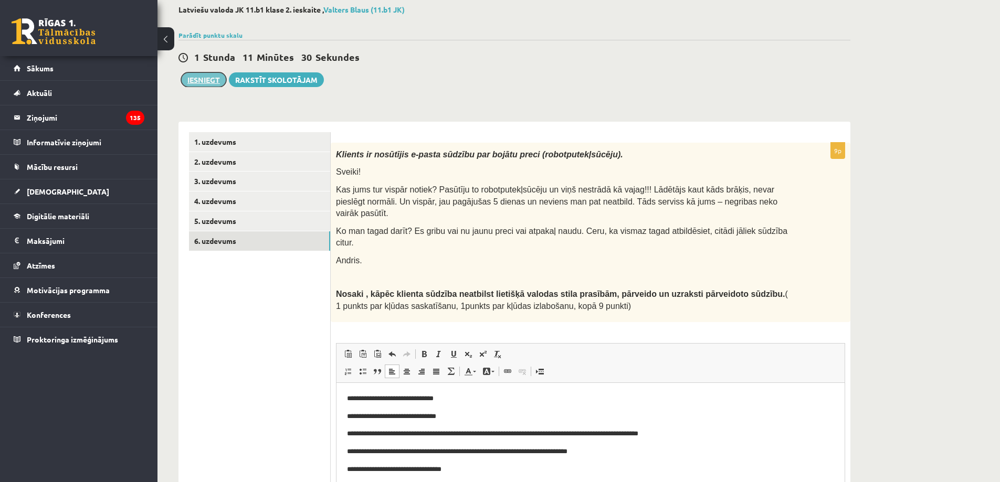
click at [206, 82] on button "Iesniegt" at bounding box center [203, 79] width 45 height 15
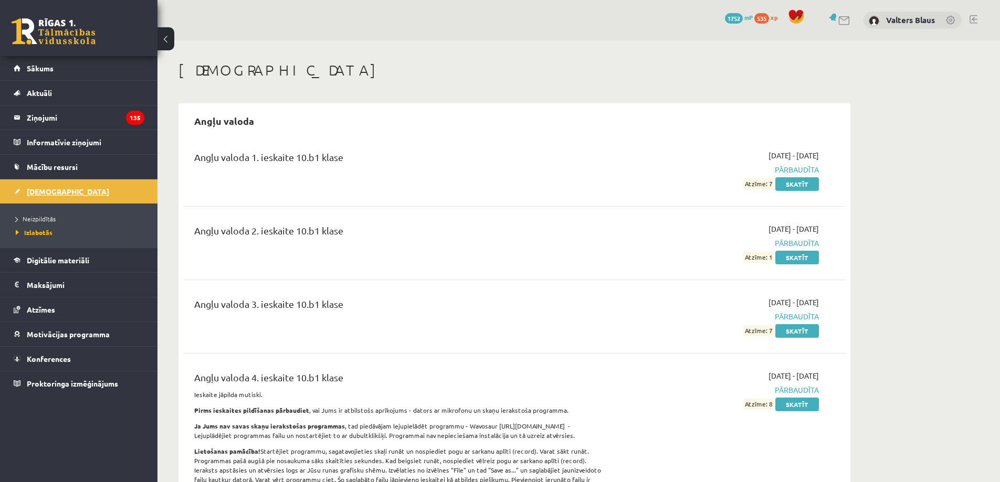
click at [43, 192] on span "[DEMOGRAPHIC_DATA]" at bounding box center [68, 191] width 82 height 9
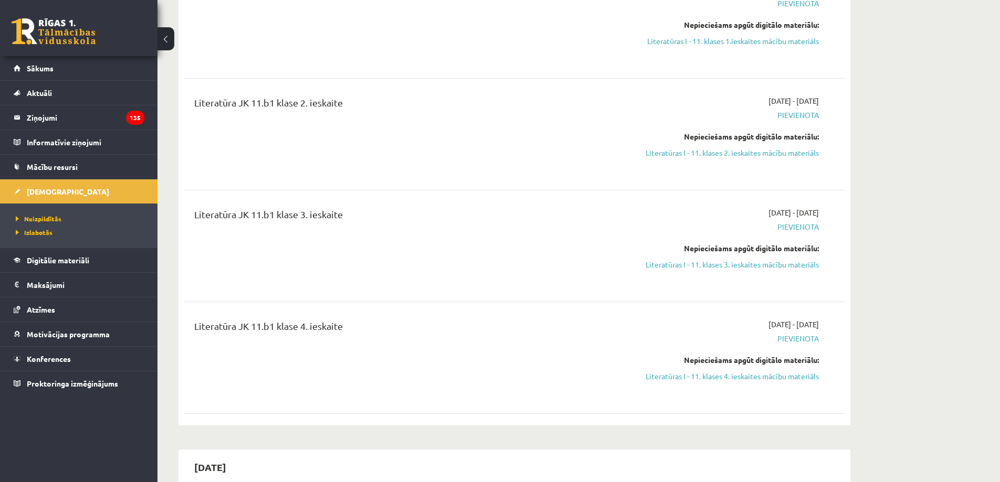
scroll to position [1365, 0]
